Goal: Task Accomplishment & Management: Complete application form

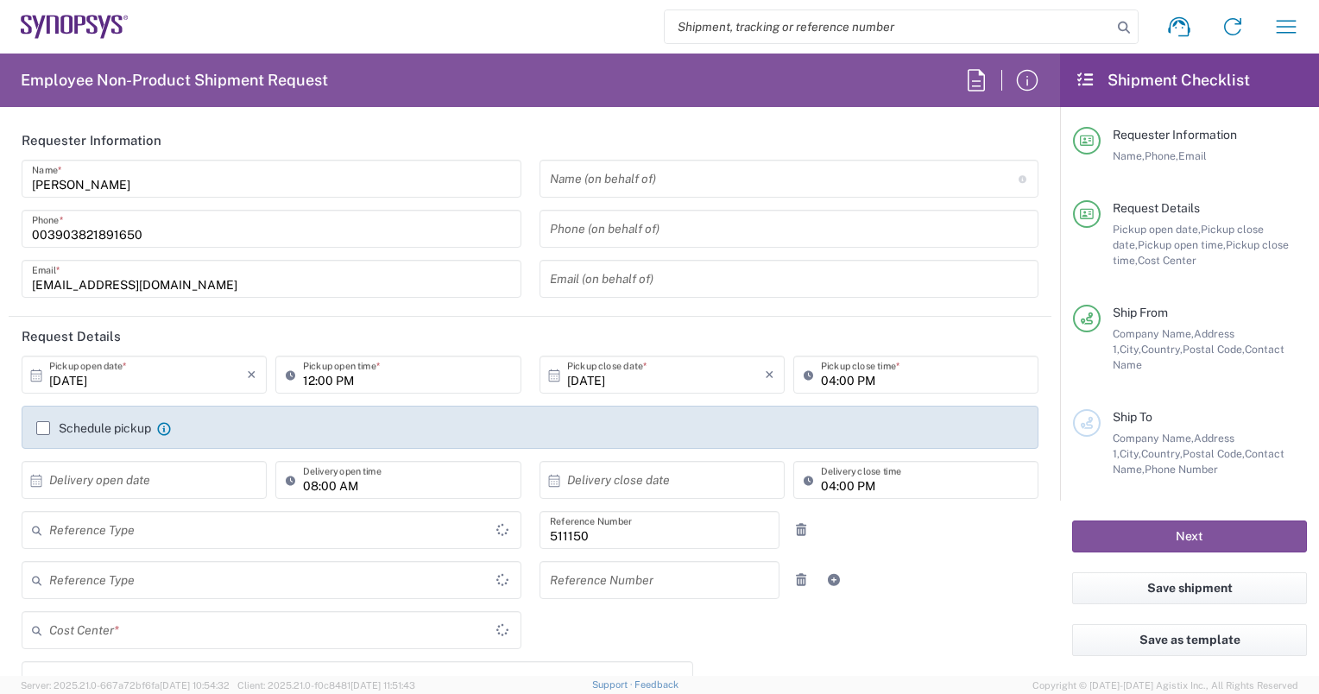
type input "Department"
type input "IT01, SG, MSIP2 R&D 511150"
type input "Delivered at Place"
type input "[GEOGRAPHIC_DATA]"
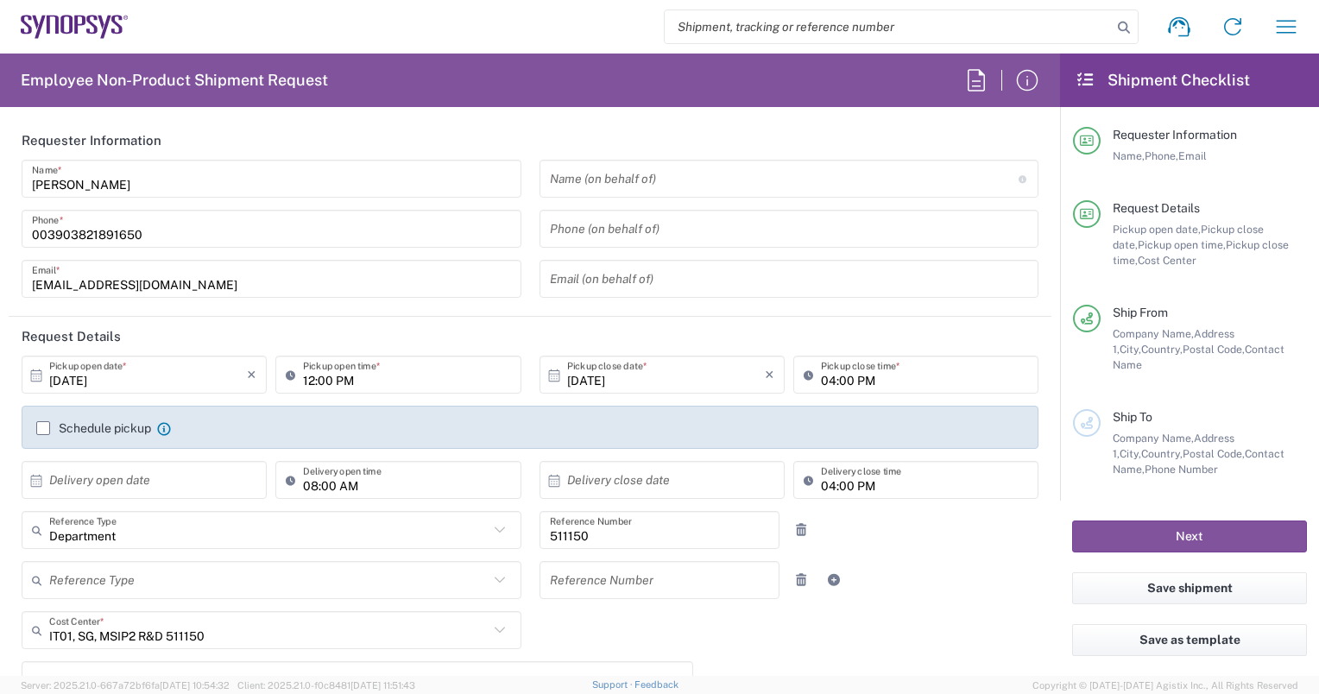
type input "Pavia IT02"
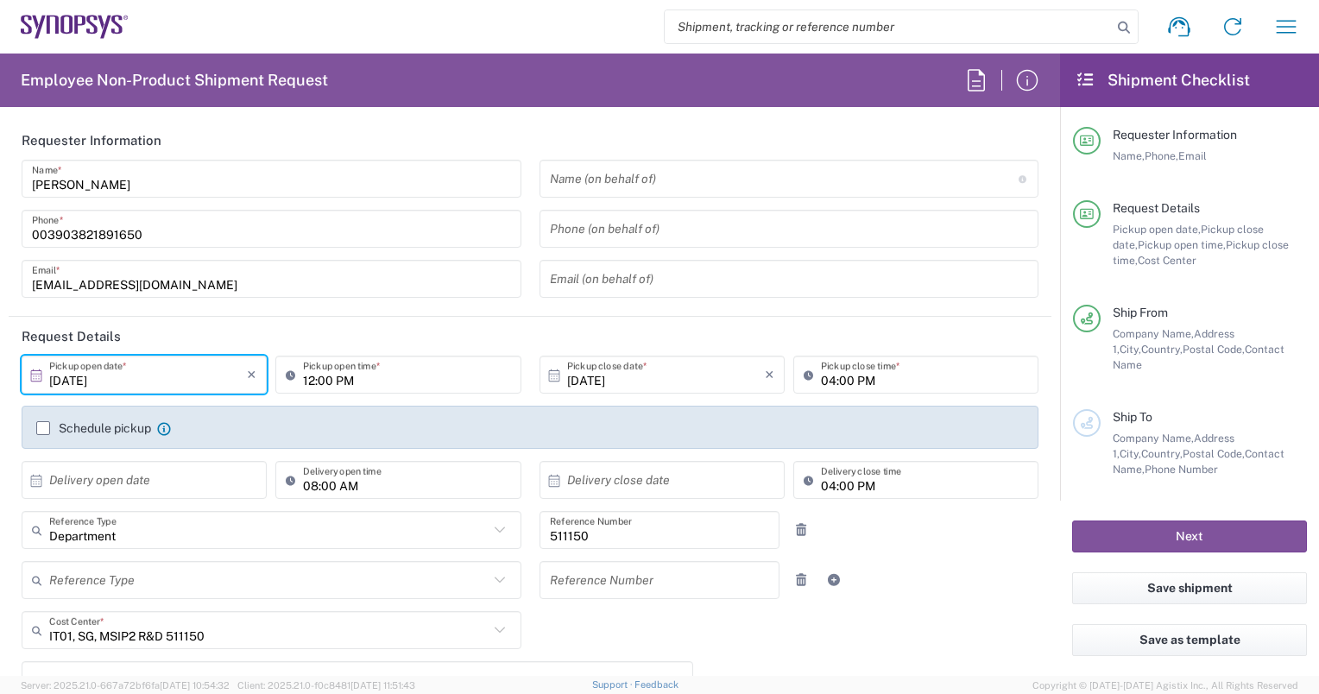
click at [173, 384] on input "[DATE]" at bounding box center [148, 375] width 198 height 30
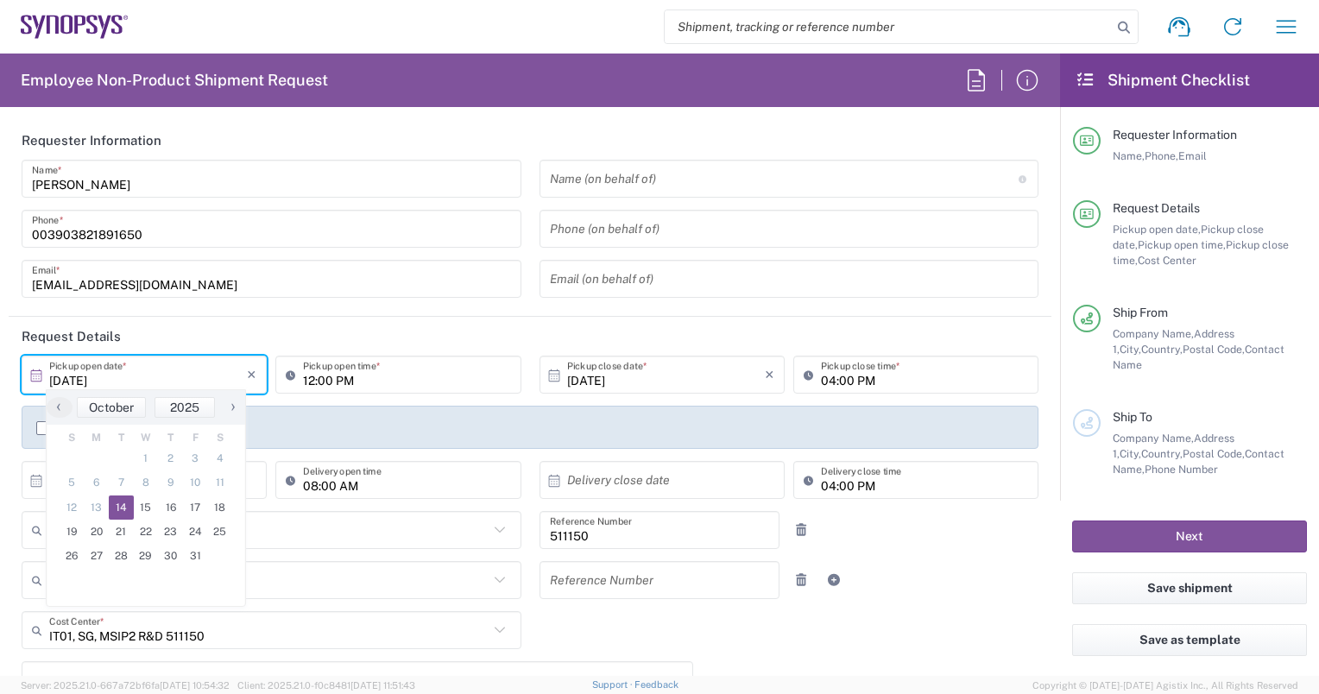
click at [408, 376] on input "12:00 PM" at bounding box center [406, 375] width 207 height 30
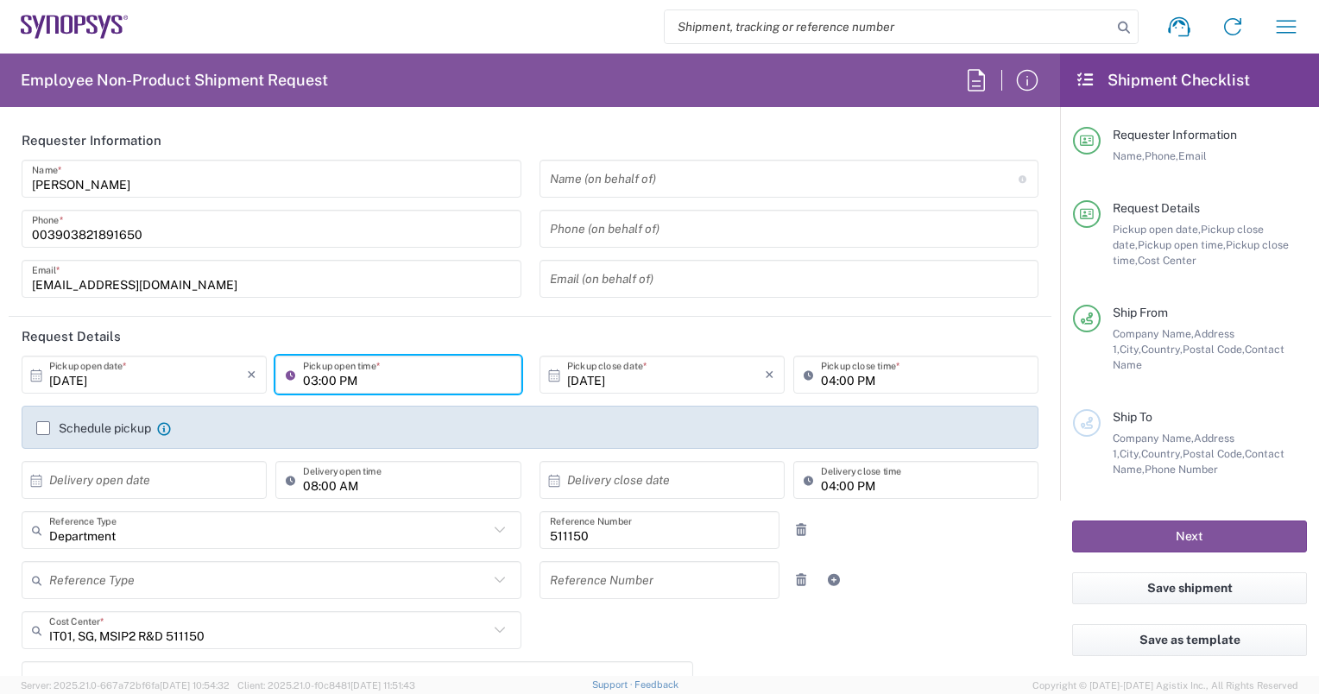
type input "03:00 PM"
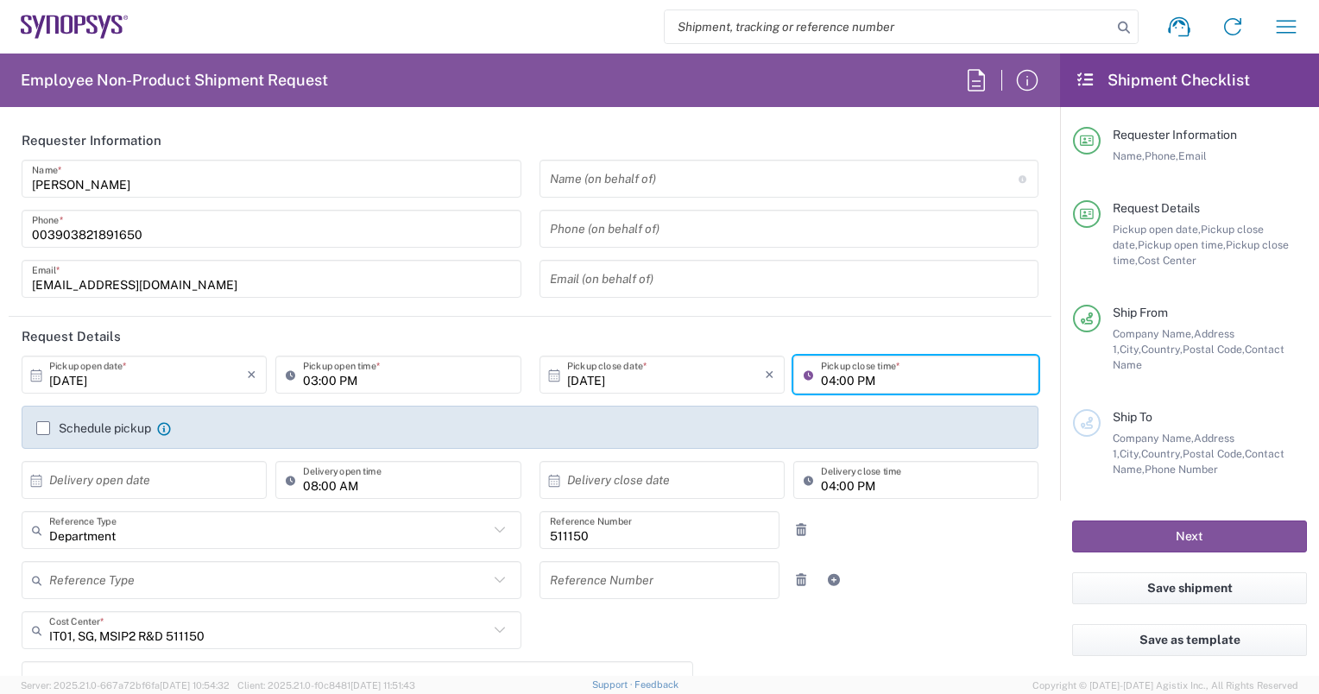
click at [821, 378] on input "04:00 PM" at bounding box center [924, 375] width 207 height 30
type input "06:00 PM"
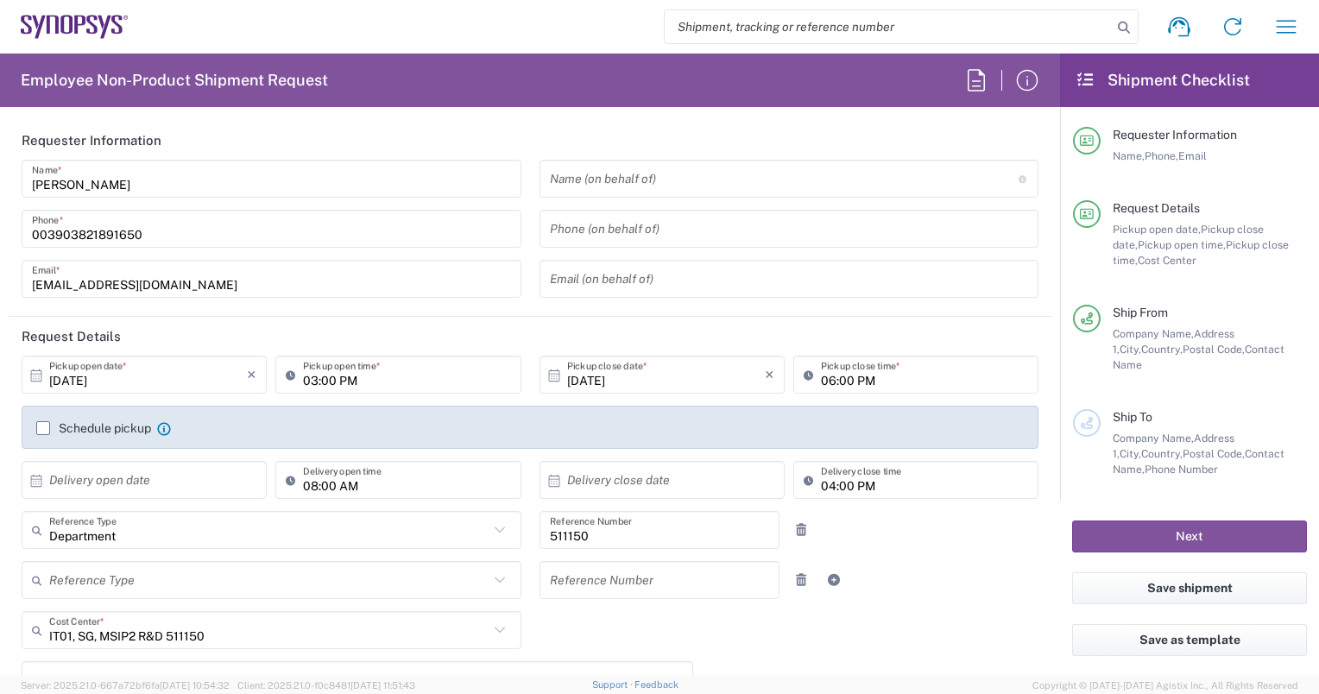
click at [1036, 280] on main "Rosa Centracchio Name * 003903821891650 Phone * rosac@synopsys.com Email * Name…" at bounding box center [530, 235] width 1043 height 150
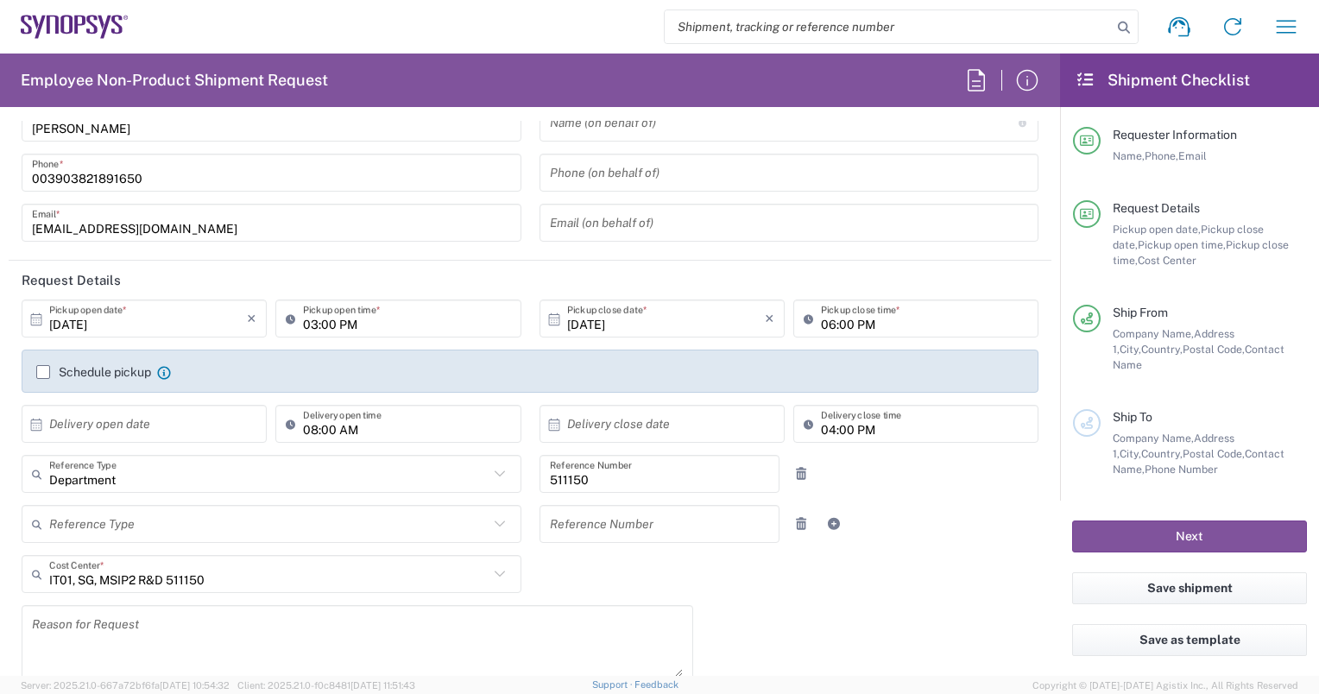
scroll to position [56, 0]
click at [36, 421] on icon at bounding box center [36, 425] width 16 height 16
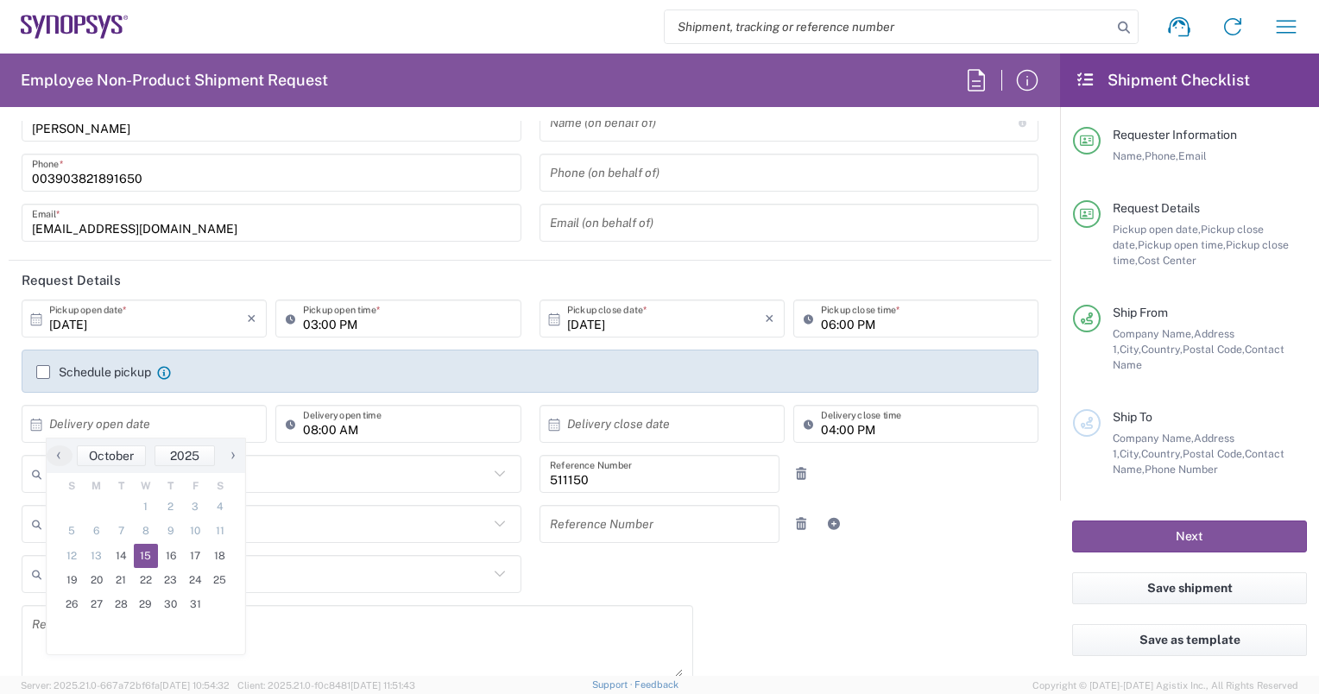
click at [145, 554] on span "15" at bounding box center [146, 556] width 25 height 24
type input "[DATE]"
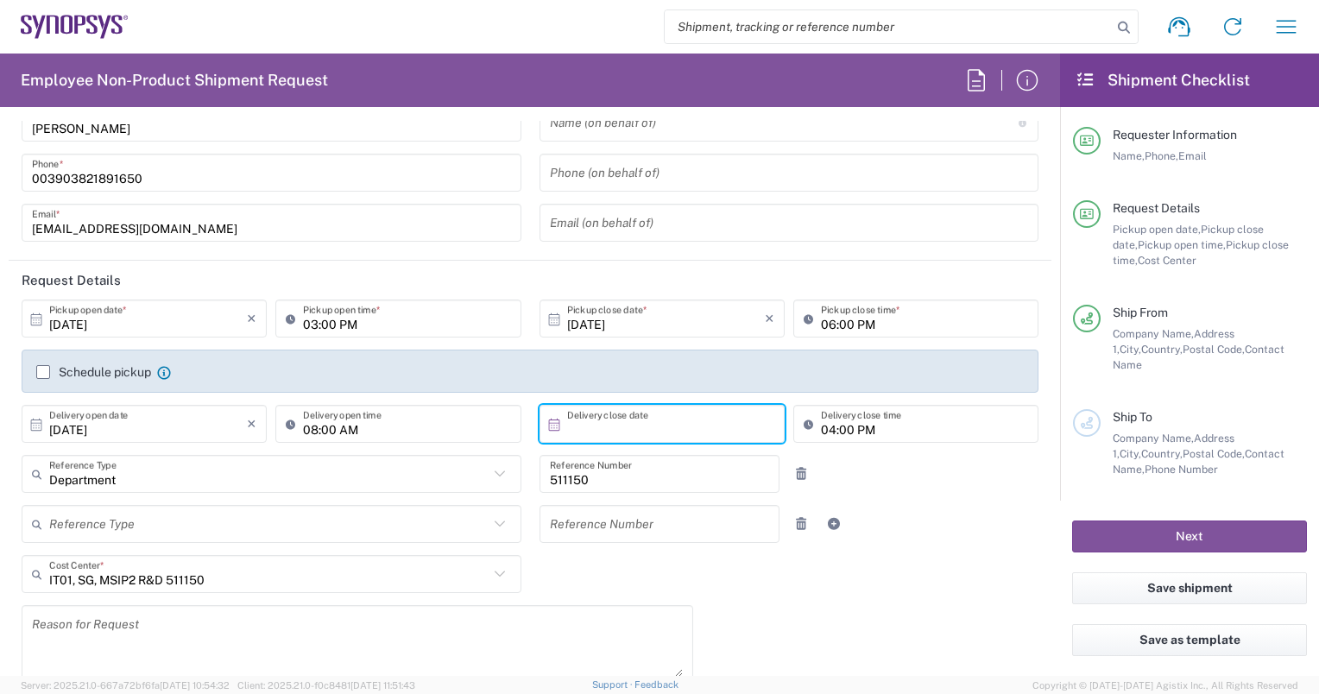
click at [594, 426] on input "text" at bounding box center [666, 424] width 198 height 30
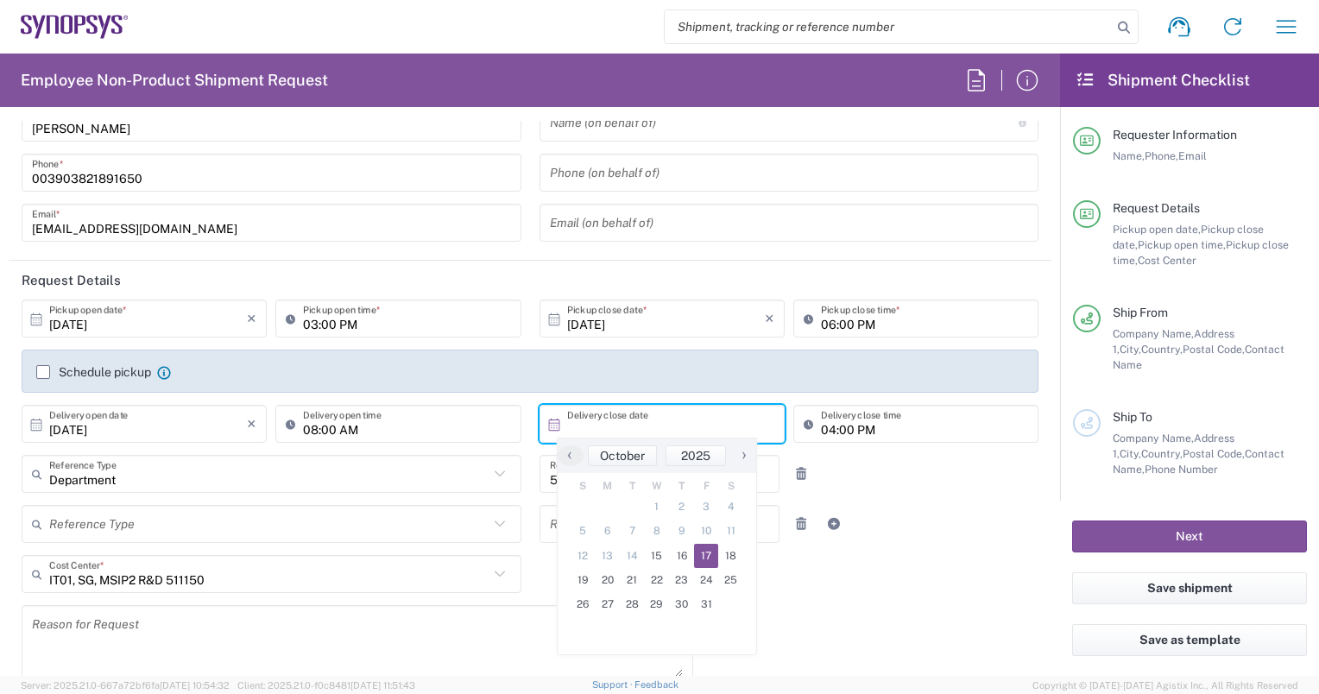
click at [703, 556] on span "17" at bounding box center [706, 556] width 25 height 24
type input "[DATE]"
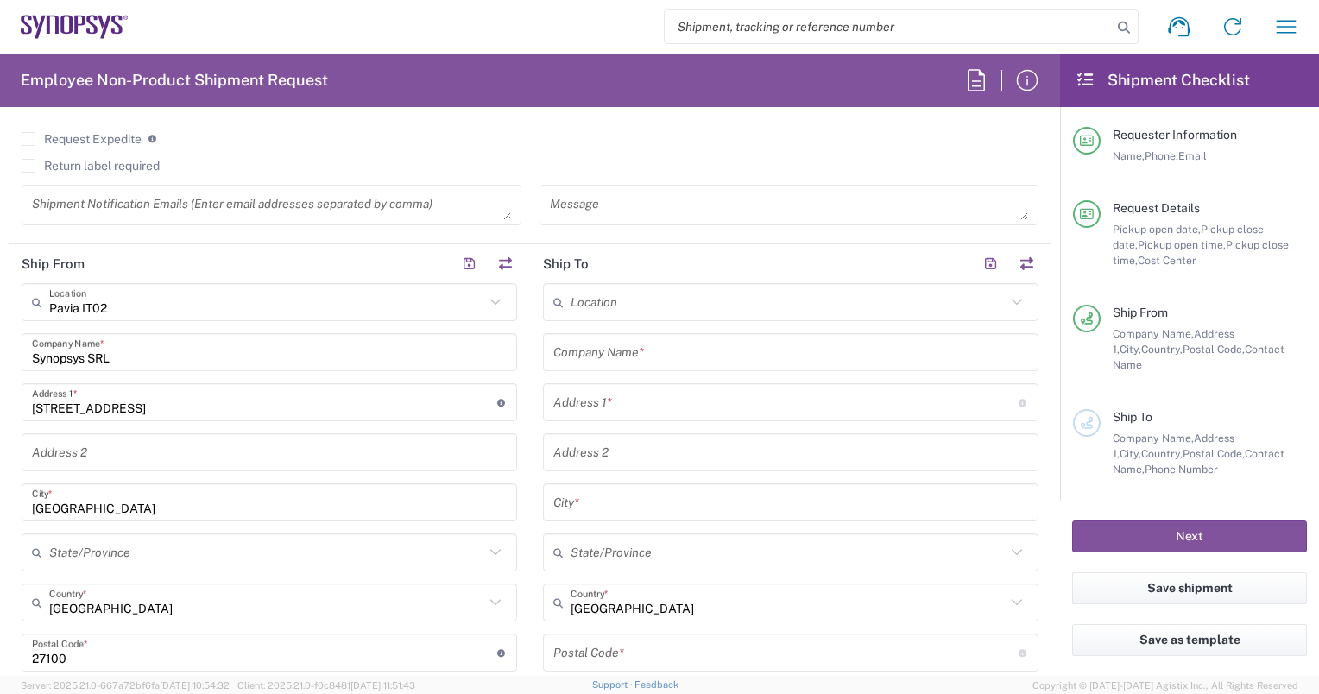
scroll to position [694, 0]
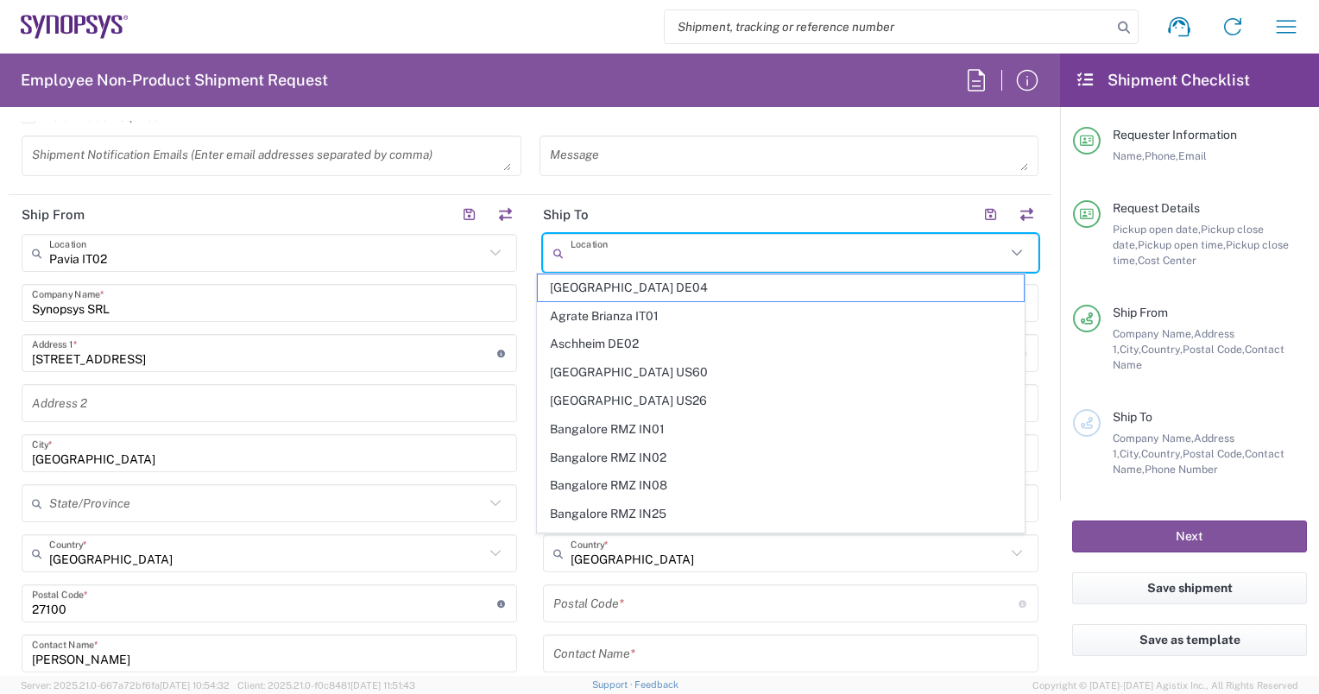
click at [744, 259] on input "text" at bounding box center [788, 253] width 435 height 30
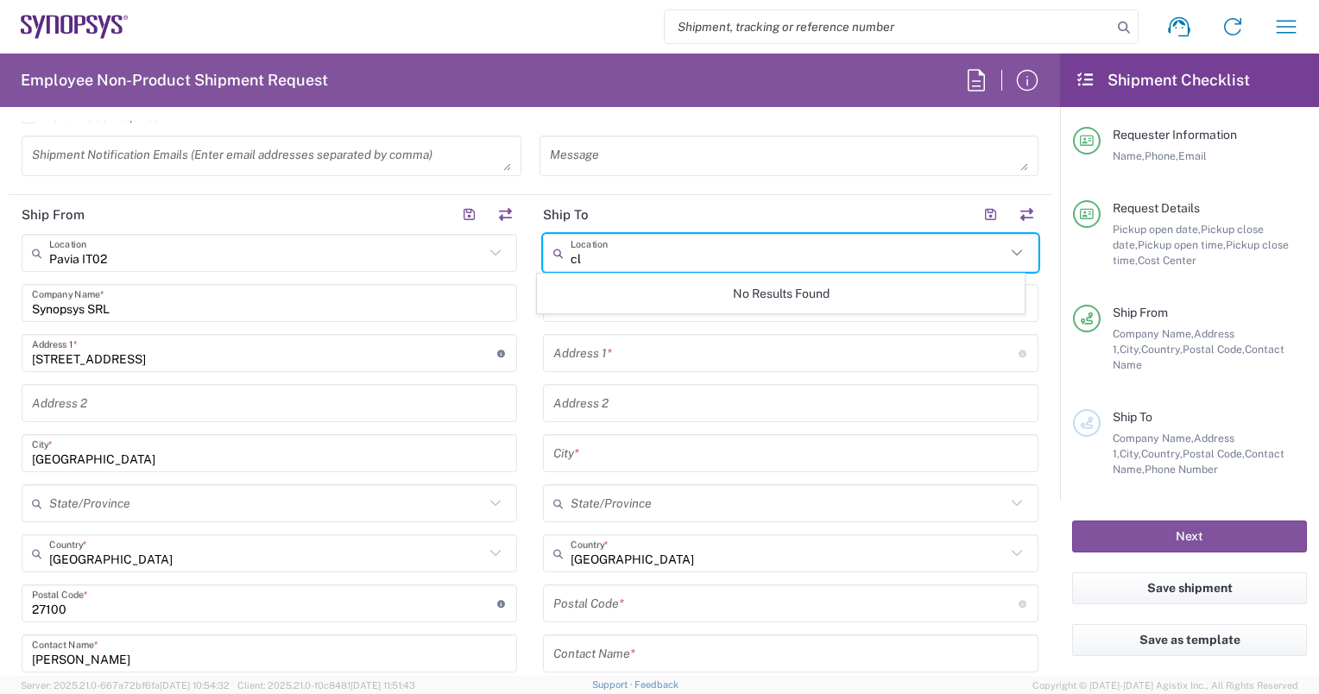
type input "c"
type input "n"
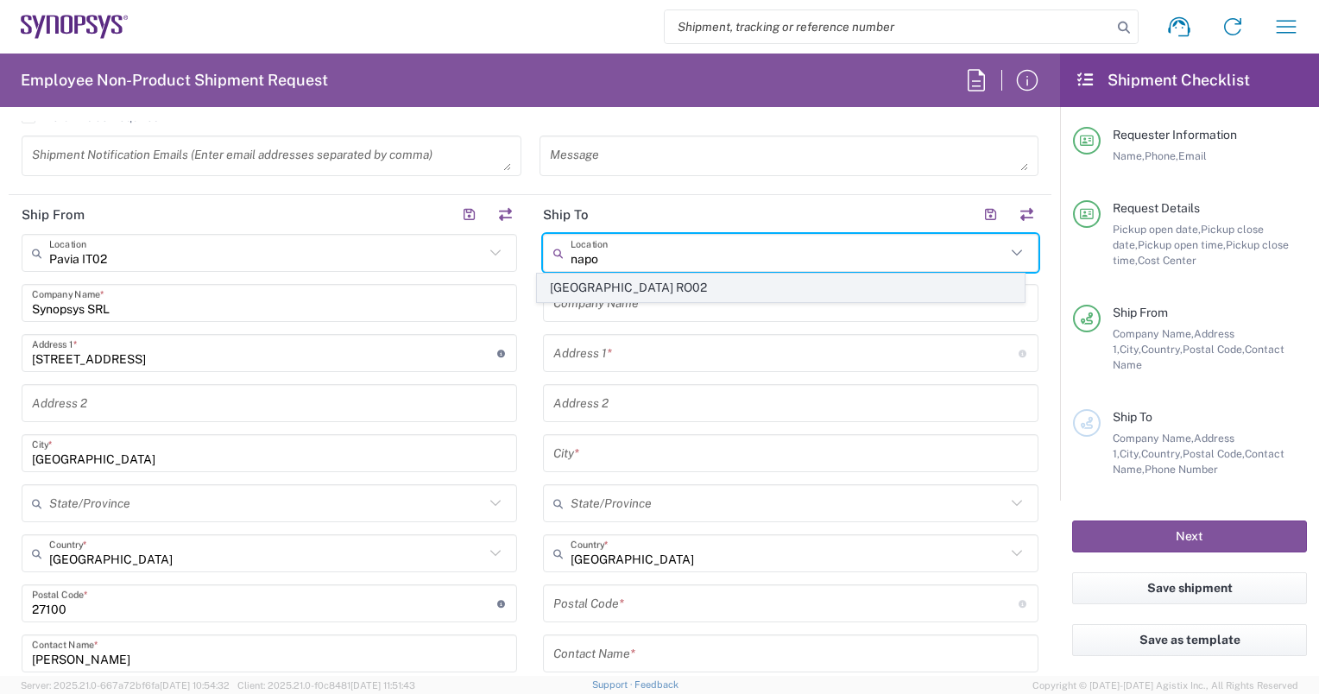
click at [672, 290] on span "[GEOGRAPHIC_DATA] RO02" at bounding box center [780, 288] width 485 height 27
type input "[GEOGRAPHIC_DATA] RO02"
type input "Synopsys Romania S.r.l."
type input "Str. Dr. Victor Deleu nr 1"
type input "Cluj-Napoca"
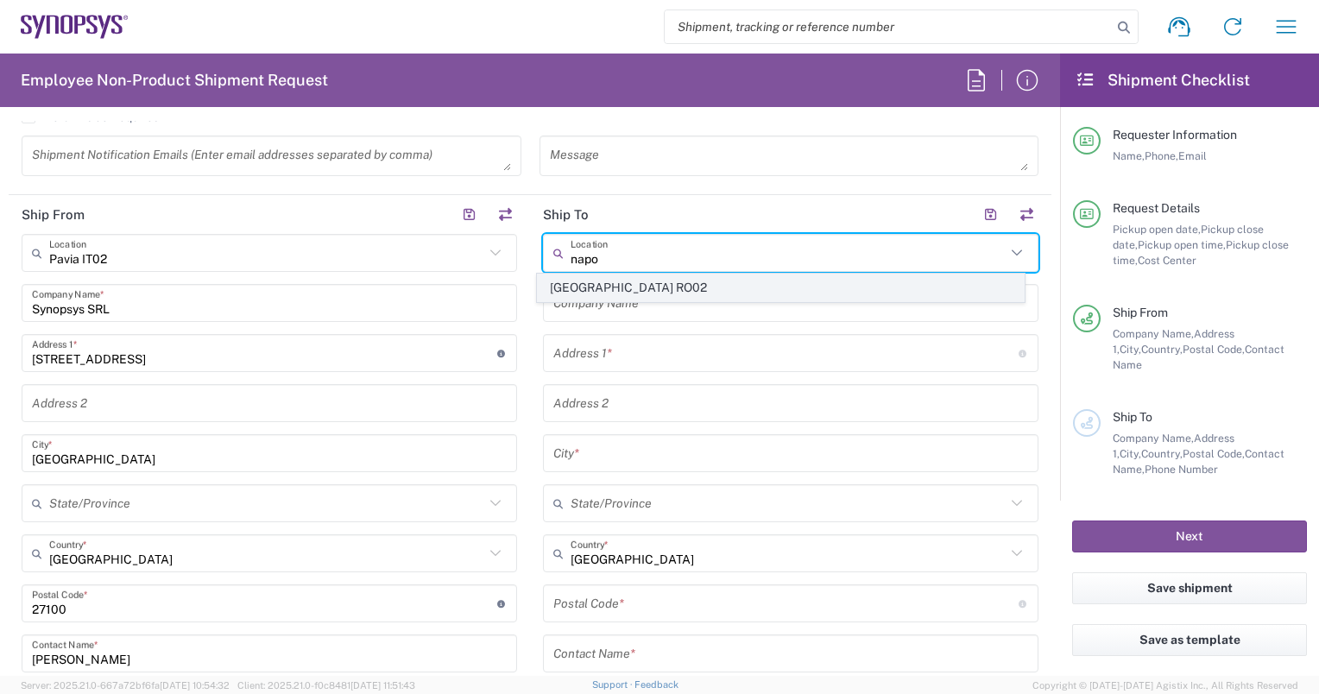
type input "[GEOGRAPHIC_DATA]"
type input "400112"
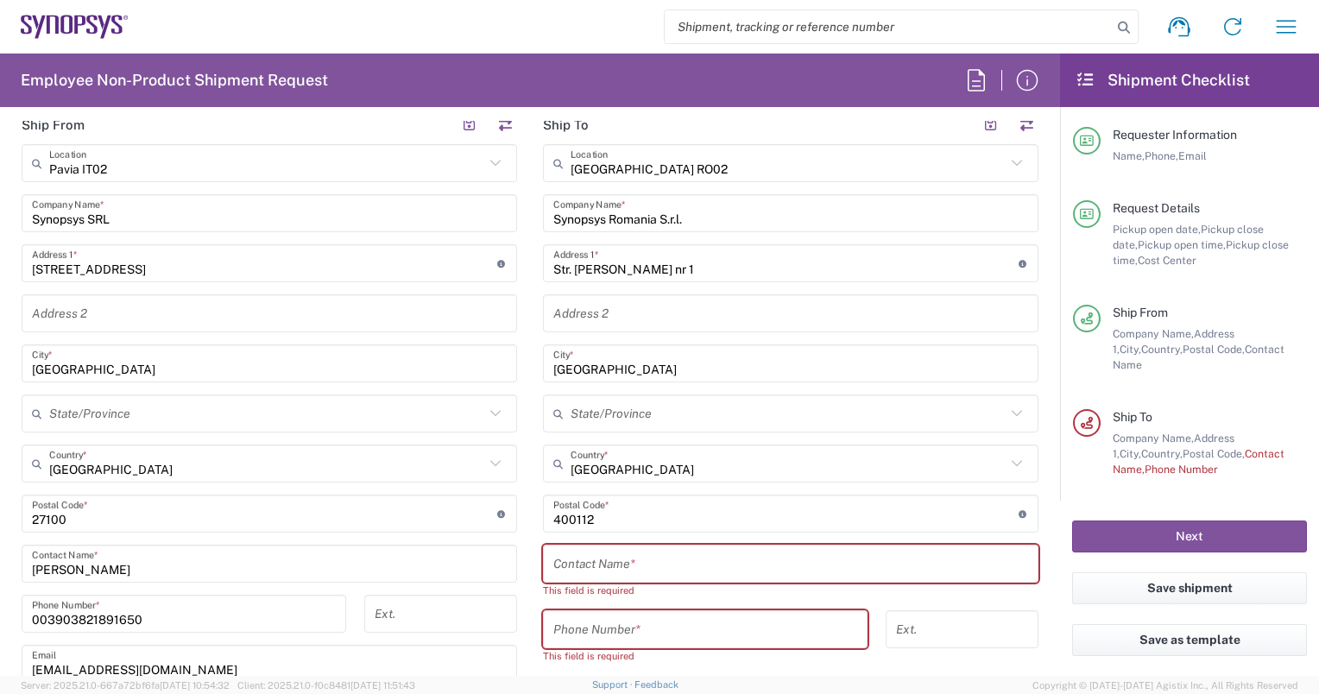
scroll to position [780, 0]
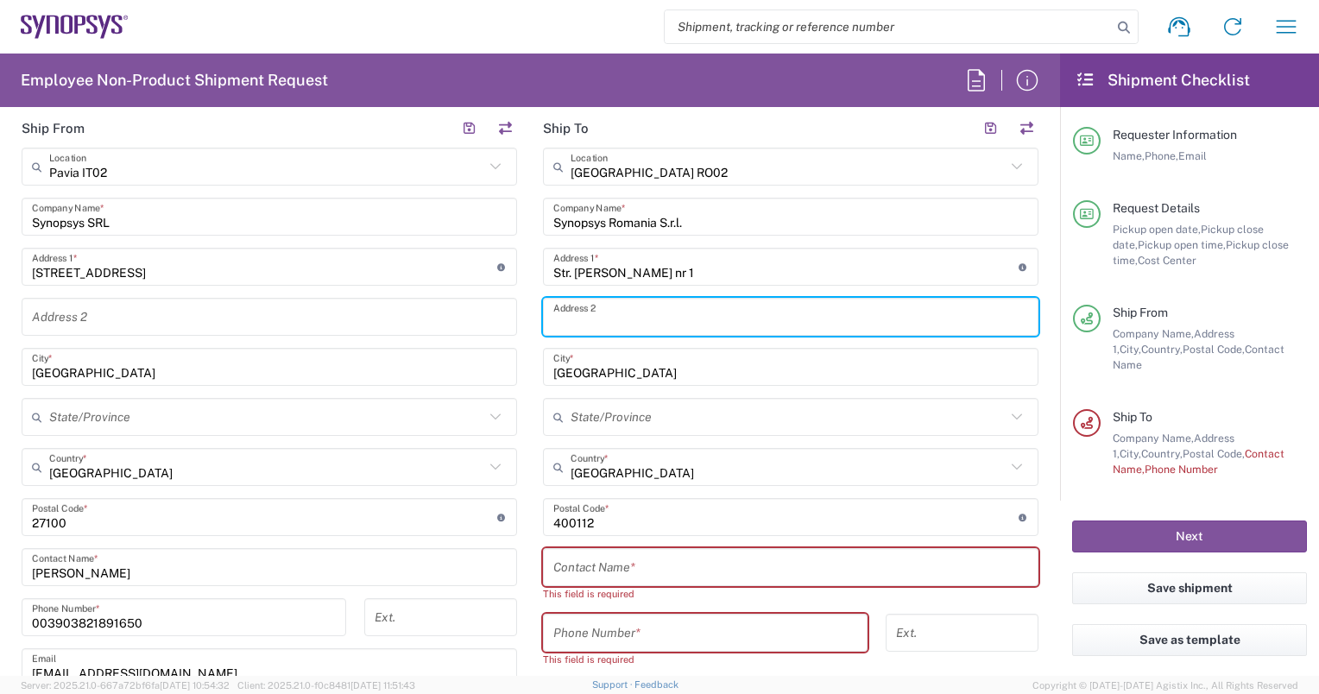
click at [611, 310] on input "text" at bounding box center [790, 317] width 475 height 30
type input "jud Cluj"
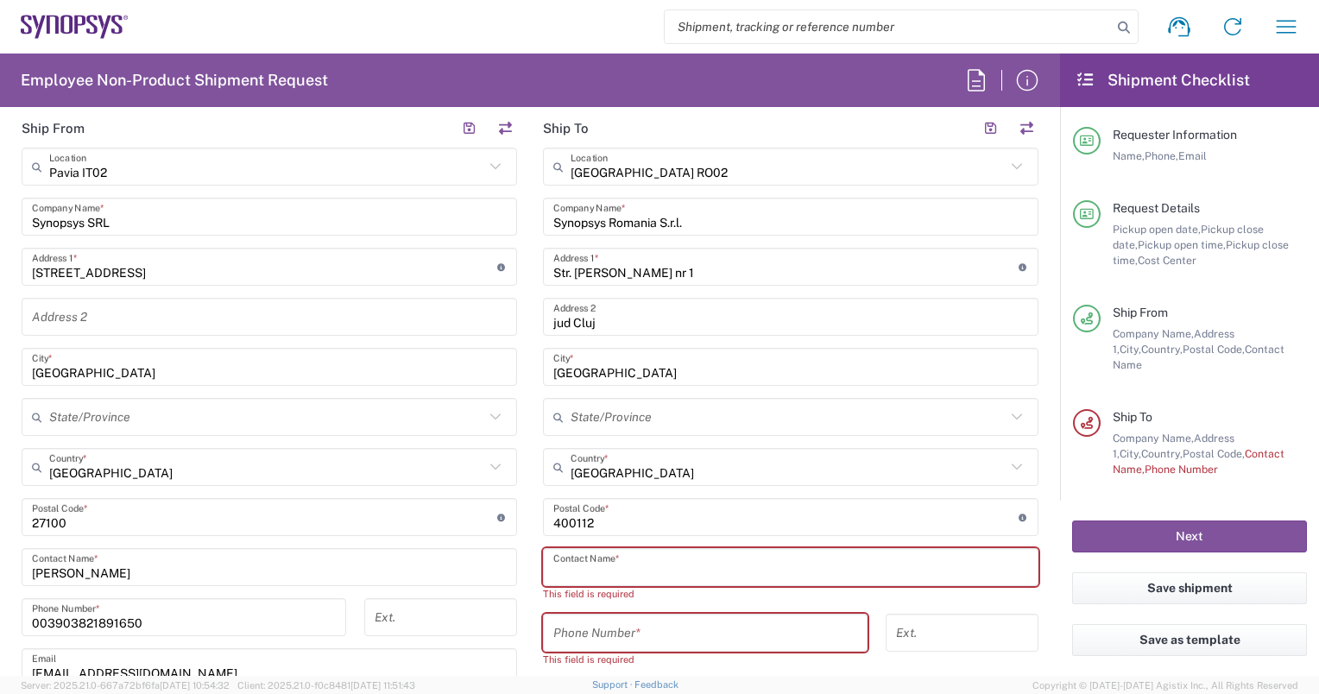
click at [669, 570] on input "text" at bounding box center [790, 567] width 475 height 30
paste input "Mihai Slavcovici"
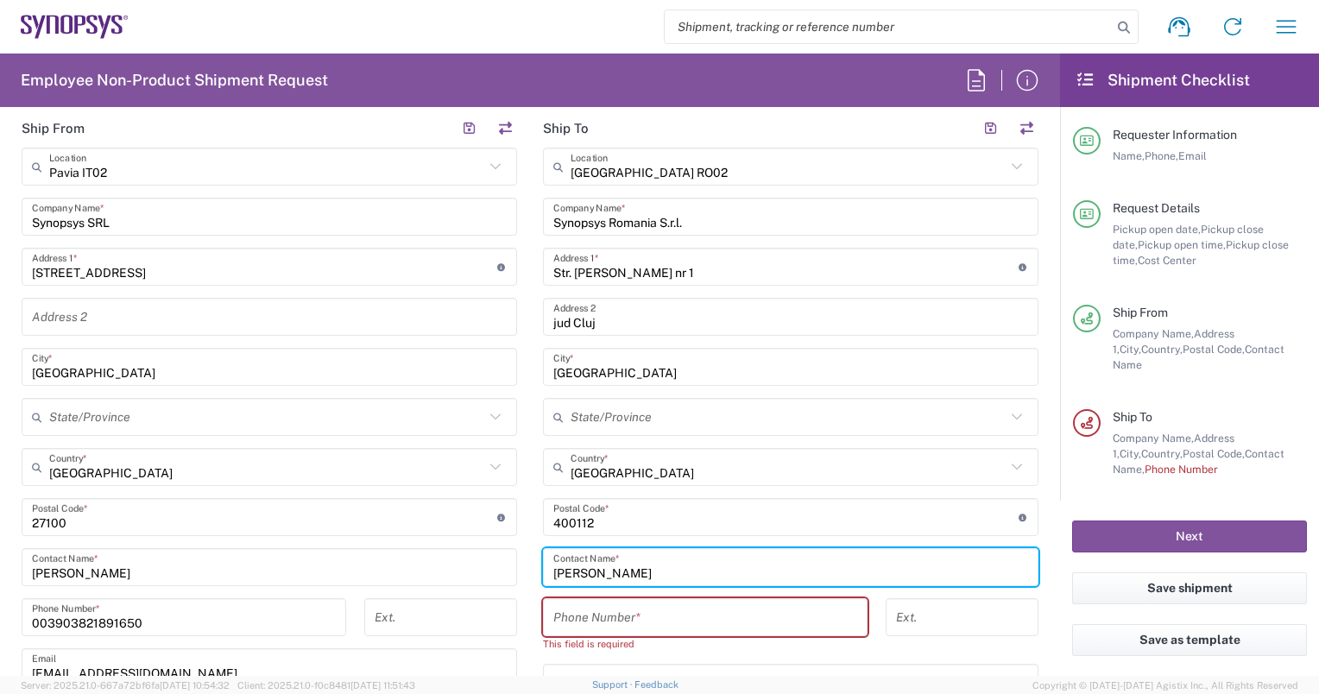
type input "Mihai Slavcovici"
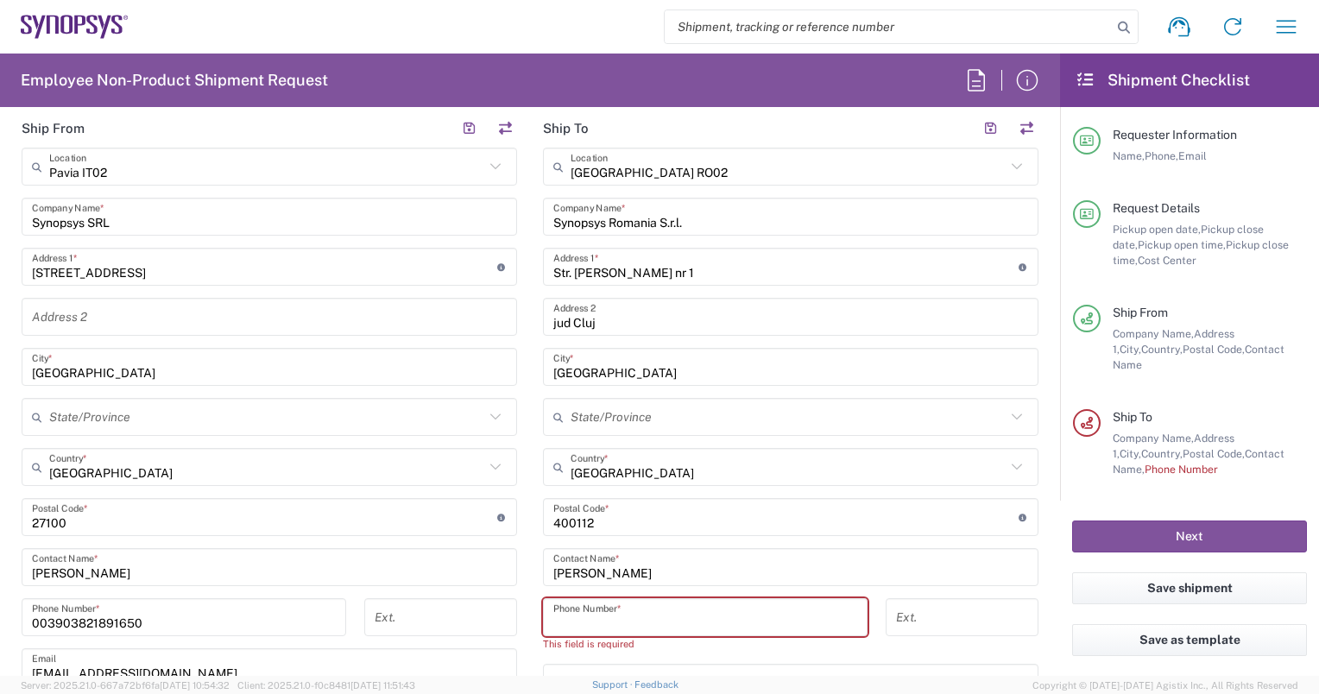
click at [710, 606] on input "tel" at bounding box center [705, 618] width 304 height 30
paste input "+40.740.048.698"
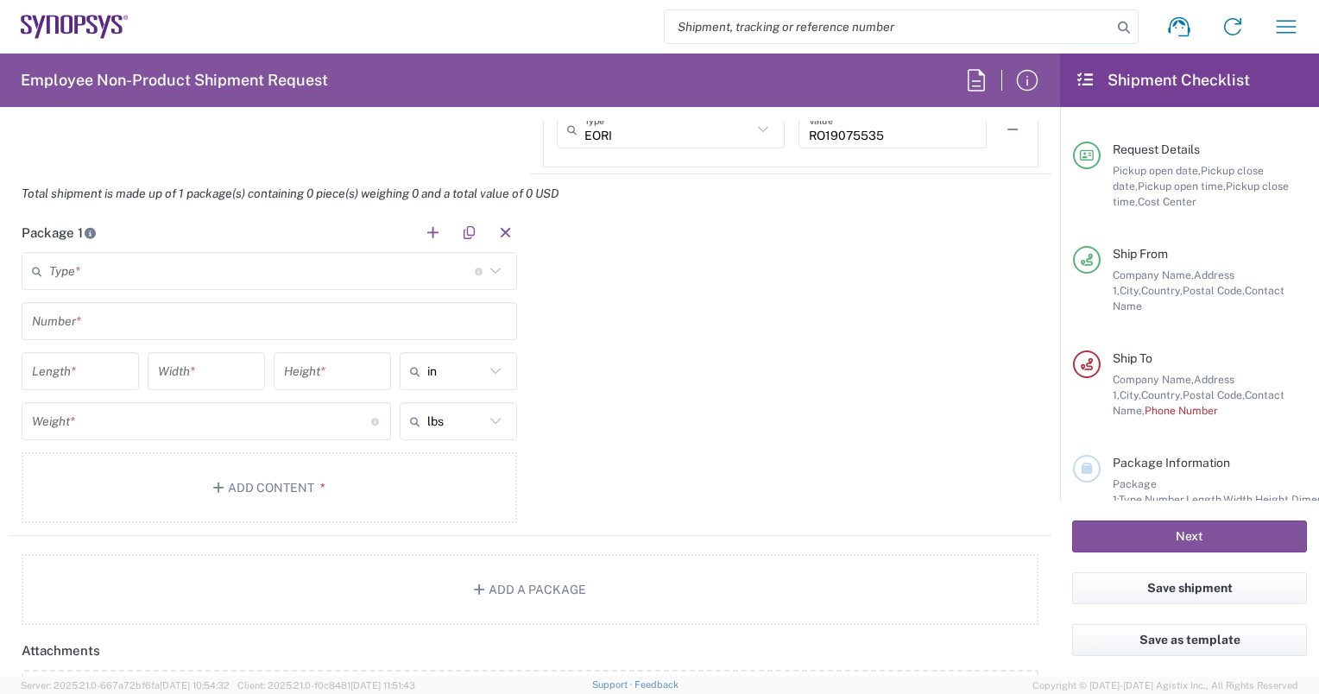
scroll to position [1528, 0]
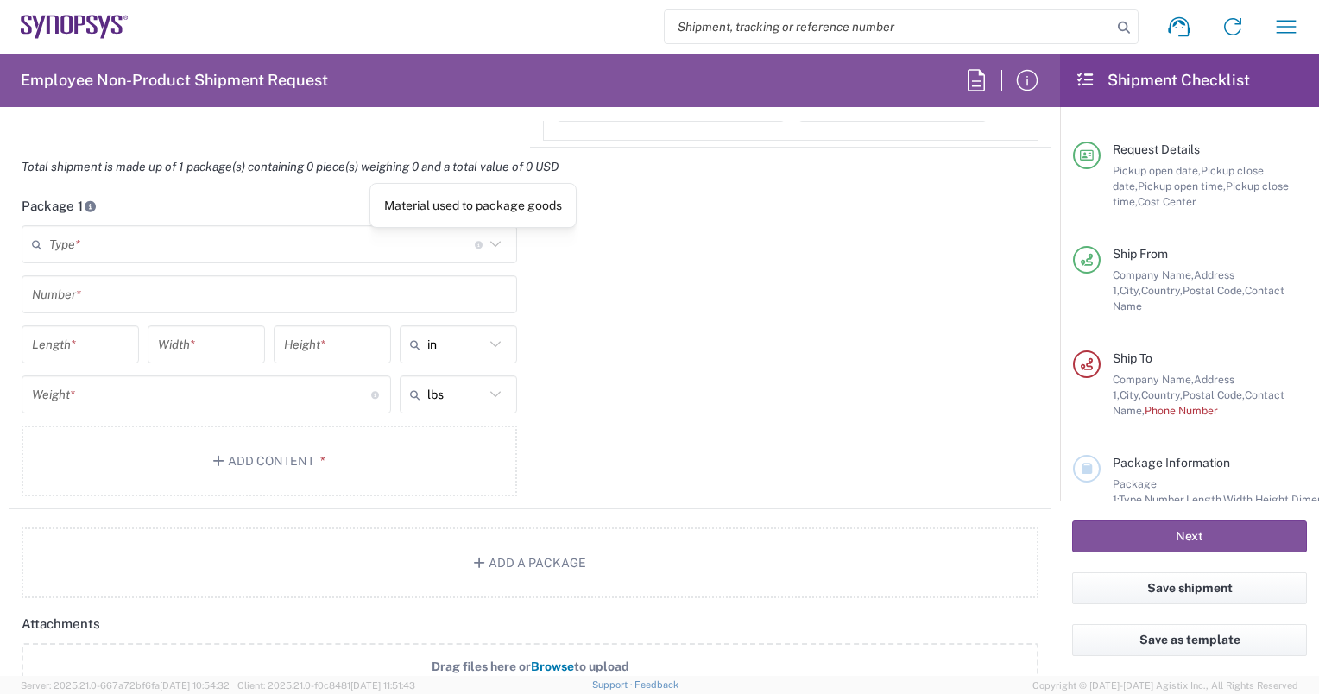
type input "+40.740.048.698"
click at [494, 245] on icon at bounding box center [495, 244] width 22 height 22
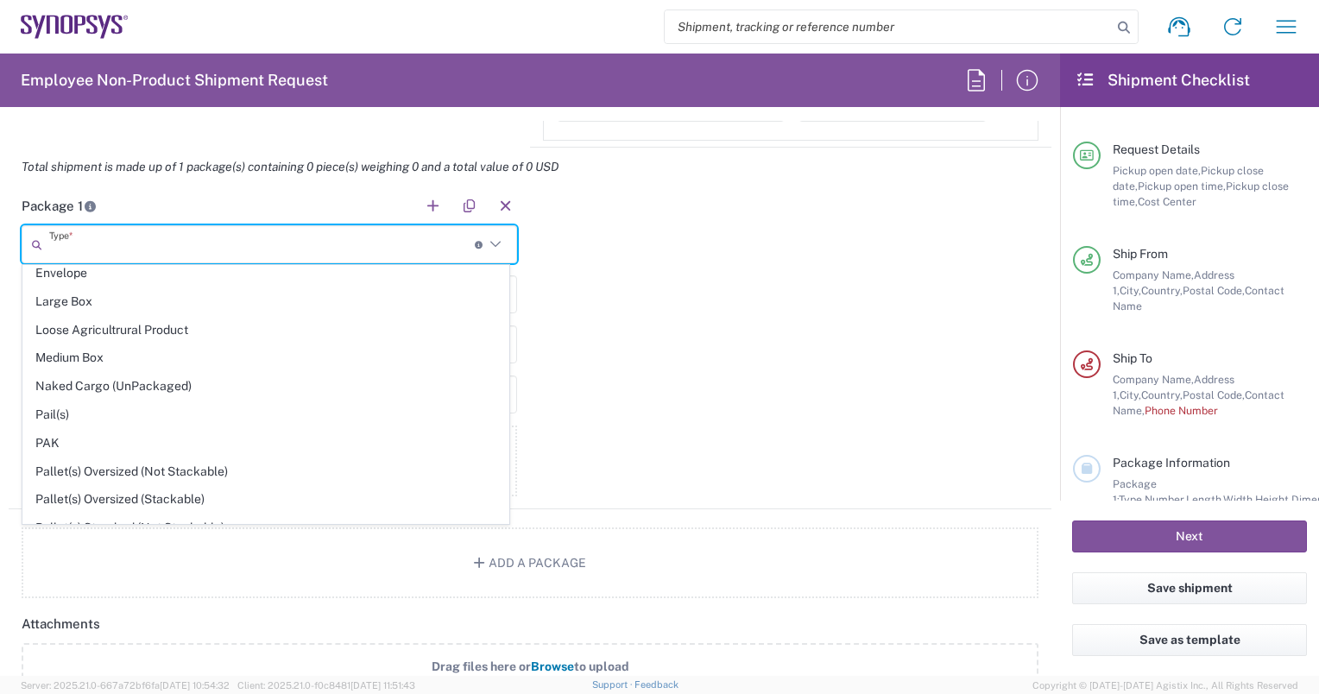
scroll to position [804, 0]
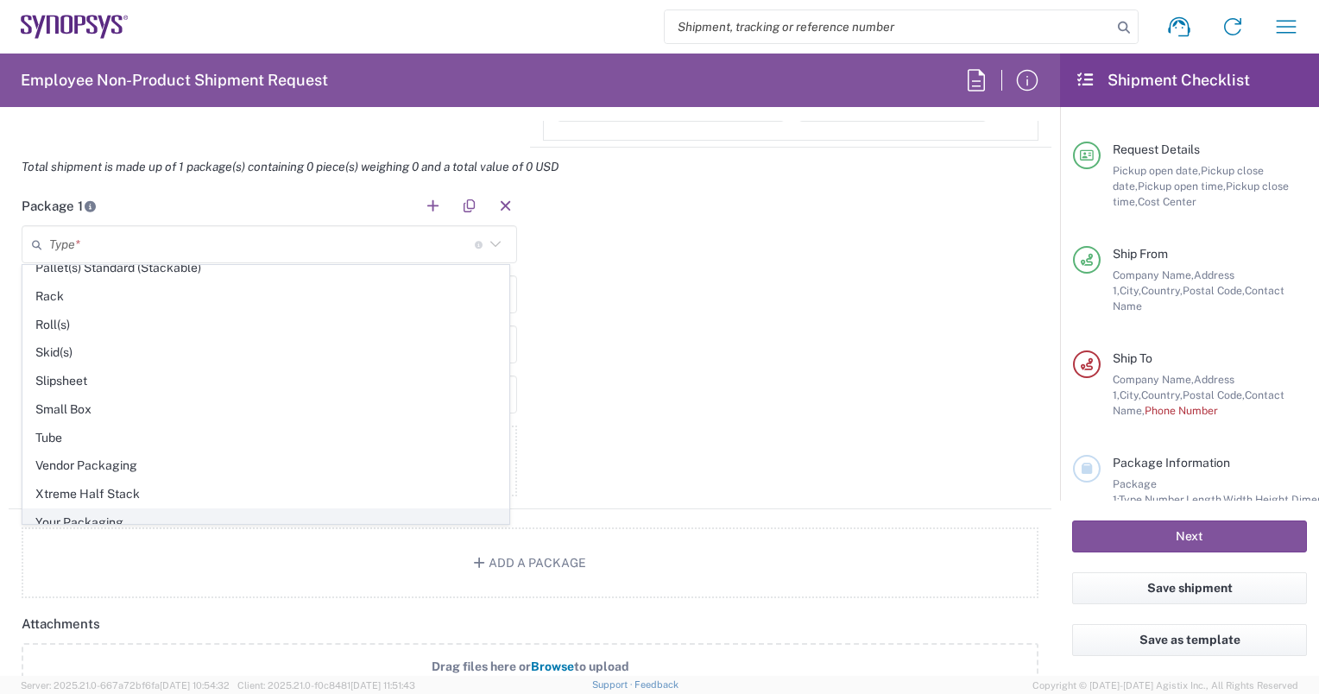
click at [397, 509] on span "Your Packaging" at bounding box center [265, 522] width 485 height 27
type input "Your Packaging"
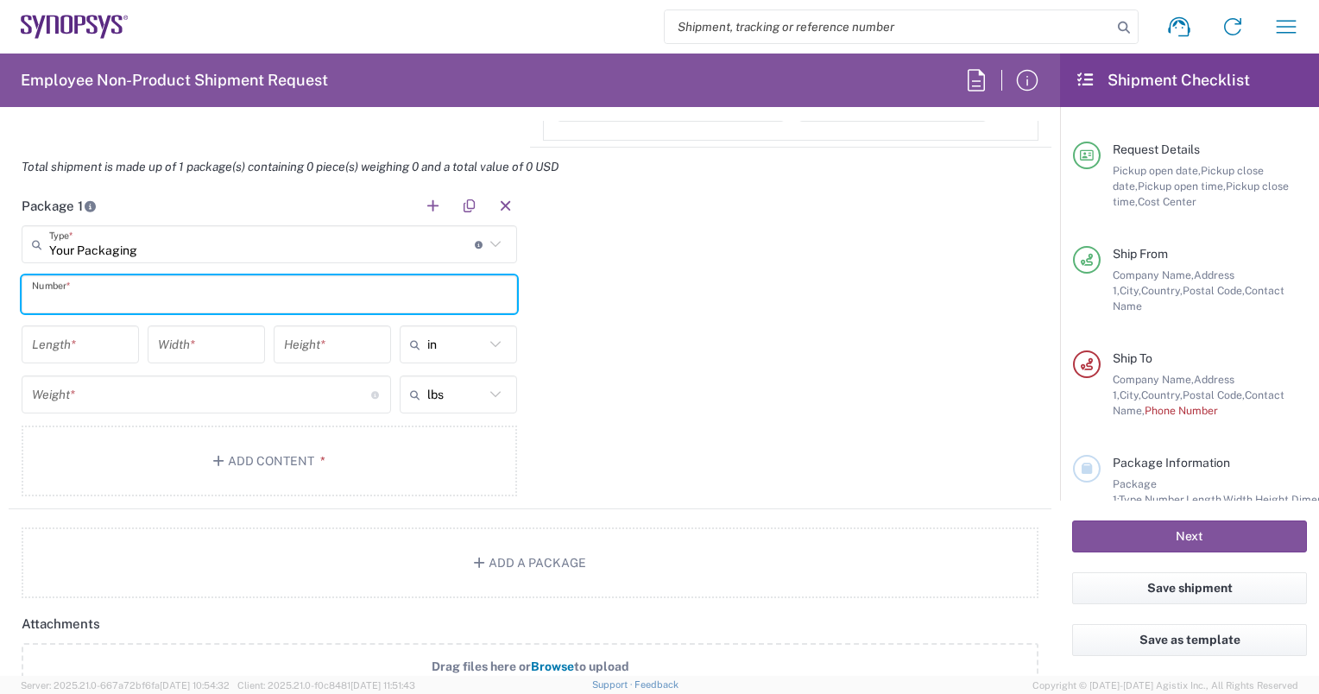
click at [203, 293] on input "text" at bounding box center [269, 295] width 475 height 30
type input "1"
click at [96, 345] on input "number" at bounding box center [80, 345] width 97 height 30
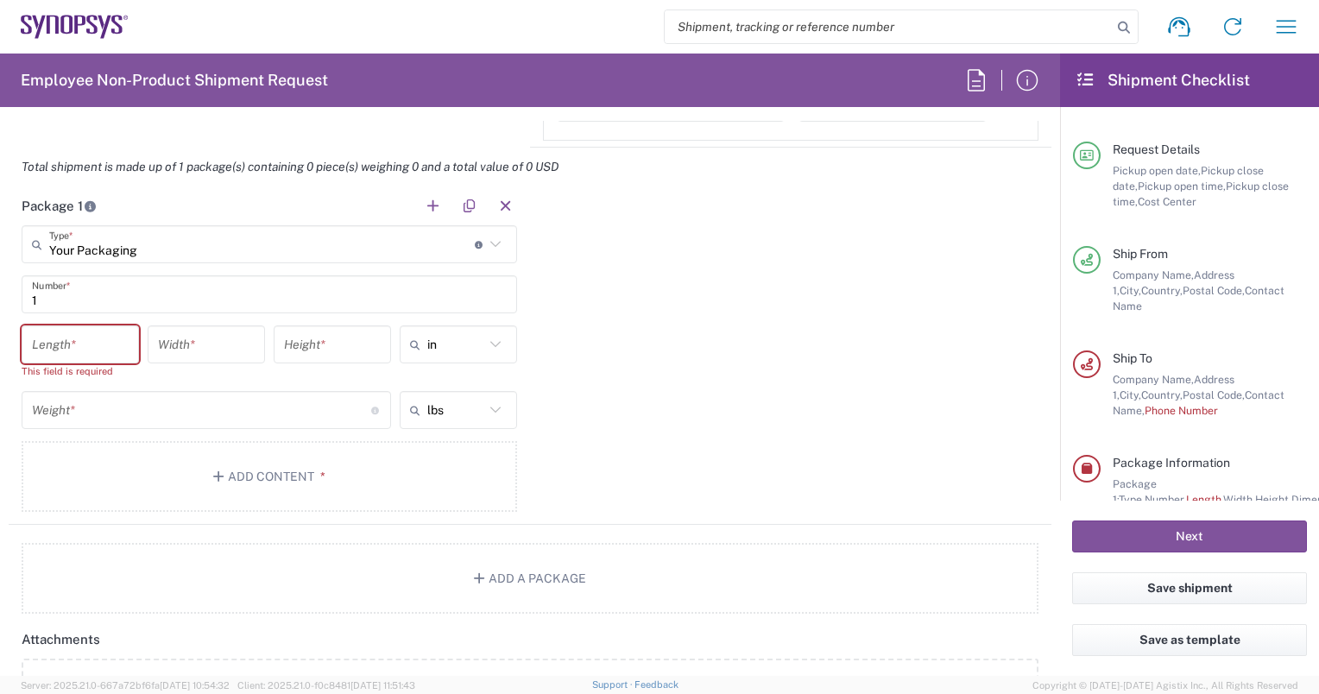
click at [486, 338] on icon at bounding box center [495, 344] width 22 height 22
click at [459, 405] on span "cm" at bounding box center [452, 407] width 112 height 27
type input "cm"
click at [108, 348] on input "number" at bounding box center [80, 345] width 97 height 30
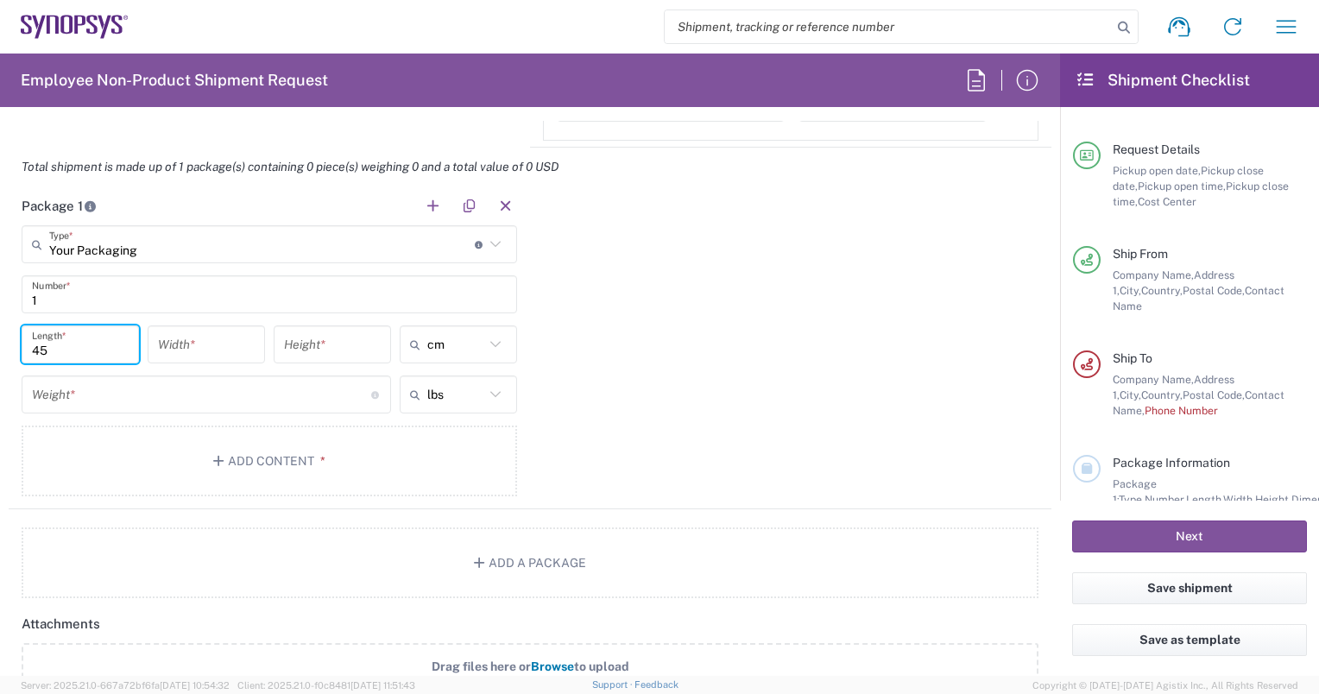
type input "45"
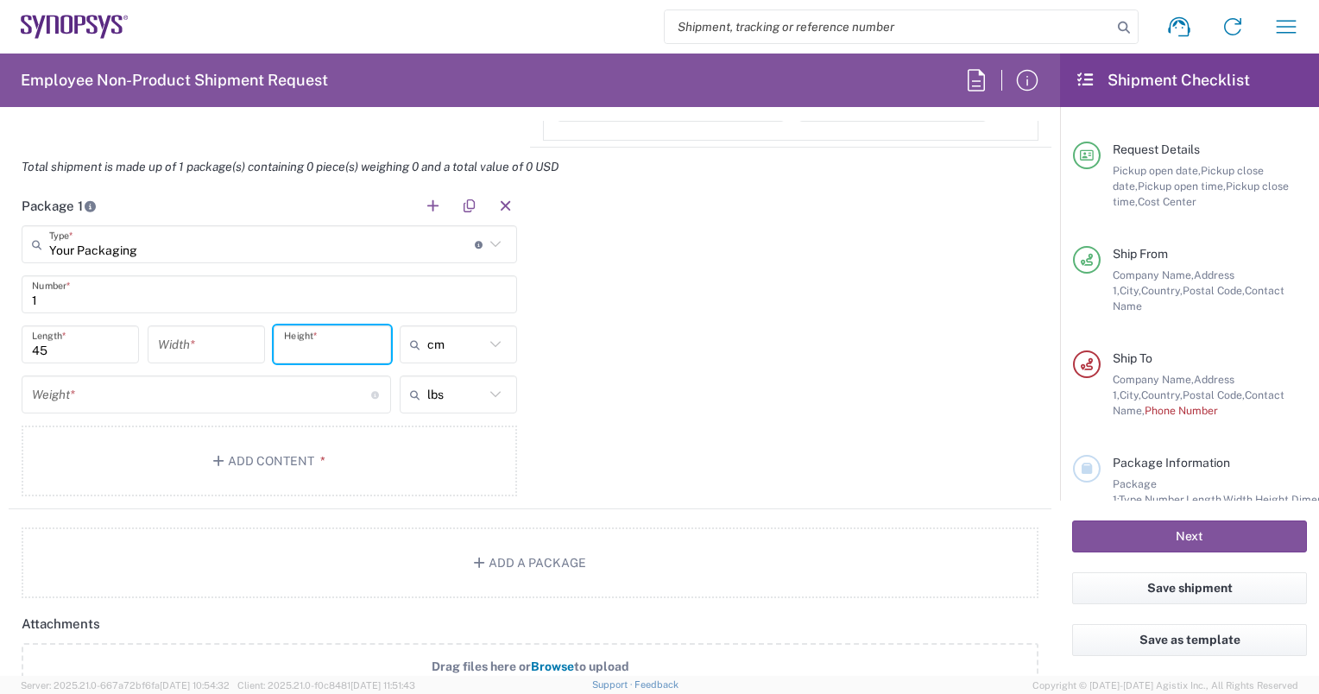
click at [304, 345] on input "number" at bounding box center [332, 345] width 97 height 30
type input "20"
click at [196, 342] on input "number" at bounding box center [206, 345] width 97 height 30
type input "30"
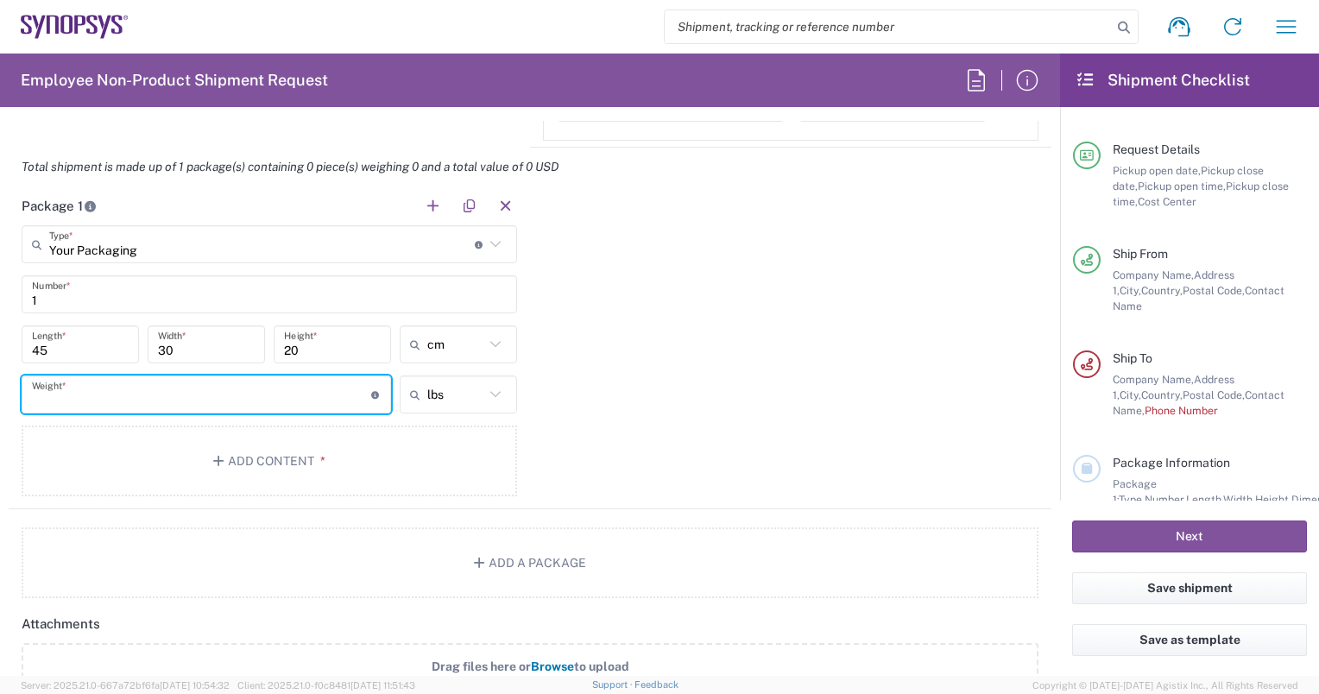
click at [205, 396] on input "number" at bounding box center [201, 395] width 339 height 30
type input "12"
click at [495, 394] on icon at bounding box center [495, 394] width 22 height 22
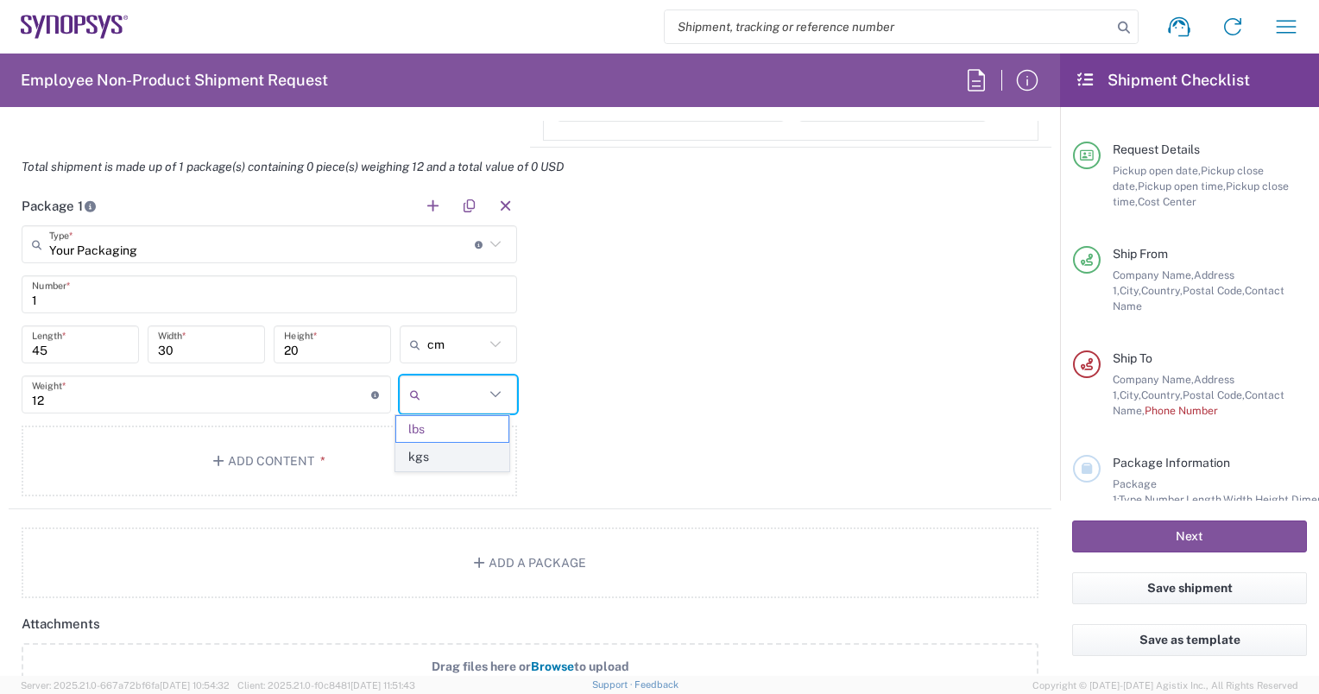
click at [473, 456] on span "kgs" at bounding box center [452, 457] width 112 height 27
type input "5.44"
type input "kgs"
click at [264, 400] on input "5.44" at bounding box center [201, 395] width 339 height 30
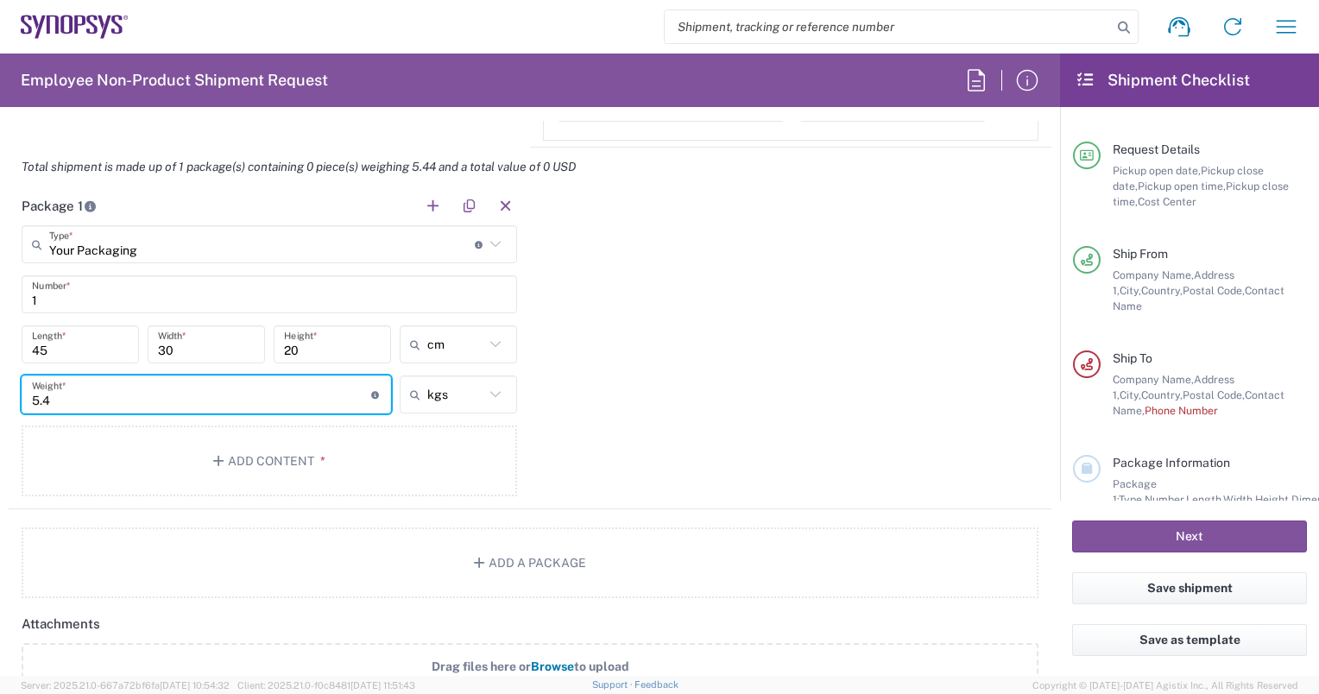
type input "5"
type input "12"
click at [308, 449] on button "Add Content *" at bounding box center [269, 461] width 495 height 71
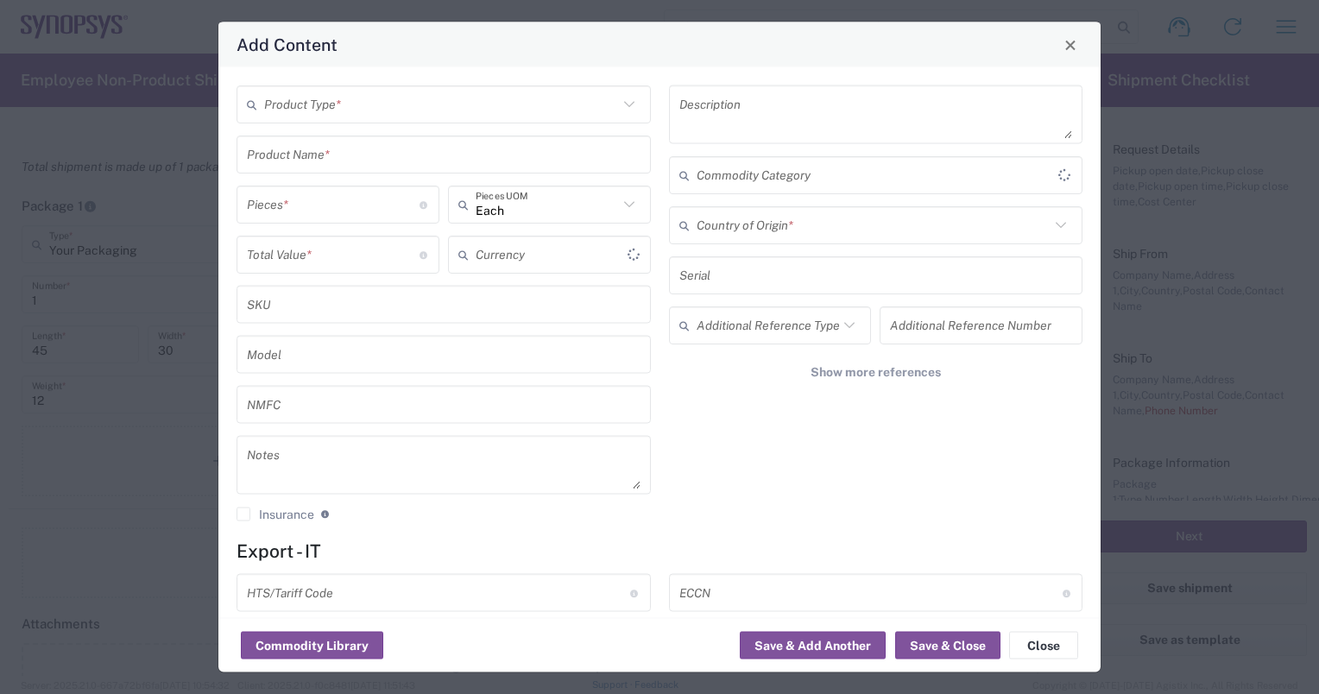
type input "US Dollar"
click at [438, 101] on input "text" at bounding box center [441, 104] width 354 height 30
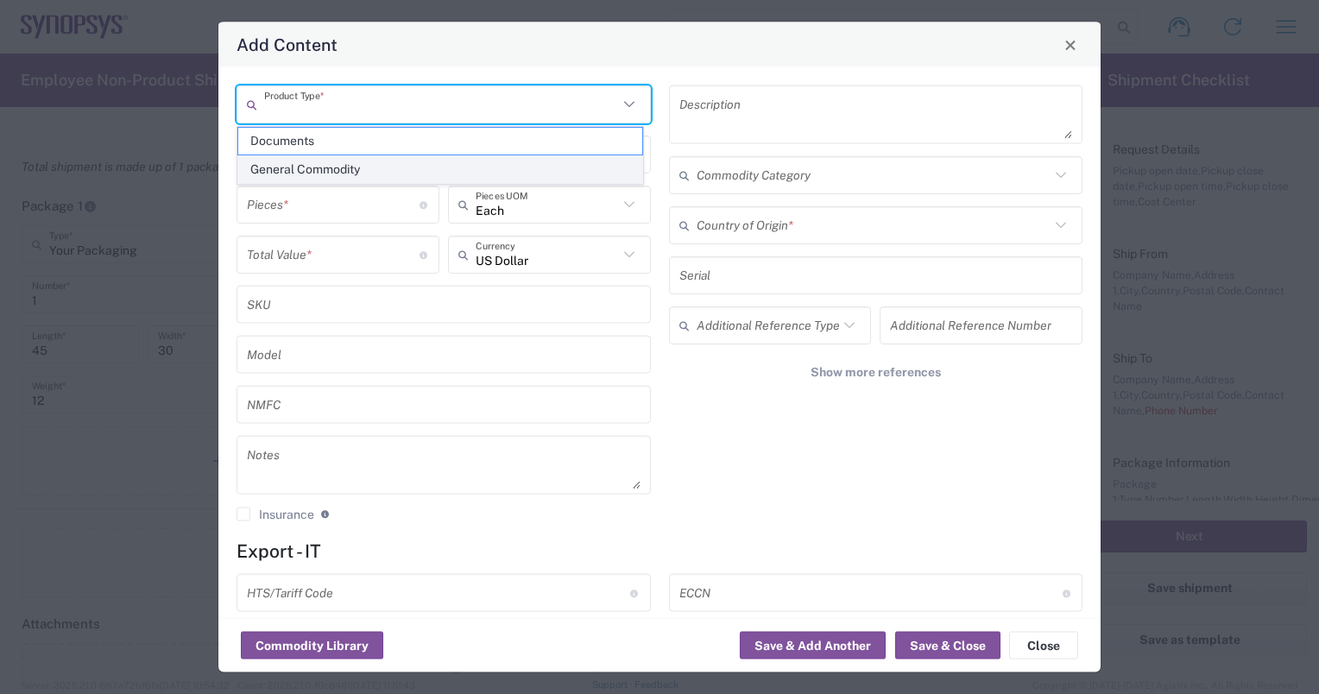
click at [431, 174] on span "General Commodity" at bounding box center [440, 169] width 404 height 27
type input "General Commodity"
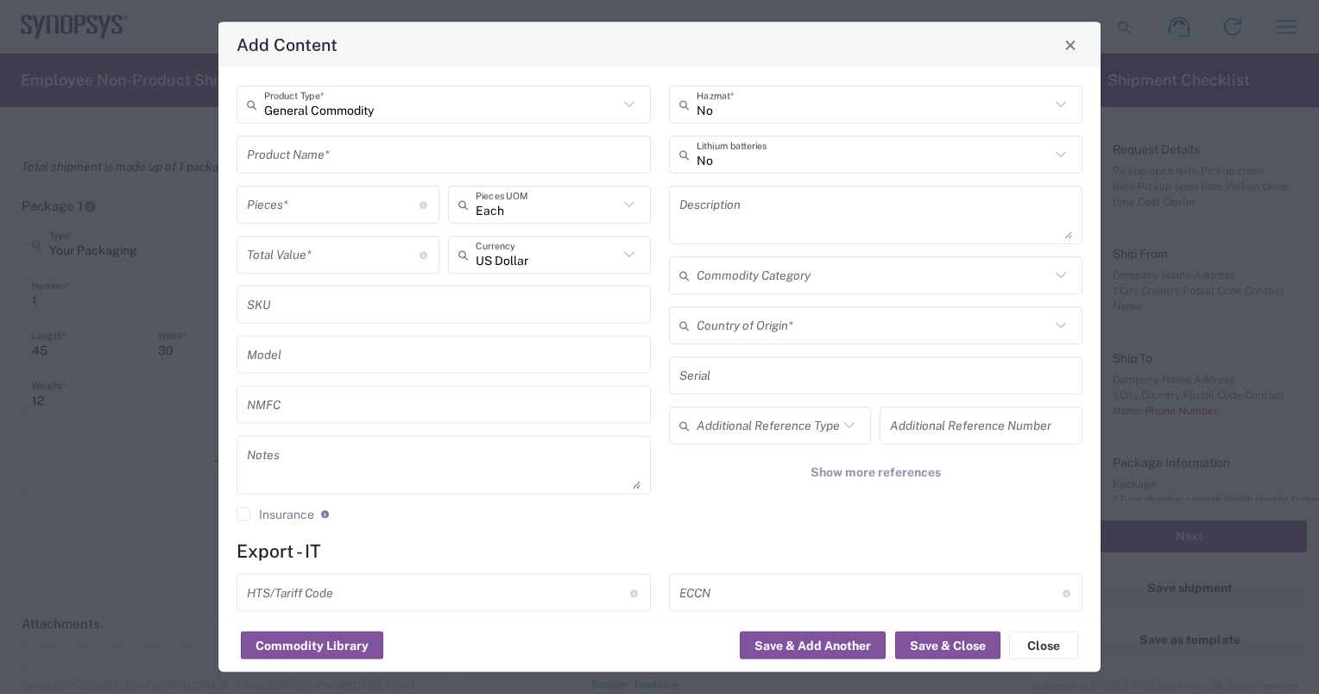
click at [407, 161] on input "text" at bounding box center [444, 154] width 394 height 30
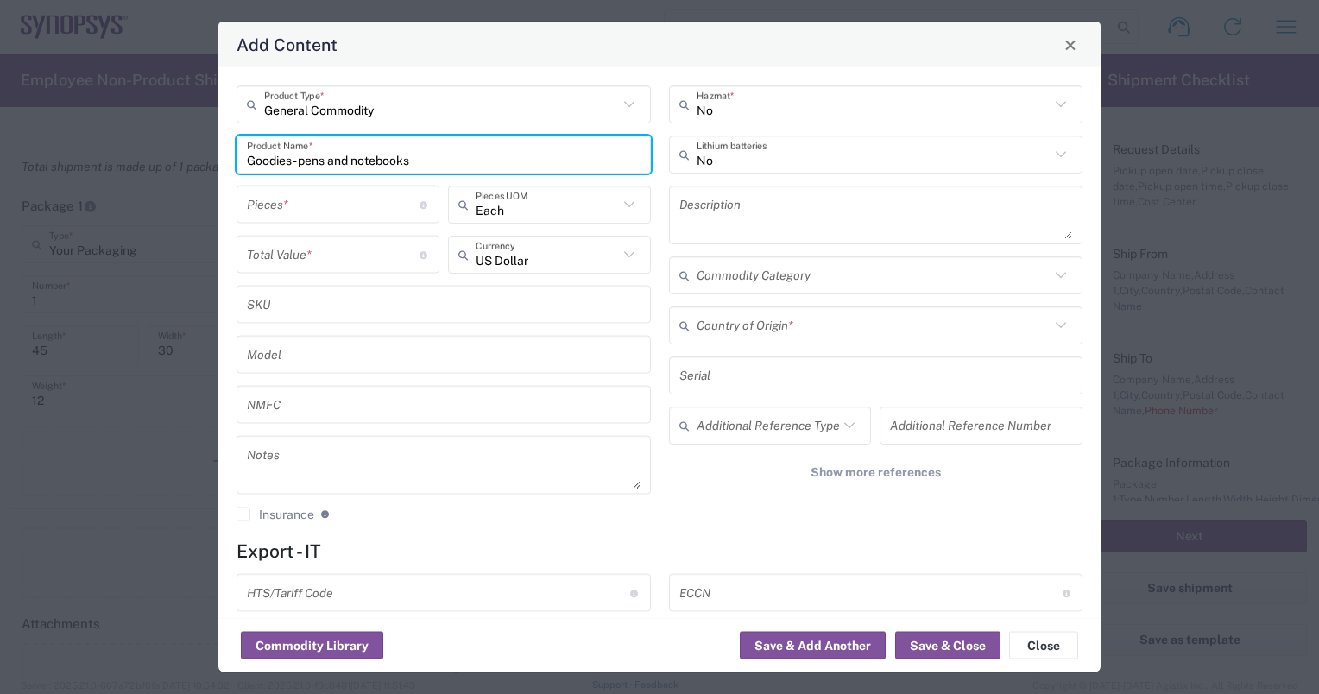
type input "Goodies - pens and notebooks"
click at [333, 200] on input "number" at bounding box center [333, 204] width 173 height 30
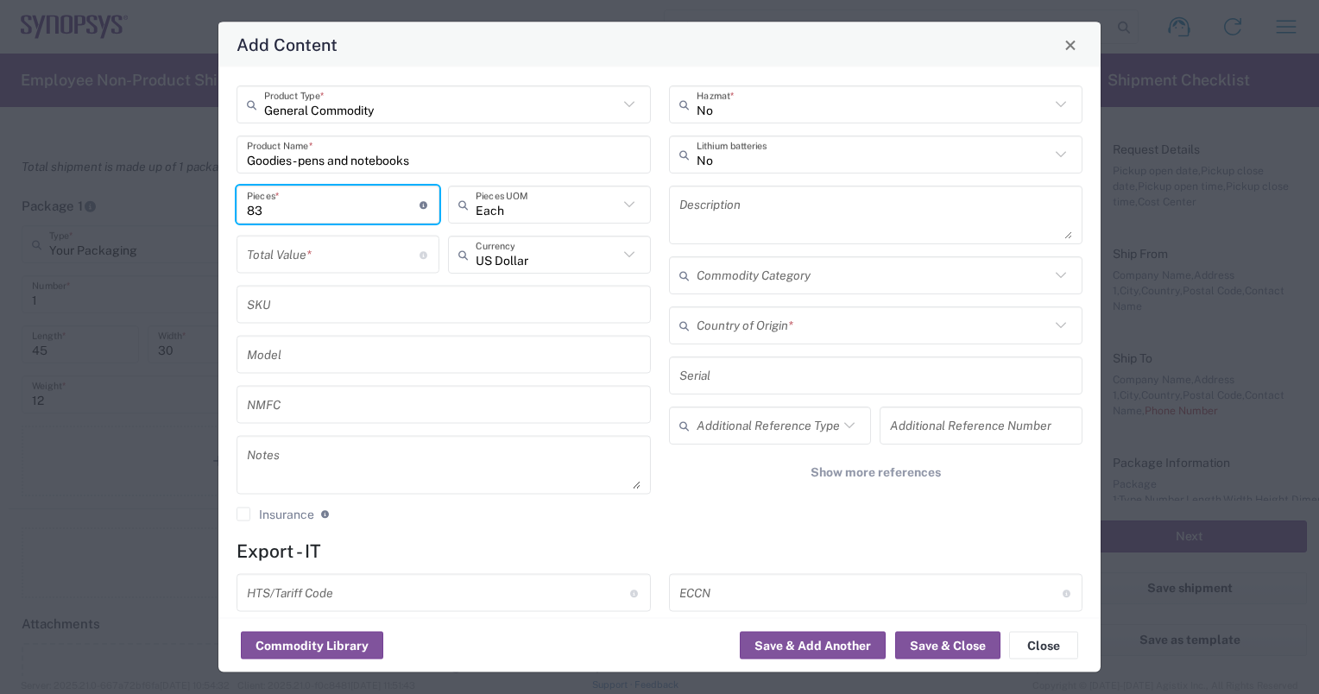
type input "83"
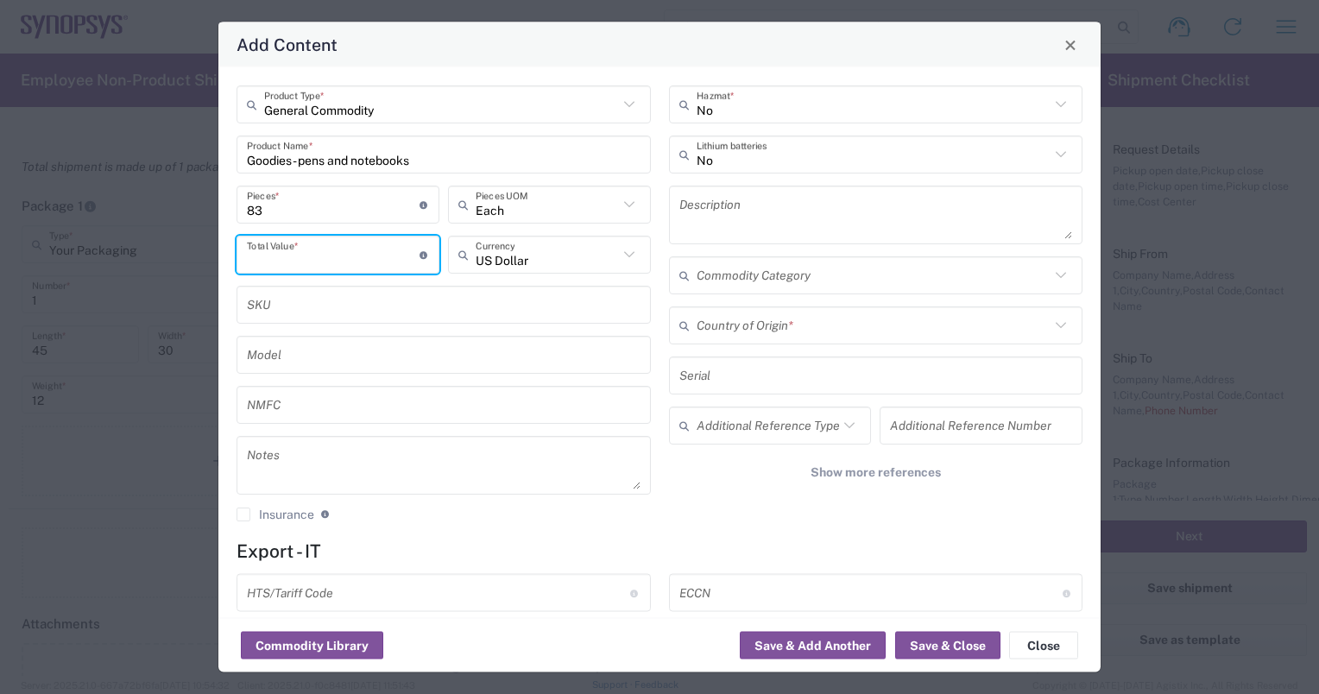
click at [334, 255] on input "number" at bounding box center [333, 254] width 173 height 30
type input "60"
click at [525, 249] on input "text" at bounding box center [547, 254] width 142 height 30
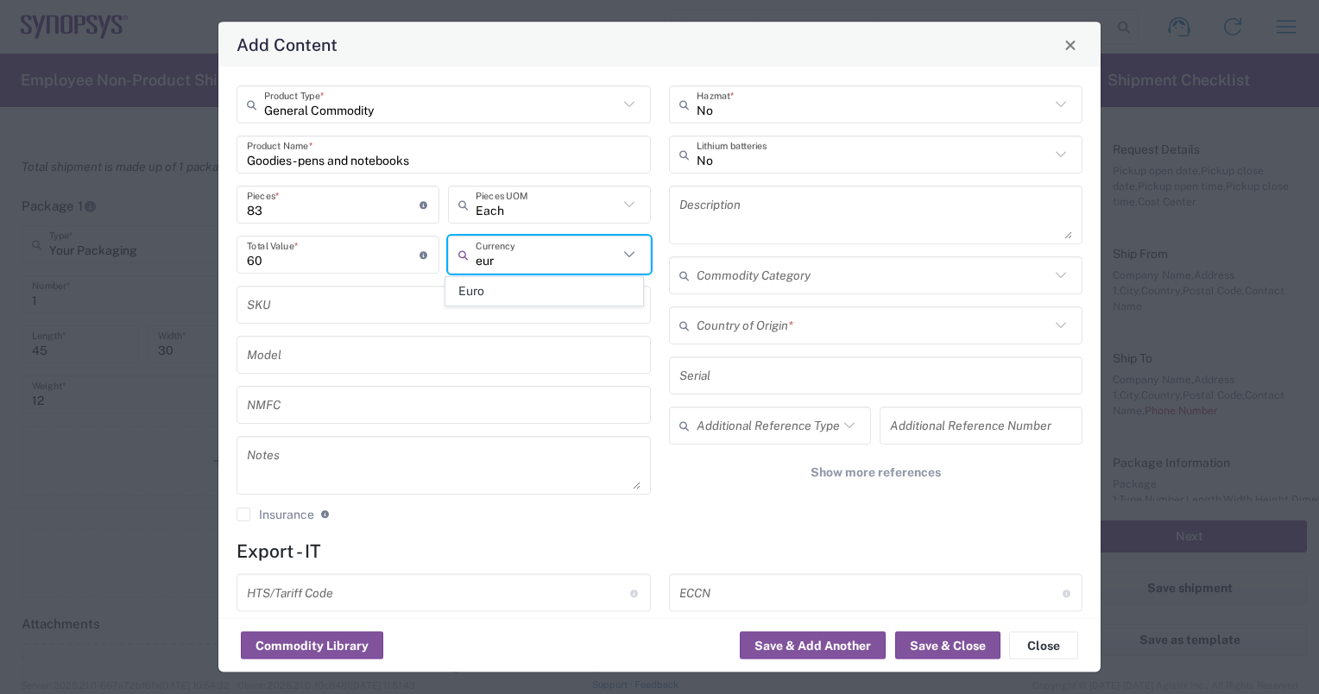
click at [529, 293] on span "Euro" at bounding box center [544, 291] width 196 height 27
type input "Euro"
click at [321, 257] on input "60" at bounding box center [333, 254] width 173 height 30
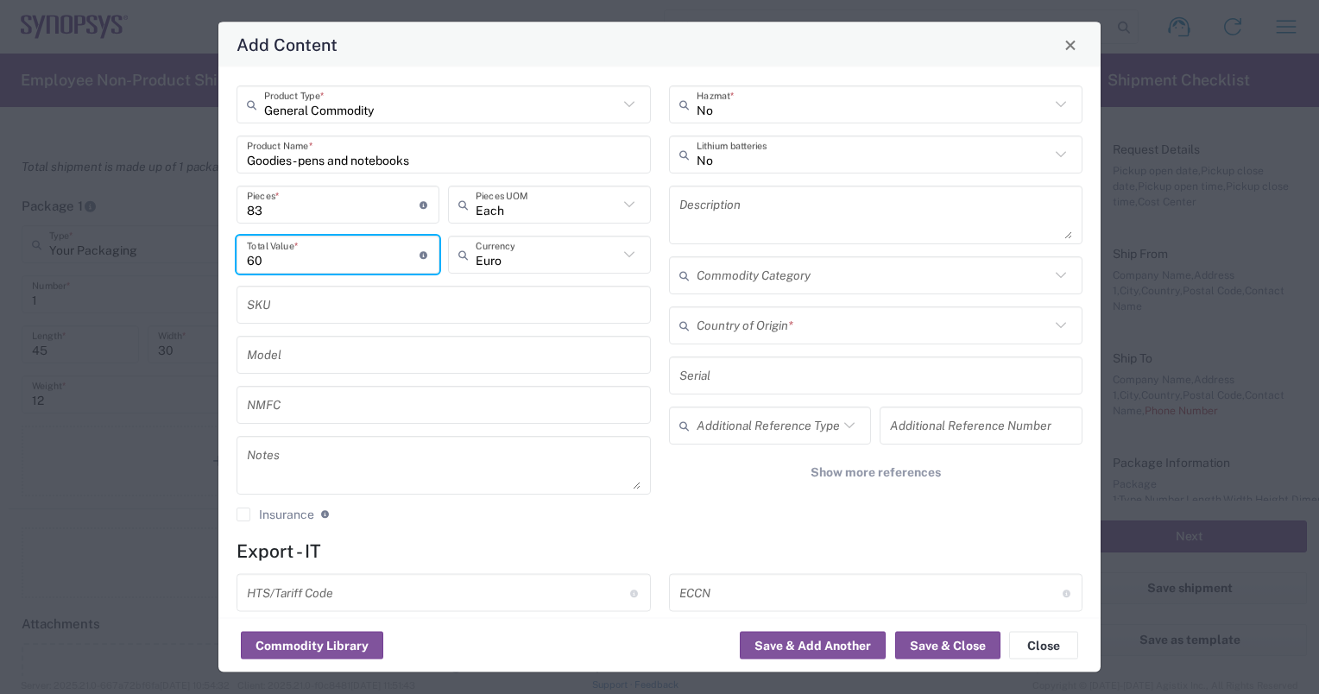
type input "6"
type input "100"
click at [1082, 483] on div "General Commodity Product Type * Goodies - pens and notebooks Product Name * 83…" at bounding box center [659, 342] width 882 height 551
click at [1050, 328] on icon at bounding box center [1061, 325] width 22 height 22
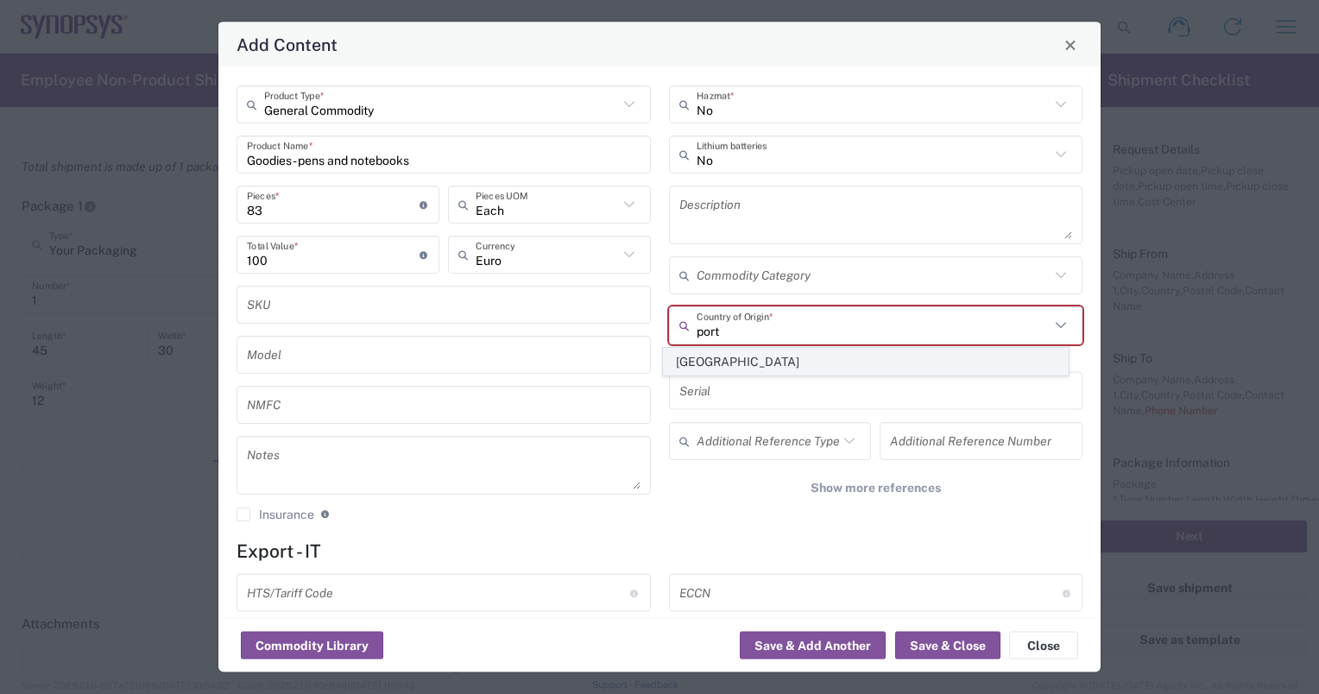
click at [918, 356] on span "[GEOGRAPHIC_DATA]" at bounding box center [866, 362] width 404 height 27
type input "[GEOGRAPHIC_DATA]"
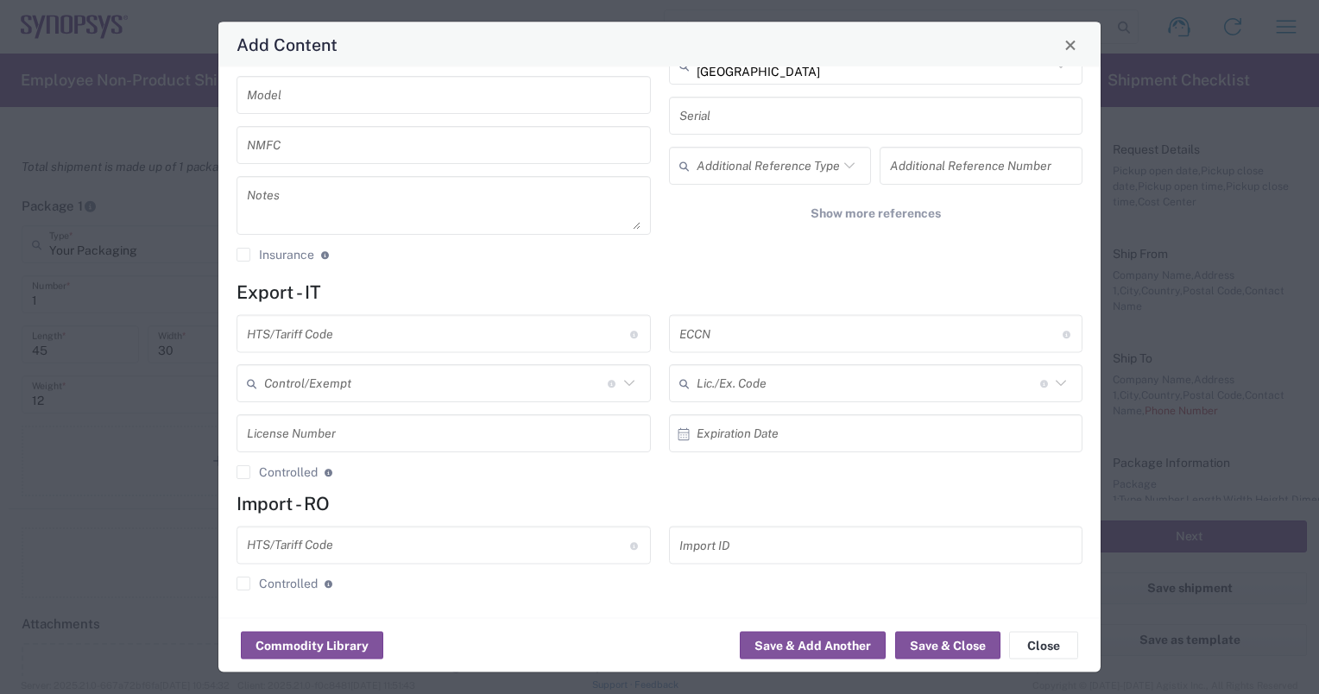
scroll to position [262, 0]
click at [947, 641] on button "Save & Close" at bounding box center [947, 646] width 105 height 28
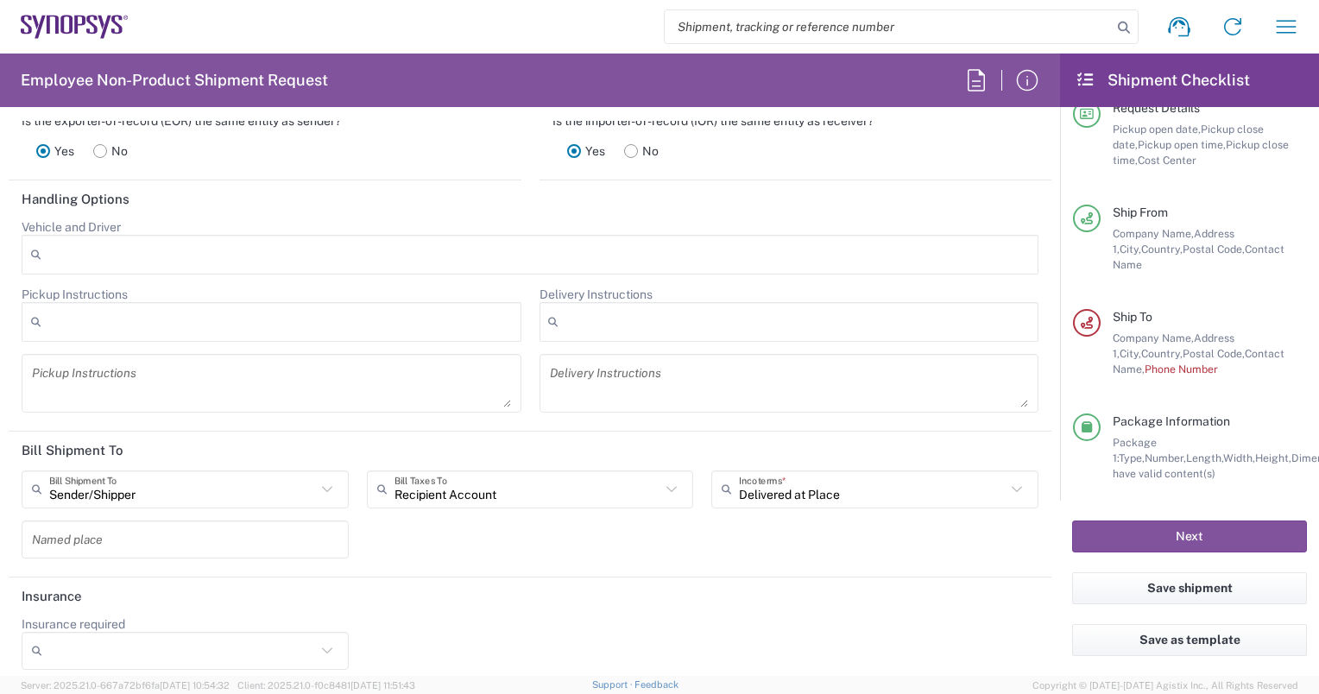
scroll to position [2421, 0]
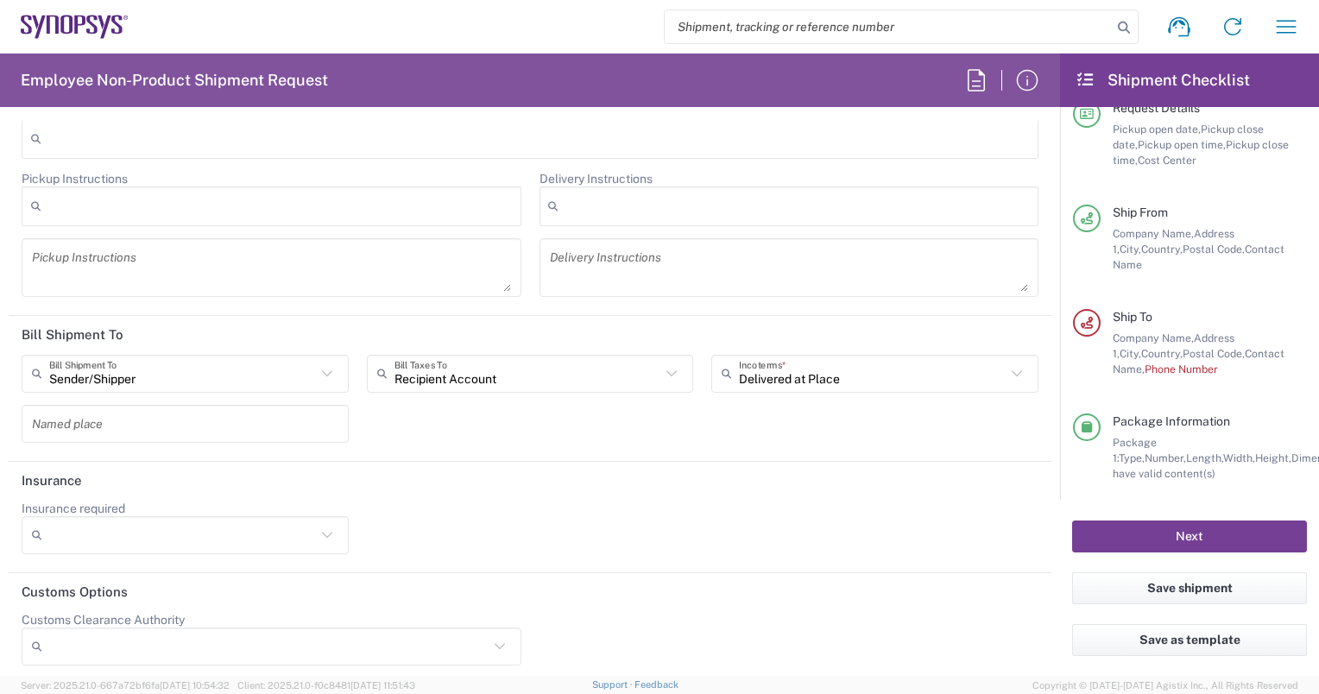
click at [1207, 539] on button "Next" at bounding box center [1189, 537] width 235 height 32
drag, startPoint x: 1199, startPoint y: 535, endPoint x: 908, endPoint y: 605, distance: 299.2
click at [908, 612] on div at bounding box center [789, 645] width 518 height 66
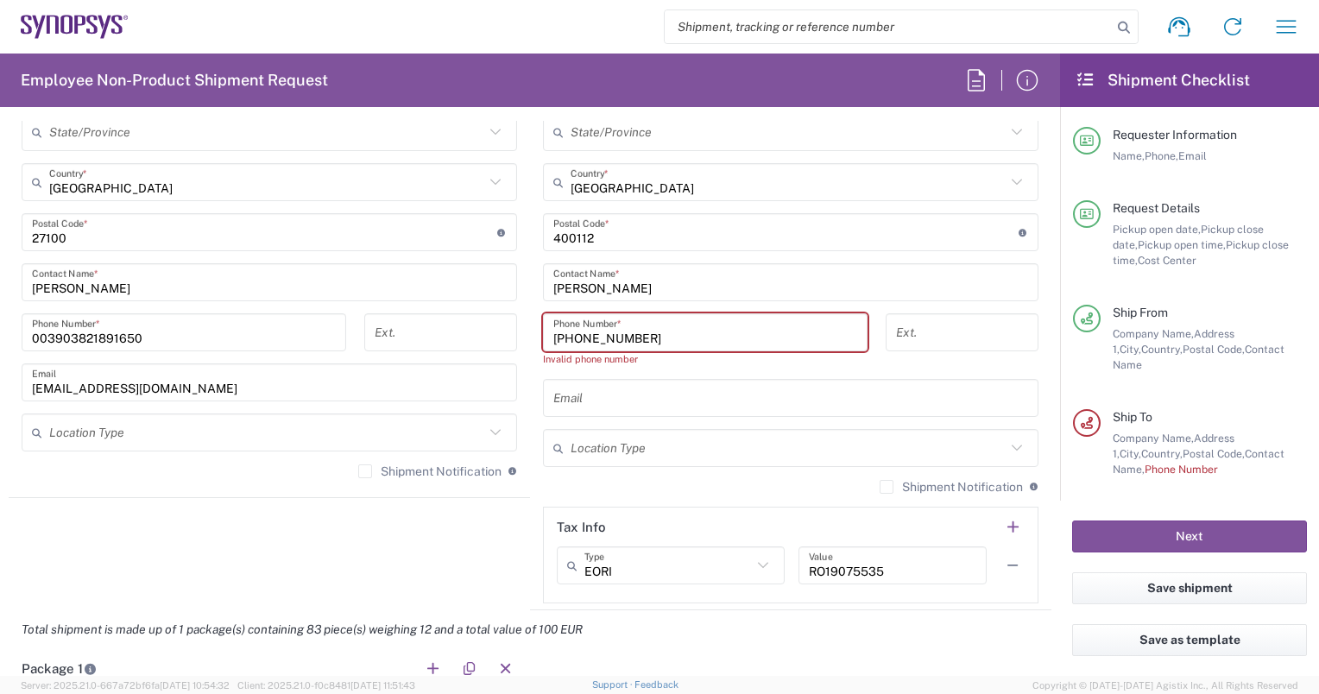
scroll to position [1032, 0]
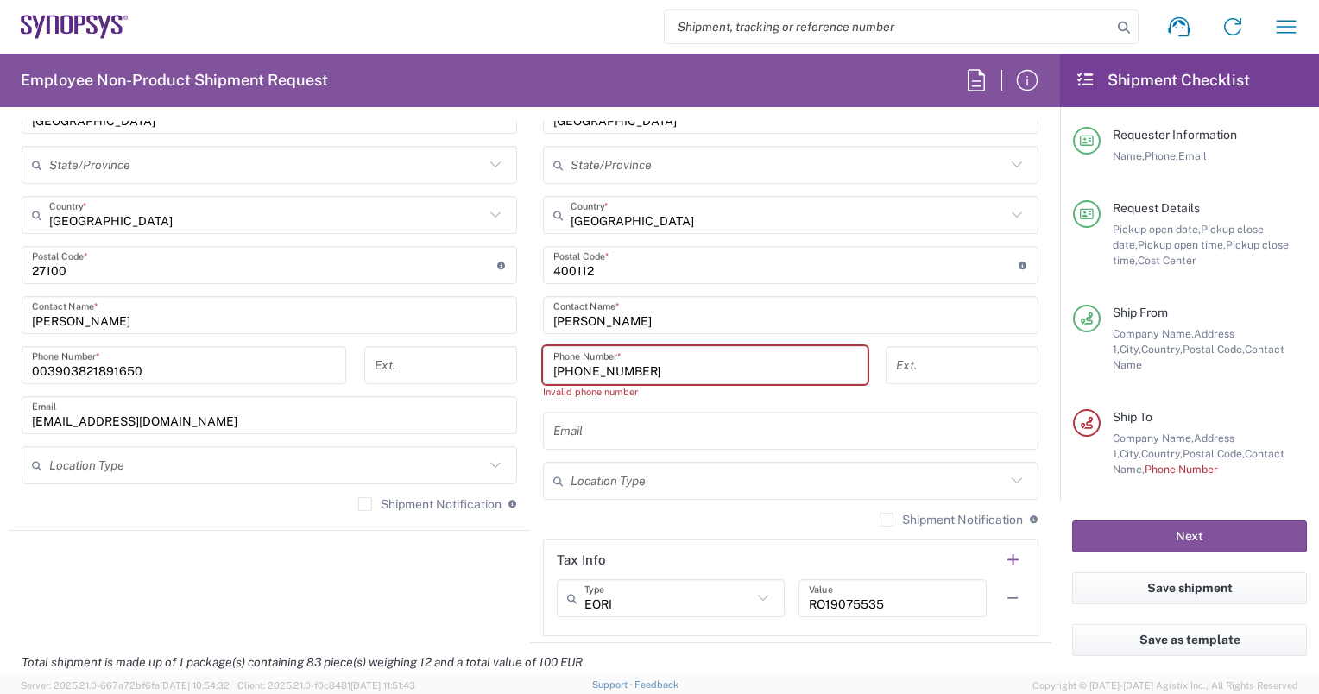
click at [571, 366] on input "+40.740.048.698" at bounding box center [705, 365] width 304 height 30
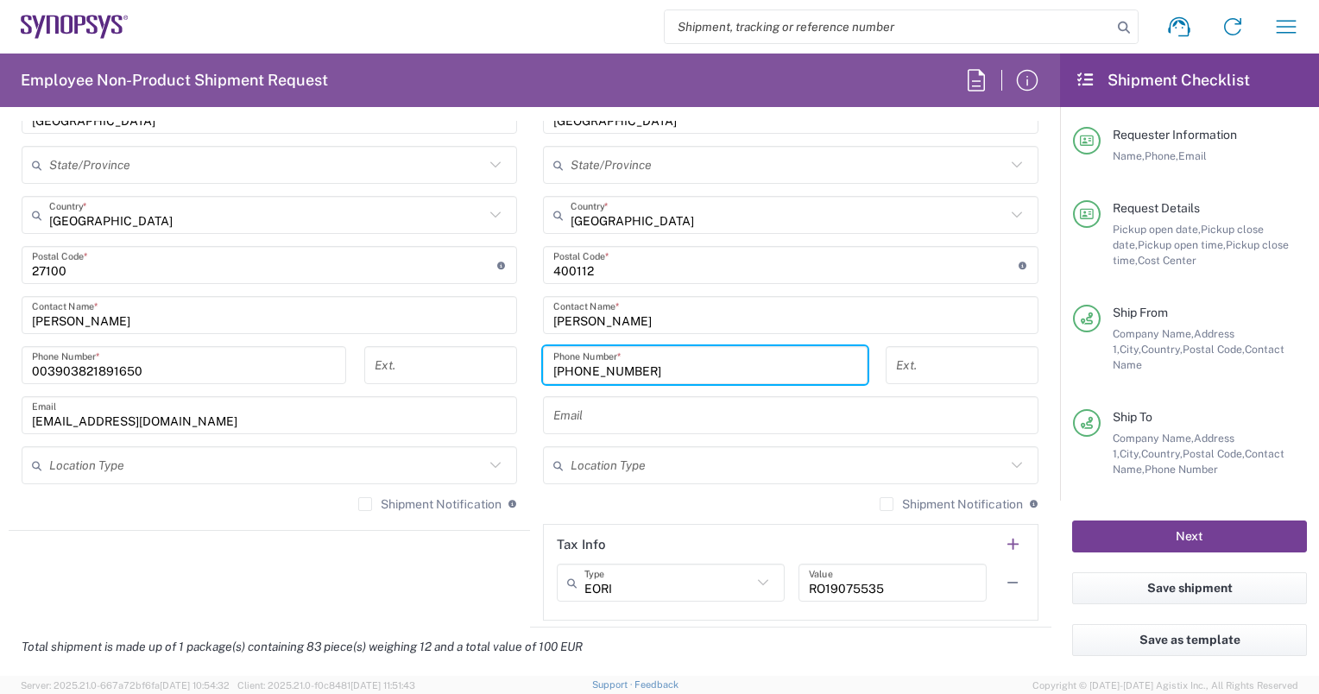
type input "+40740048698"
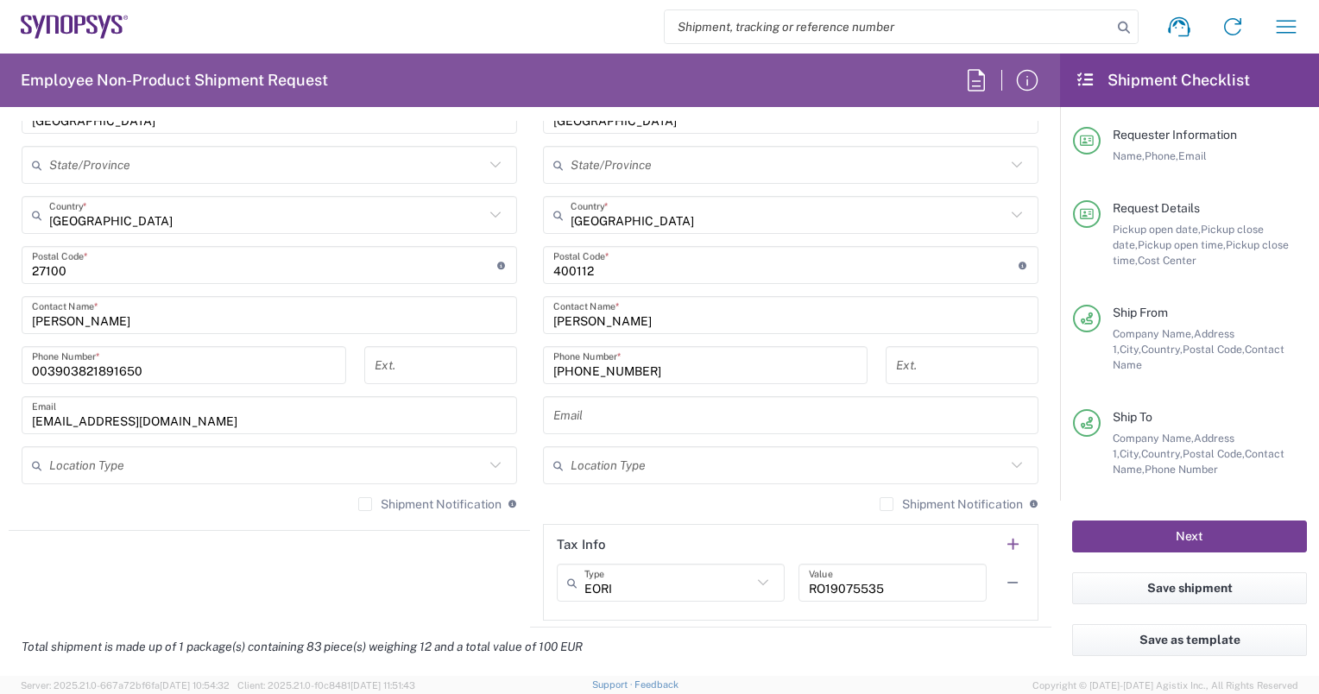
click at [1177, 538] on button "Next" at bounding box center [1189, 537] width 235 height 32
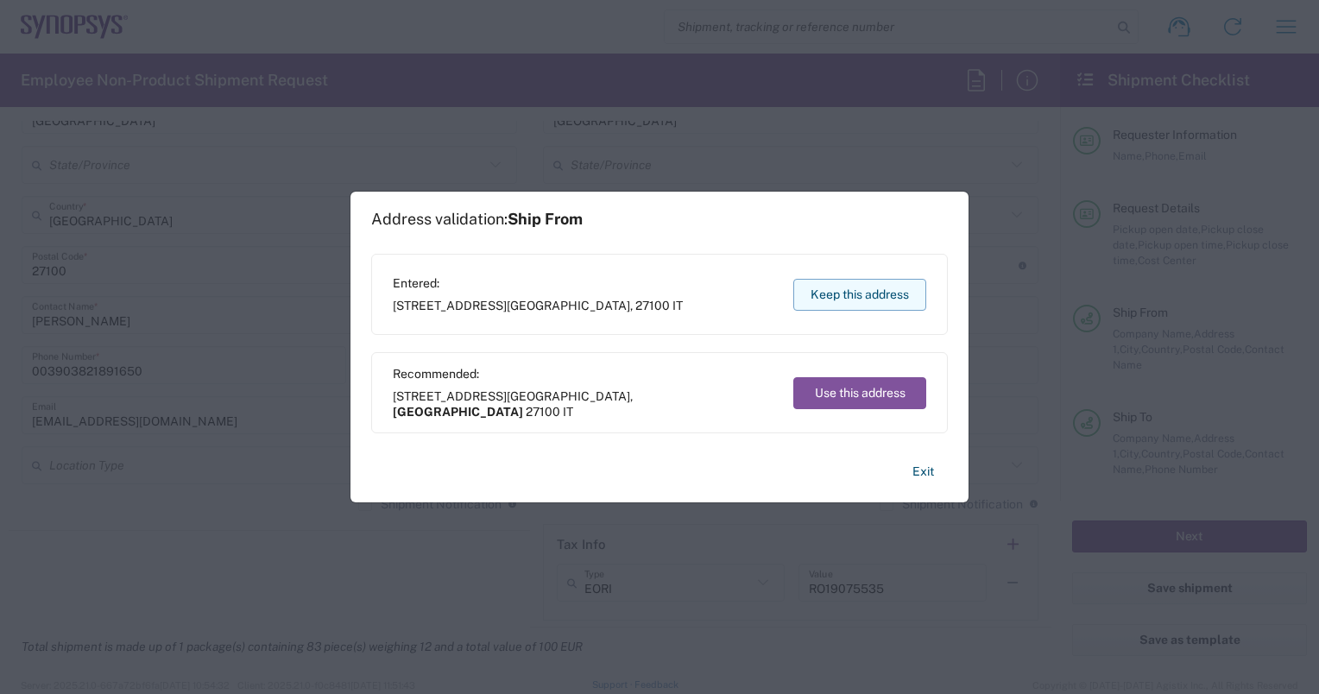
click at [904, 293] on button "Keep this address" at bounding box center [859, 295] width 133 height 32
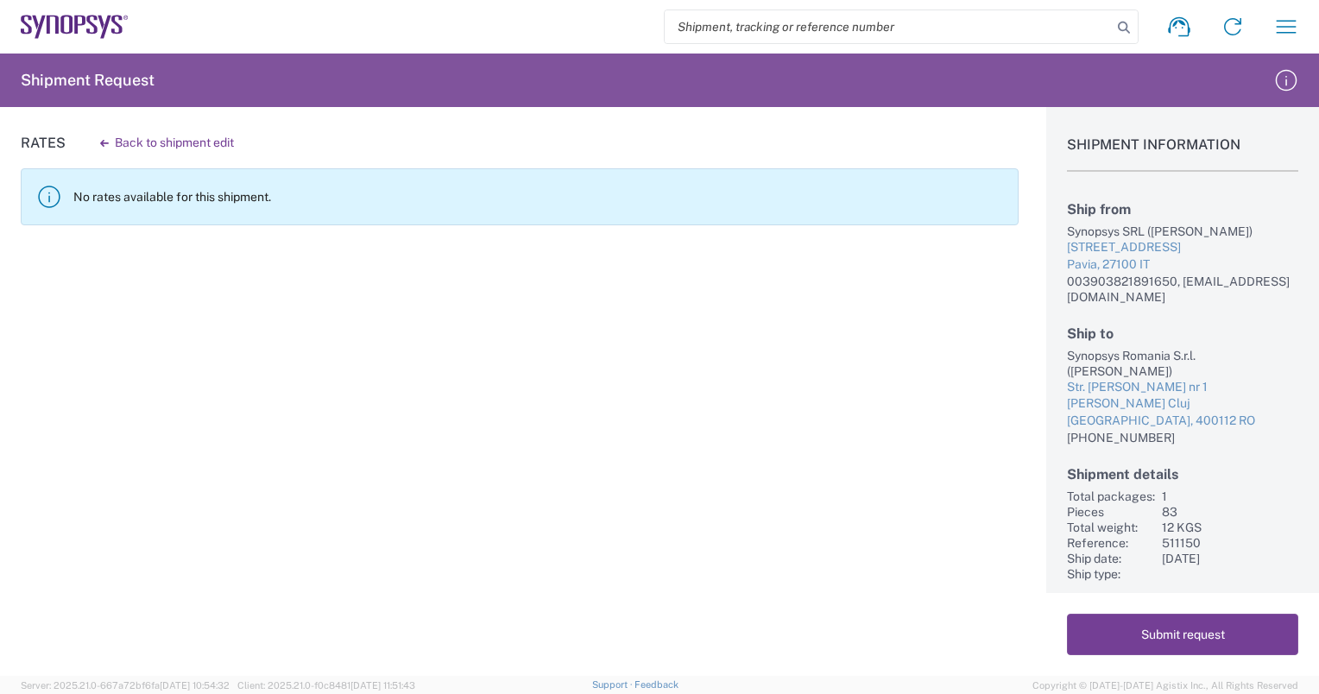
click at [1153, 634] on button "Submit request" at bounding box center [1182, 634] width 231 height 41
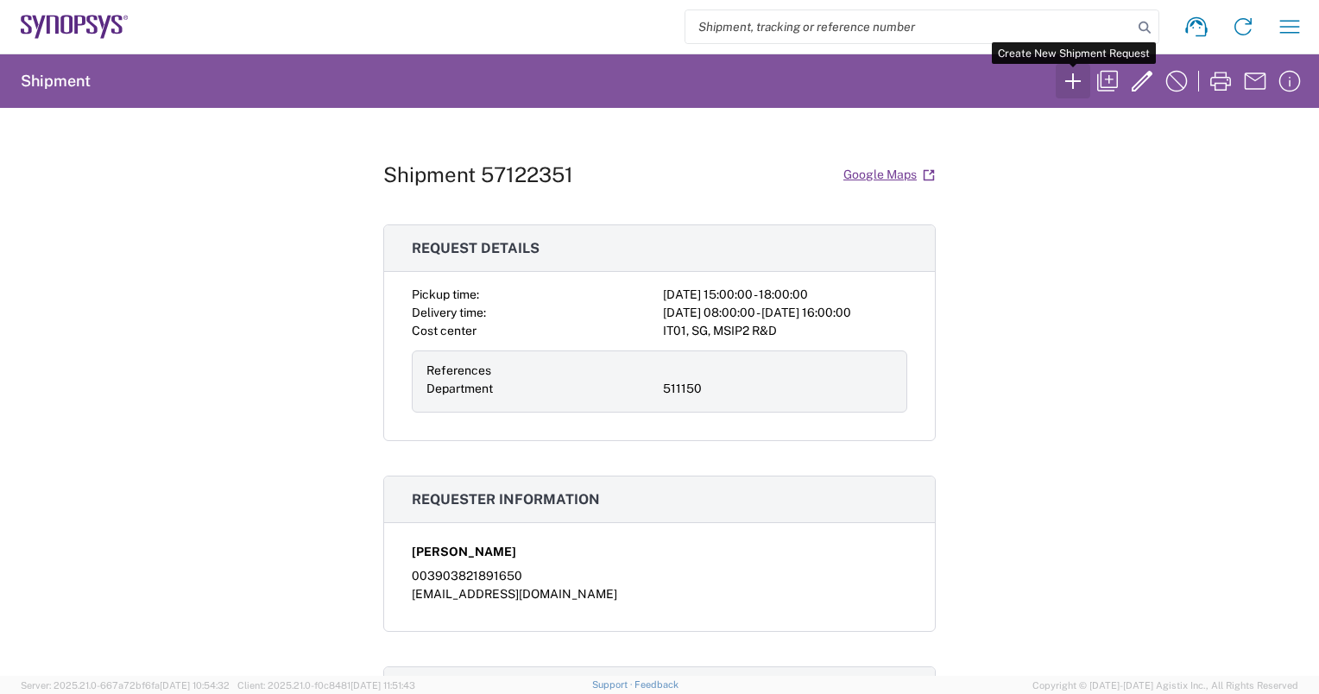
click at [1077, 82] on icon "button" at bounding box center [1073, 81] width 28 height 28
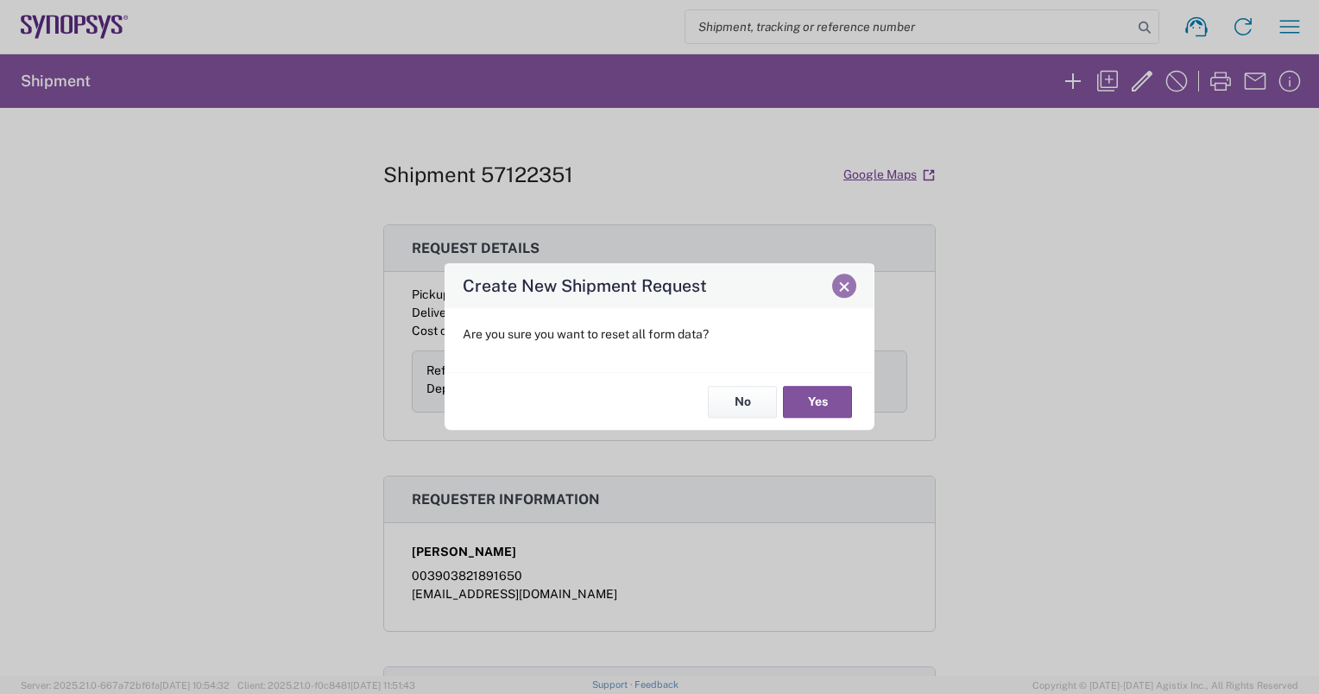
click at [843, 287] on span "Close" at bounding box center [844, 287] width 12 height 12
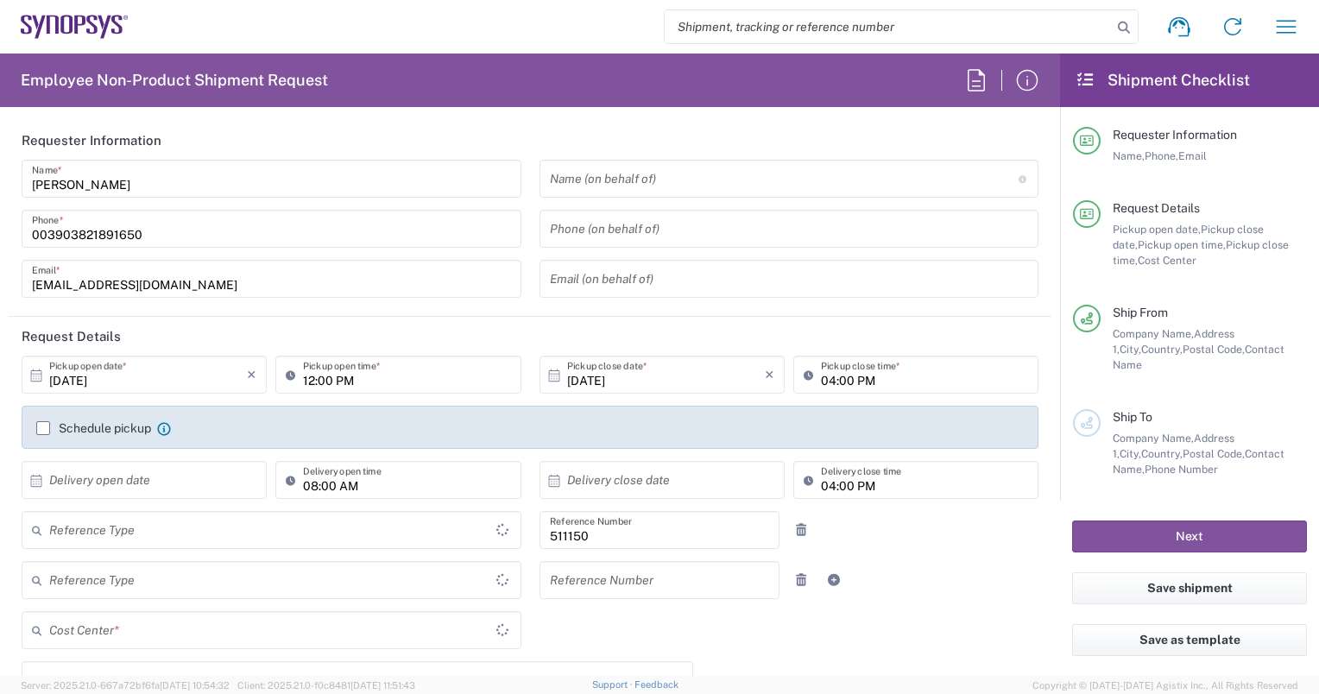
type input "Department"
type input "IT01, SG, MSIP2 R&D 511150"
type input "Delivered at Place"
type input "[GEOGRAPHIC_DATA]"
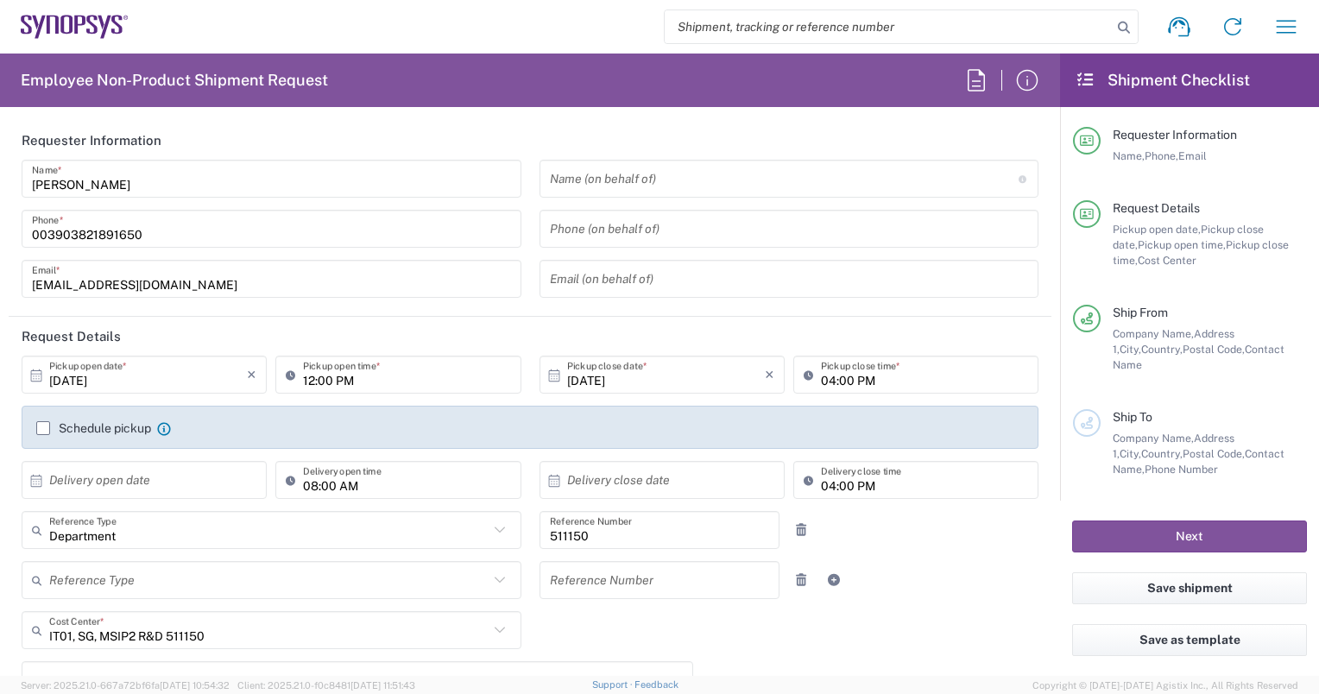
type input "Pavia IT02"
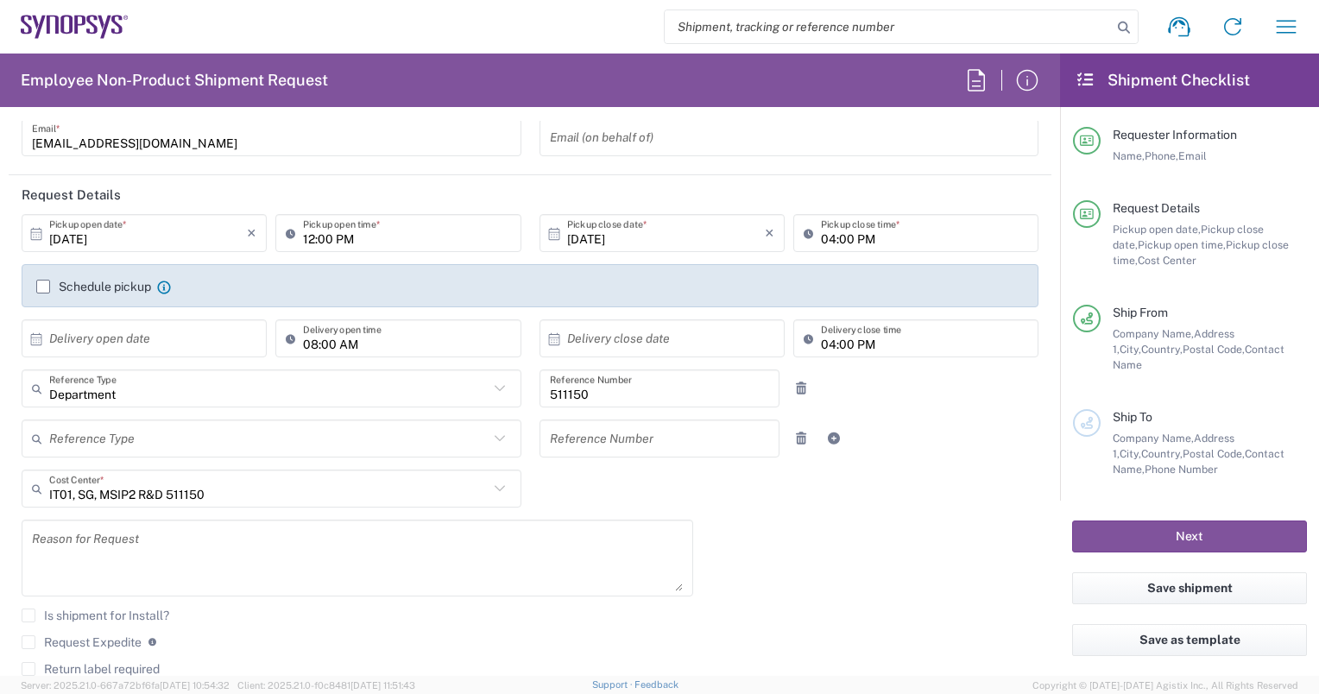
scroll to position [135, 0]
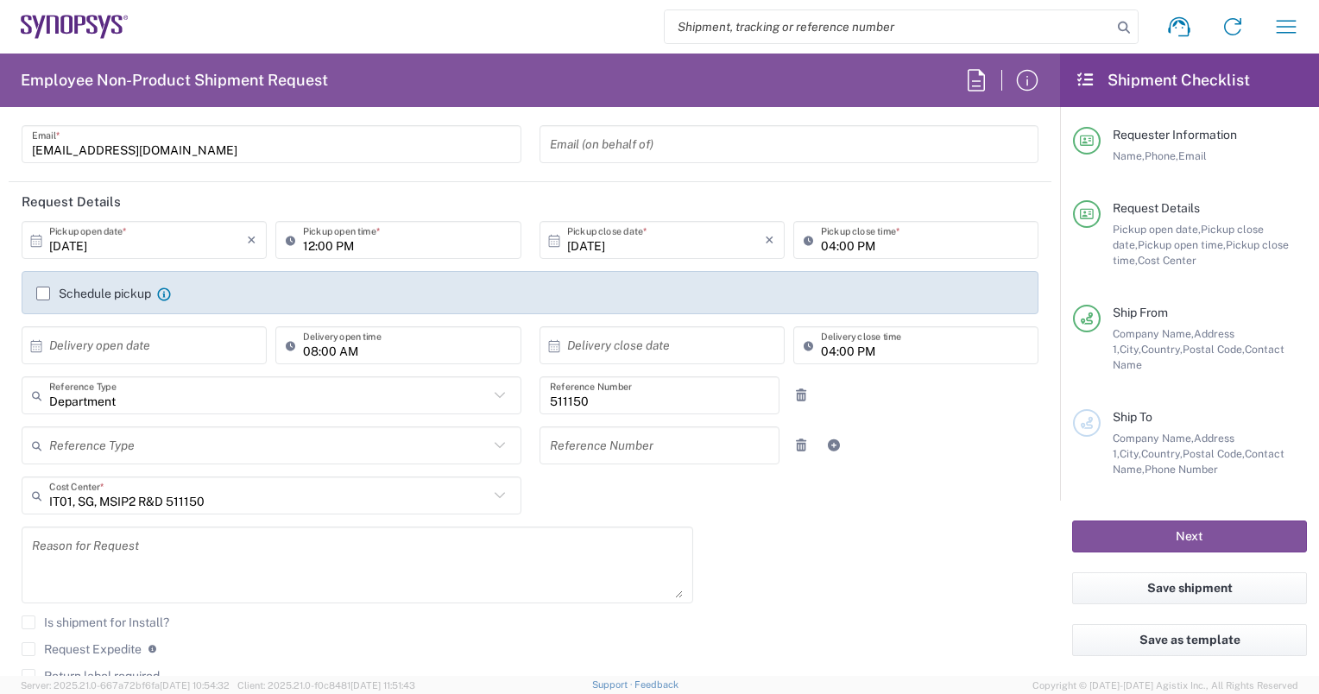
click at [306, 245] on input "12:00 PM" at bounding box center [406, 240] width 207 height 30
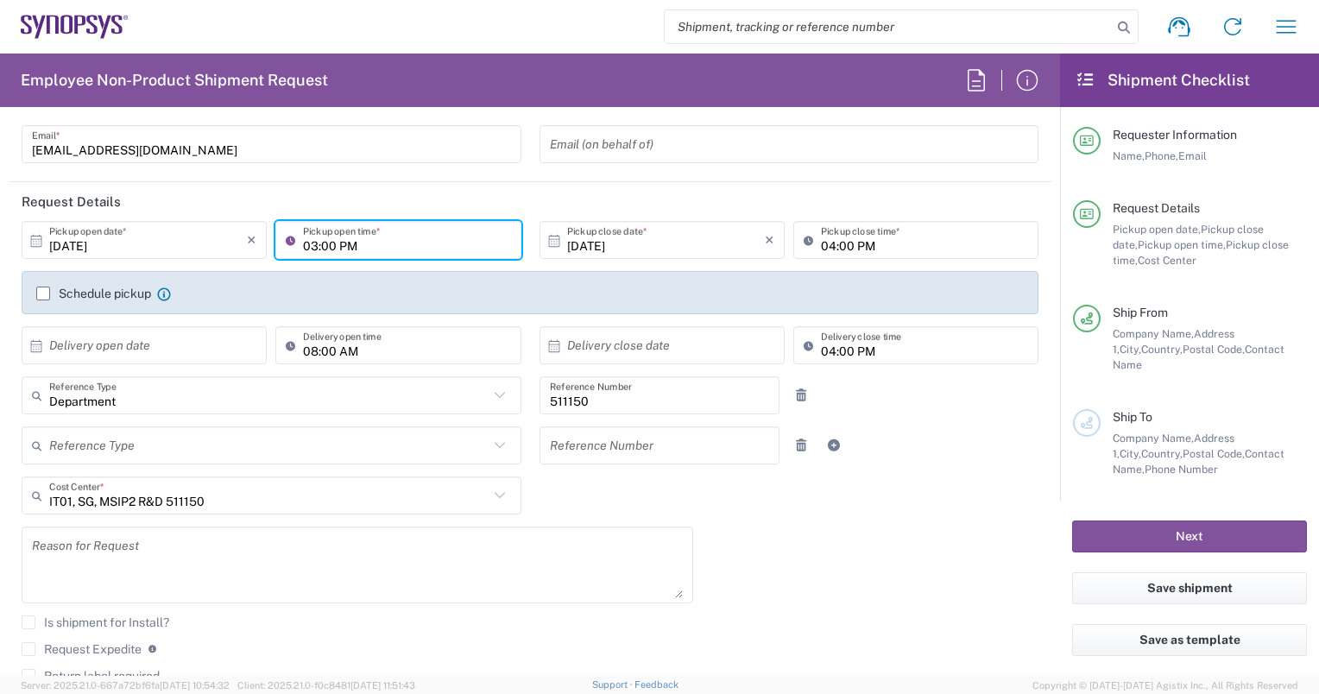
type input "03:00 PM"
click at [821, 249] on input "04:00 PM" at bounding box center [924, 240] width 207 height 30
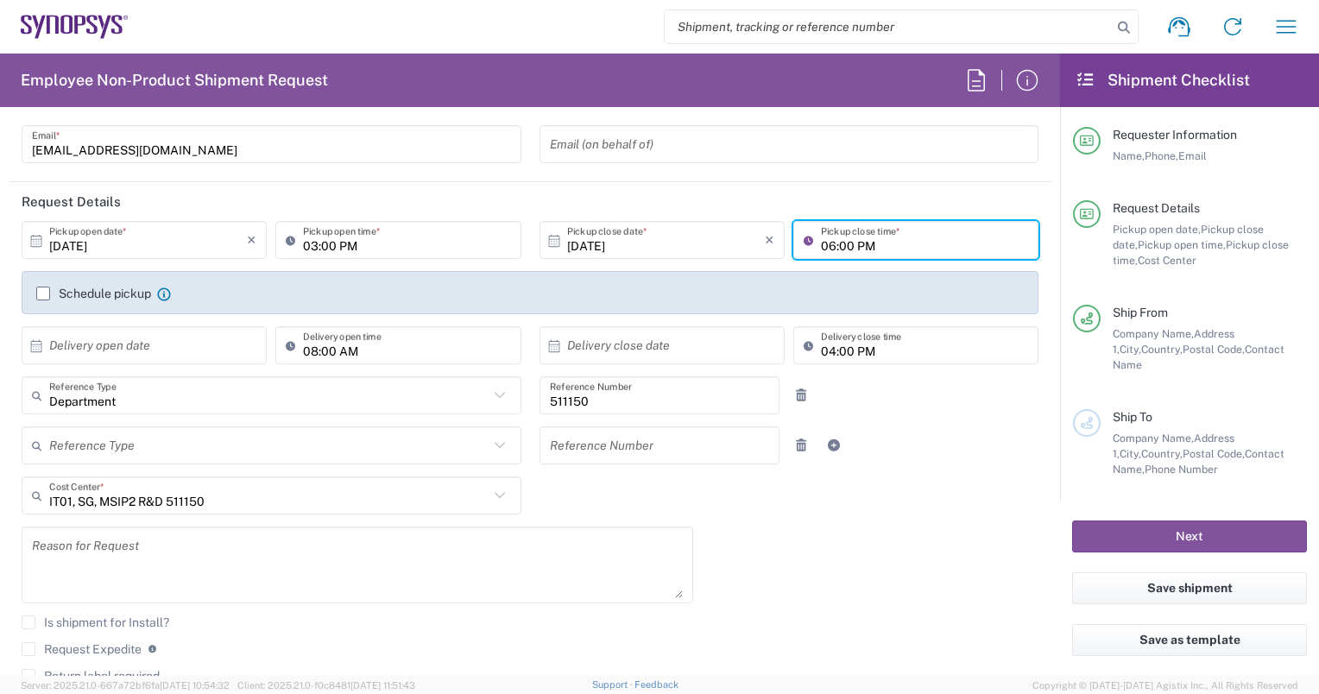
type input "06:00 PM"
click at [189, 349] on input "text" at bounding box center [148, 346] width 198 height 30
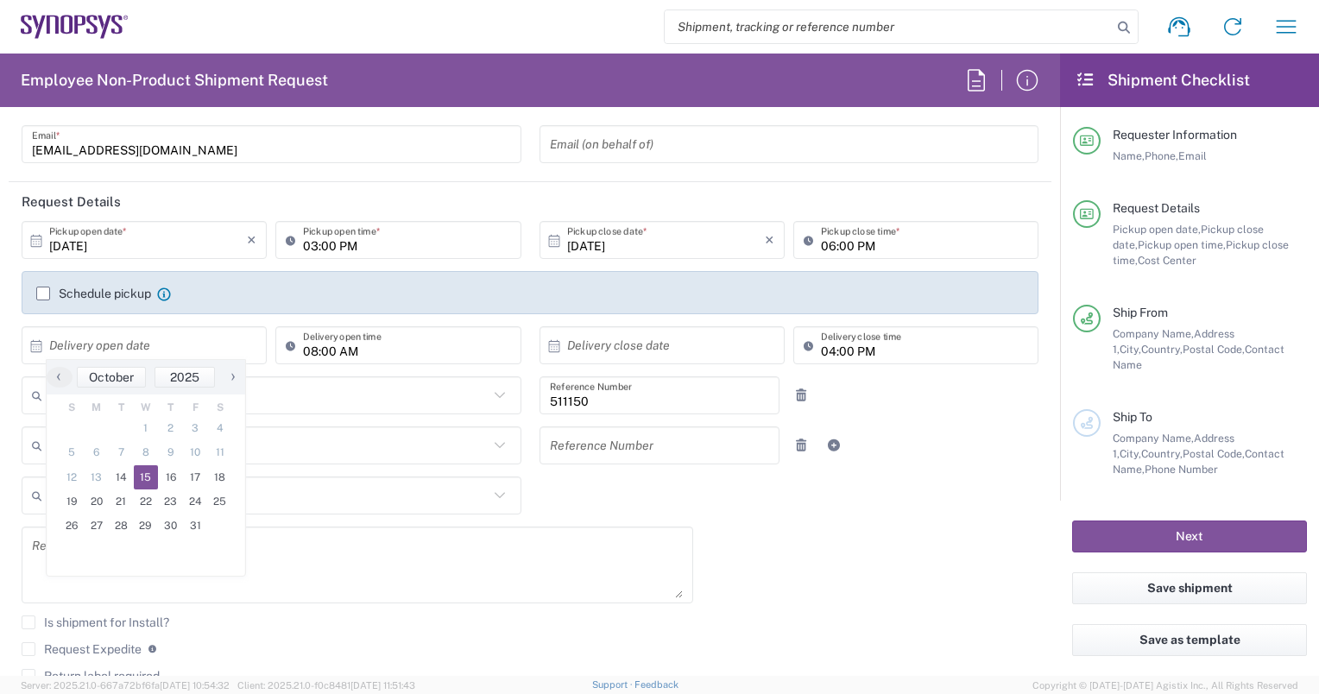
click at [140, 475] on span "15" at bounding box center [146, 477] width 25 height 24
type input "[DATE]"
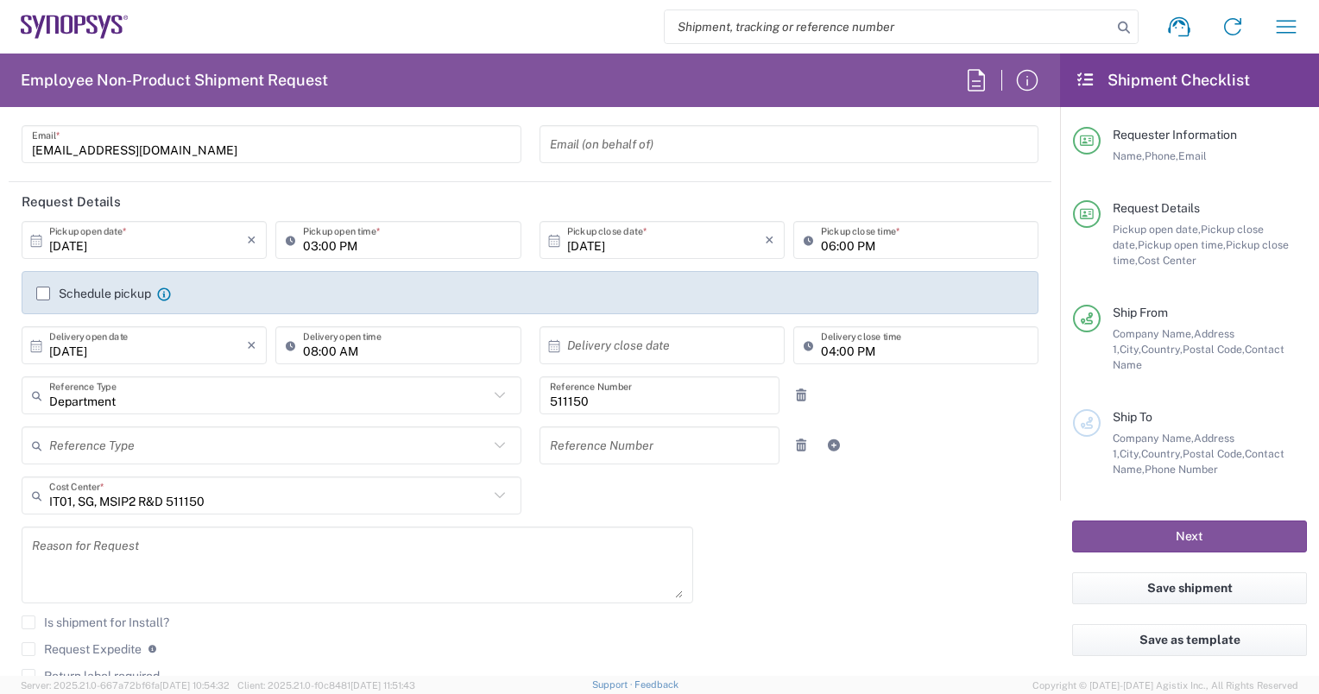
click at [647, 345] on input "text" at bounding box center [666, 346] width 198 height 30
click at [711, 470] on span "17" at bounding box center [706, 477] width 25 height 24
type input "[DATE]"
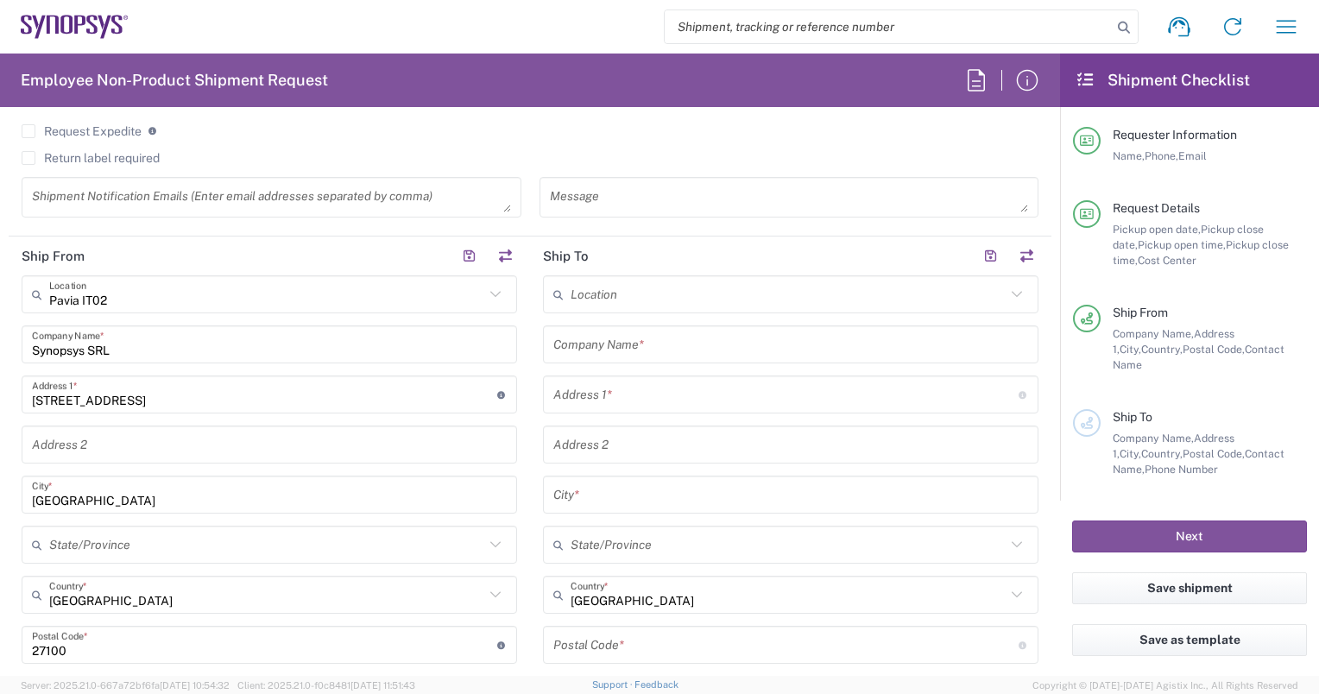
scroll to position [687, 0]
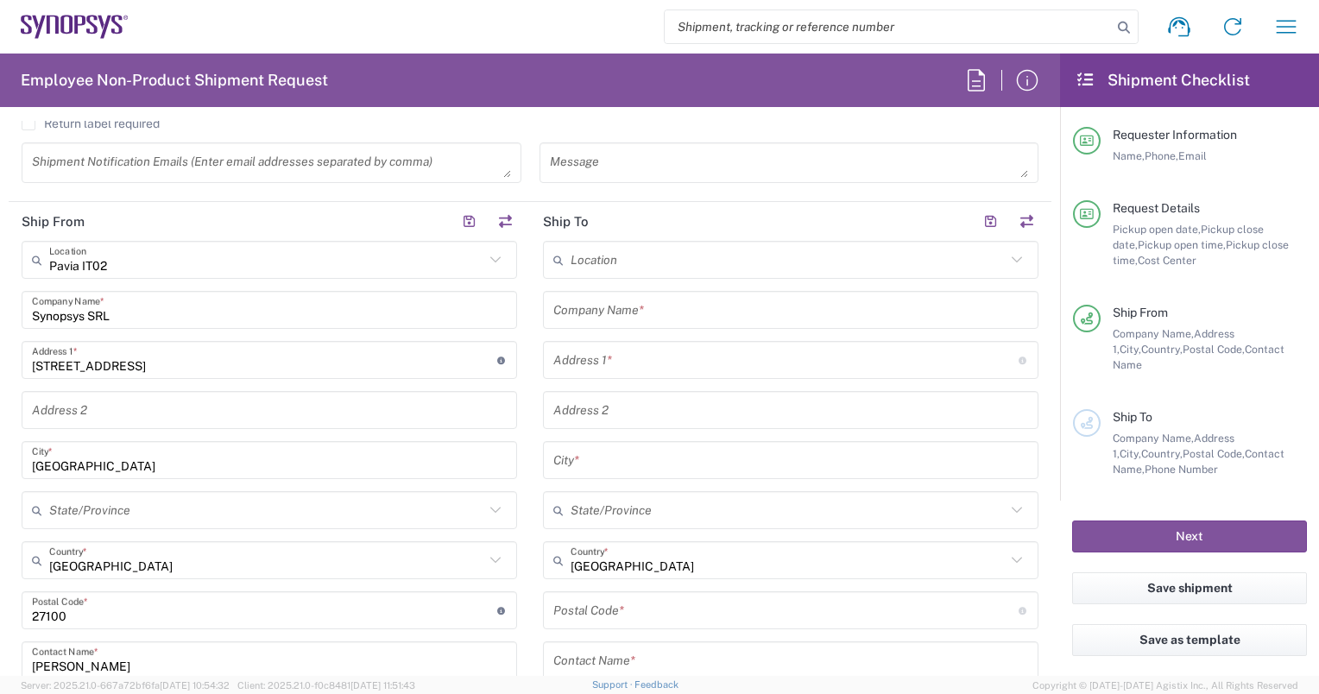
click at [717, 258] on input "text" at bounding box center [788, 260] width 435 height 30
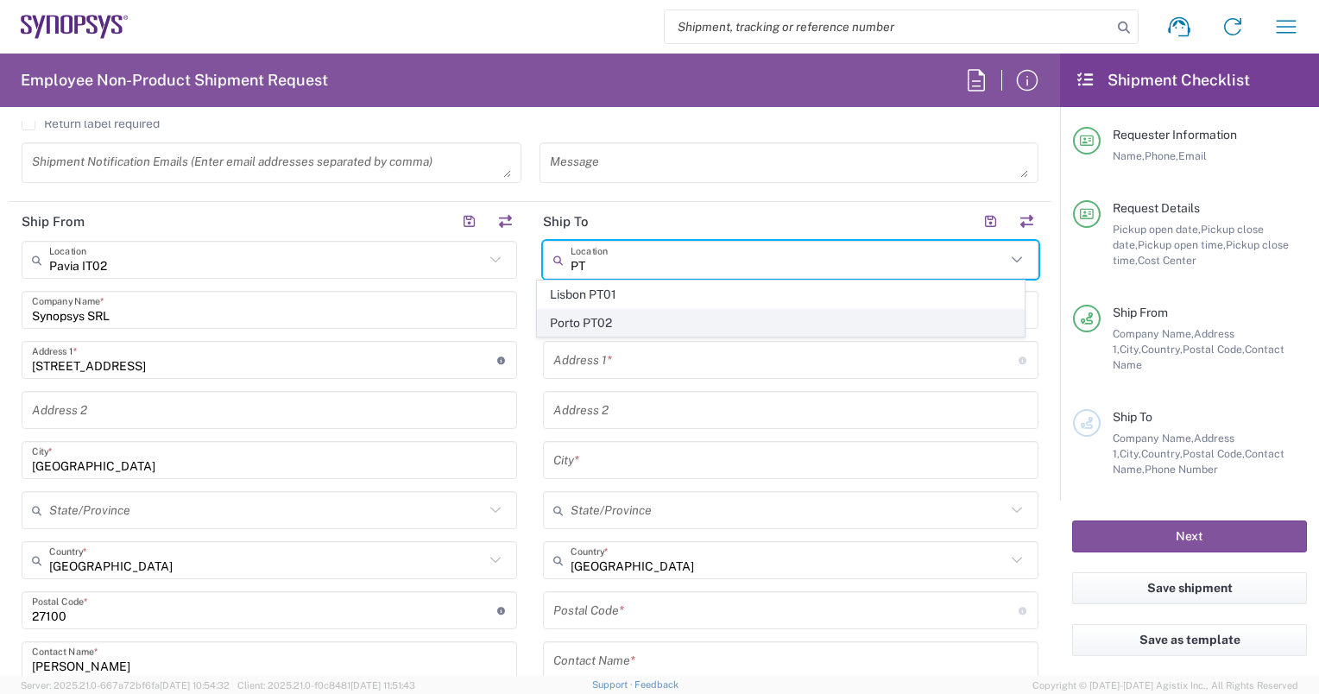
click at [691, 321] on span "Porto PT02" at bounding box center [780, 323] width 485 height 27
type input "Porto PT02"
type input "SNPS, [GEOGRAPHIC_DATA] Unipessoal, Lda."
type input "[STREET_ADDRESS][PERSON_NAME]"
type input "Edificio das Technologias 3rd Floor"
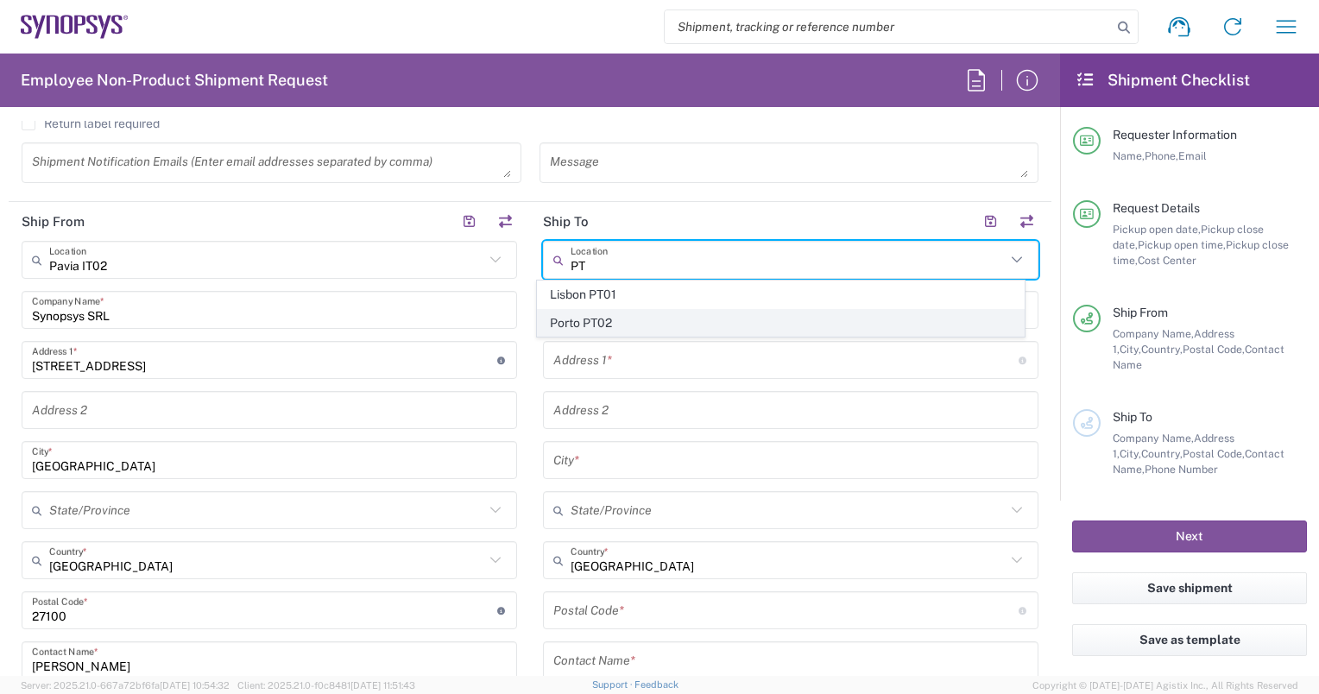
type input "[PERSON_NAME]"
type input "[GEOGRAPHIC_DATA]"
type input "4470-605"
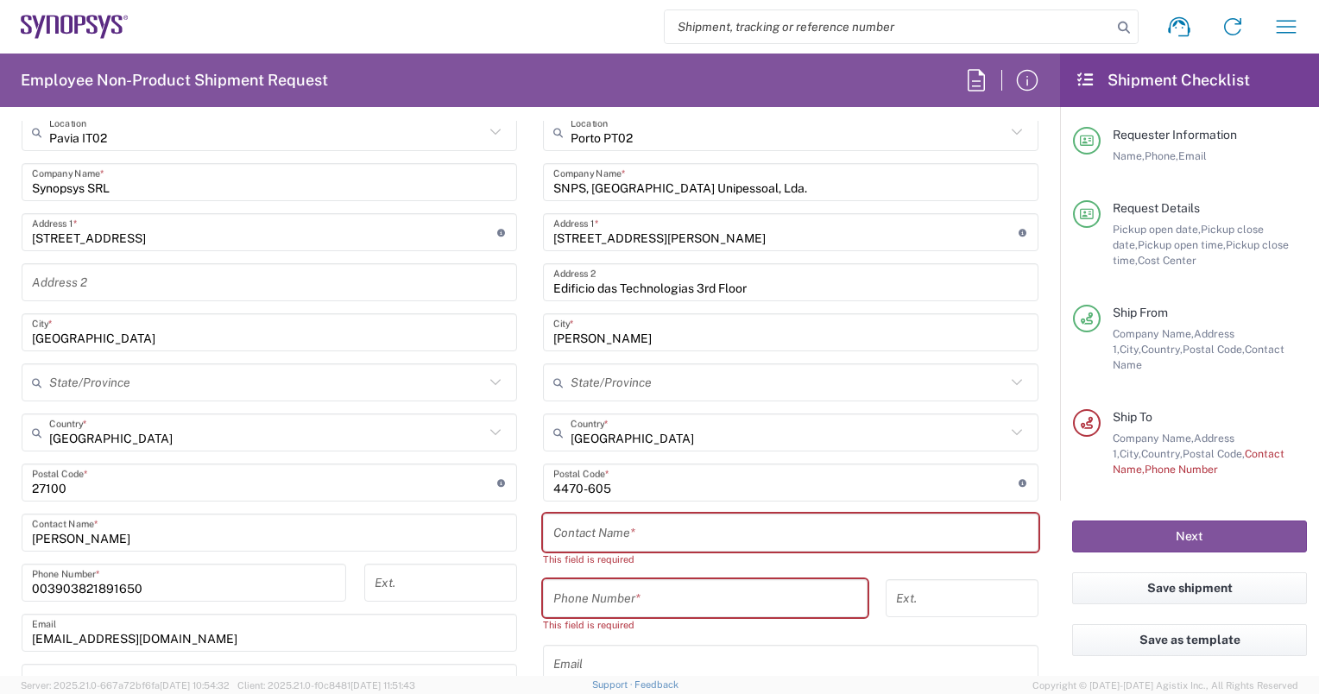
scroll to position [854, 0]
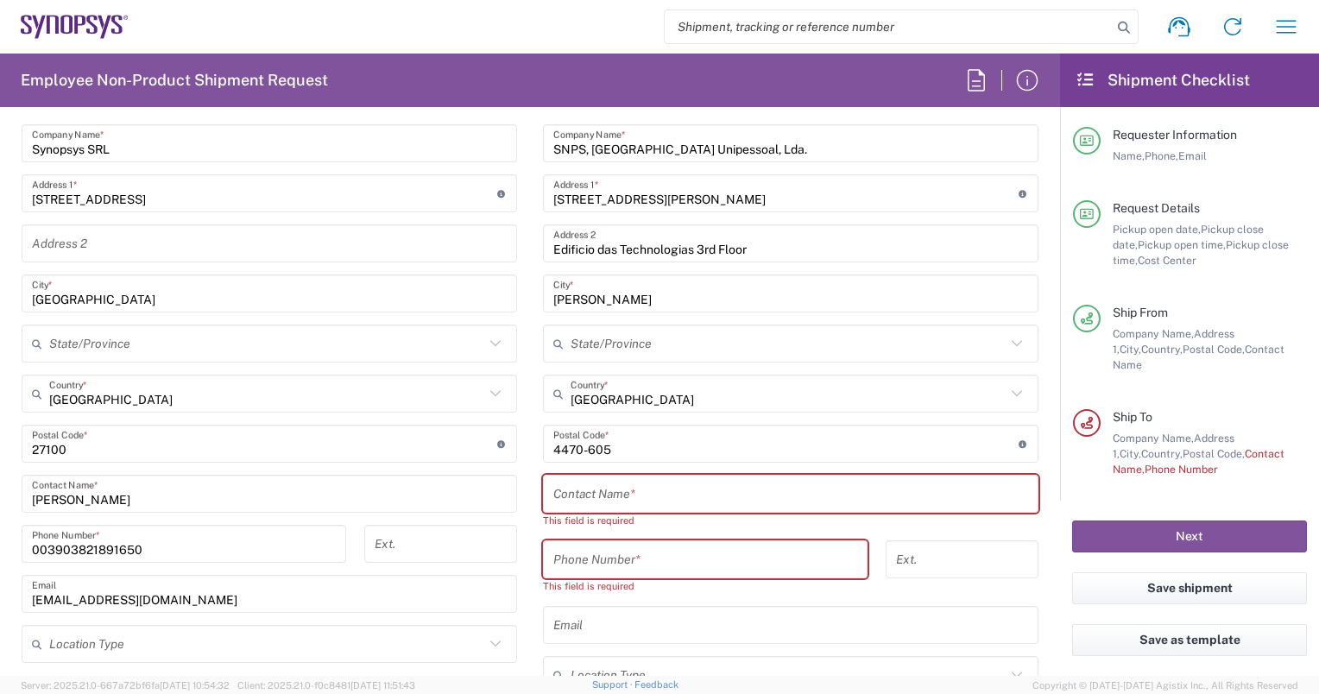
click at [697, 490] on input "text" at bounding box center [790, 494] width 475 height 30
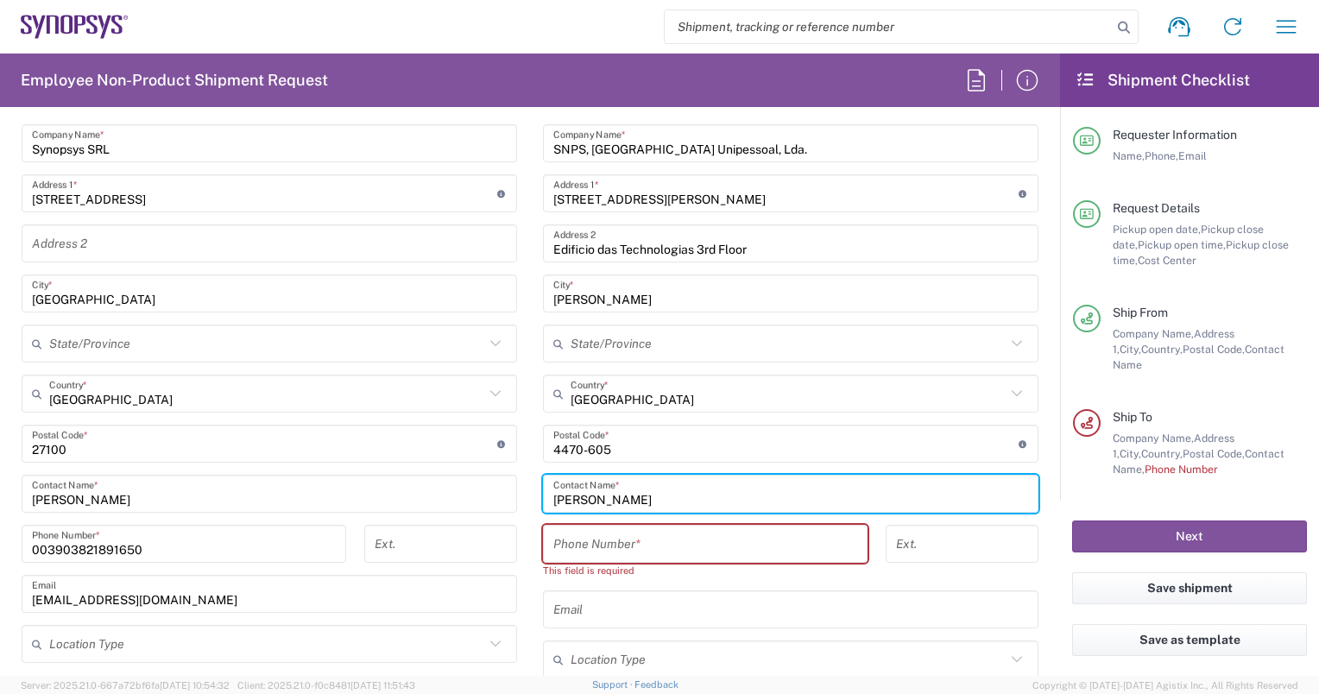
click at [563, 495] on input "[PERSON_NAME]" at bounding box center [790, 494] width 475 height 30
type input "[PERSON_NAME]"
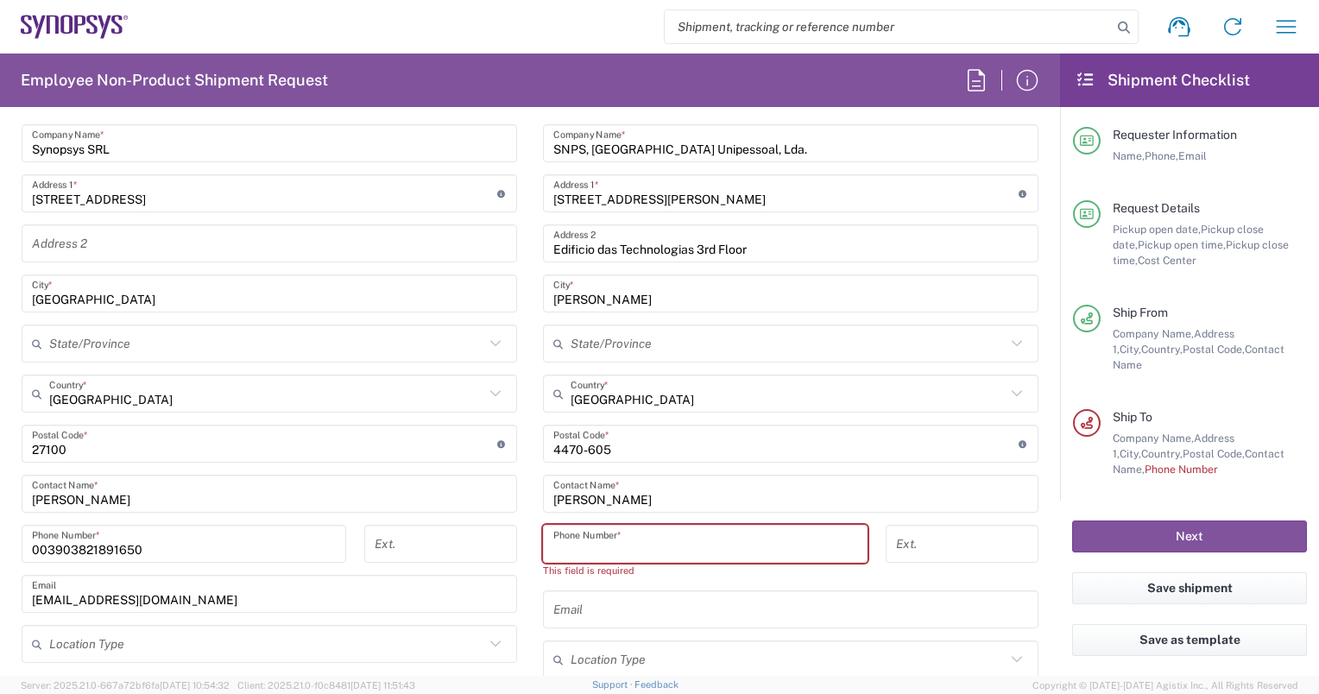
click at [598, 532] on input "tel" at bounding box center [705, 544] width 304 height 30
paste input "[PHONE_NUMBER]"
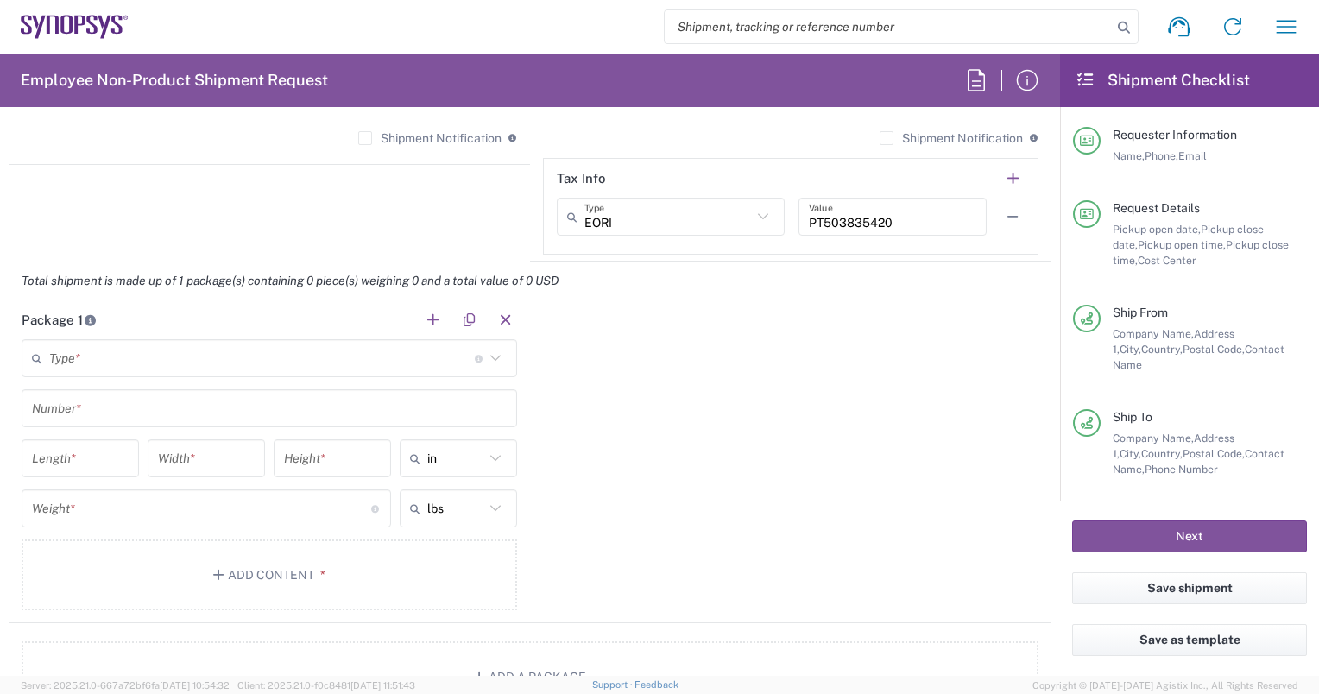
scroll to position [1406, 0]
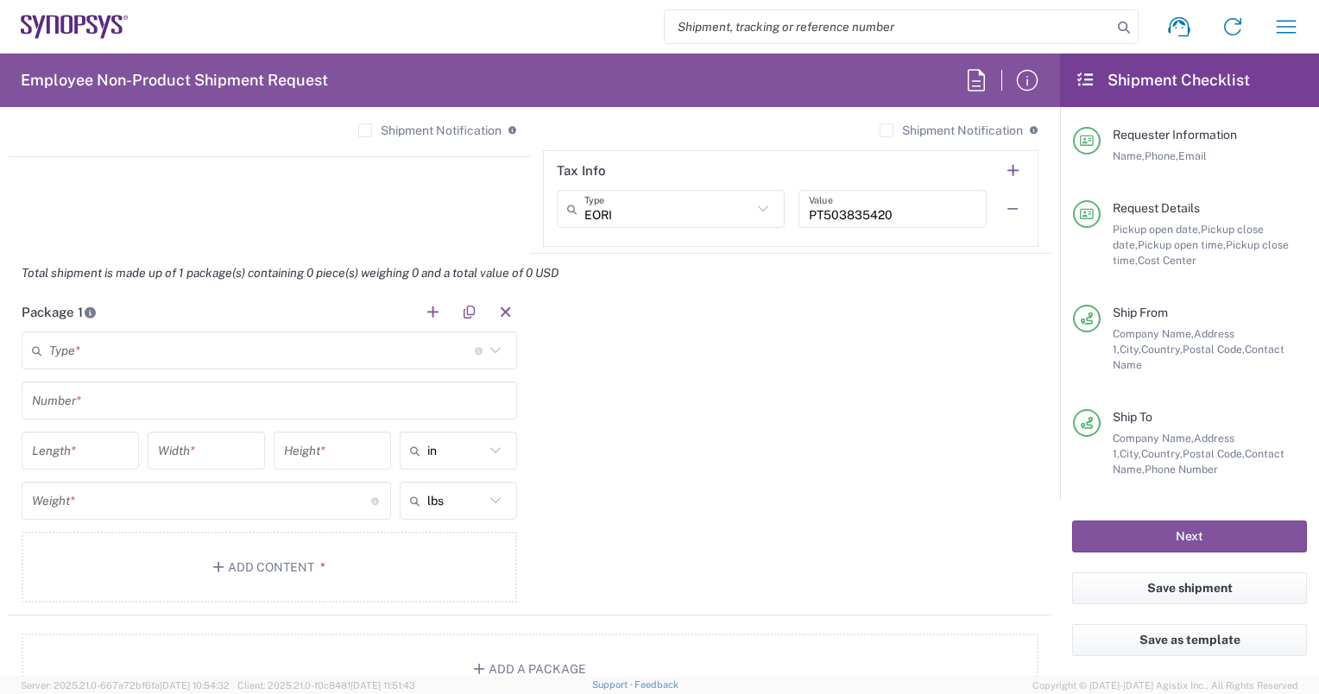
type input "[PHONE_NUMBER]"
click at [489, 345] on icon at bounding box center [495, 350] width 22 height 22
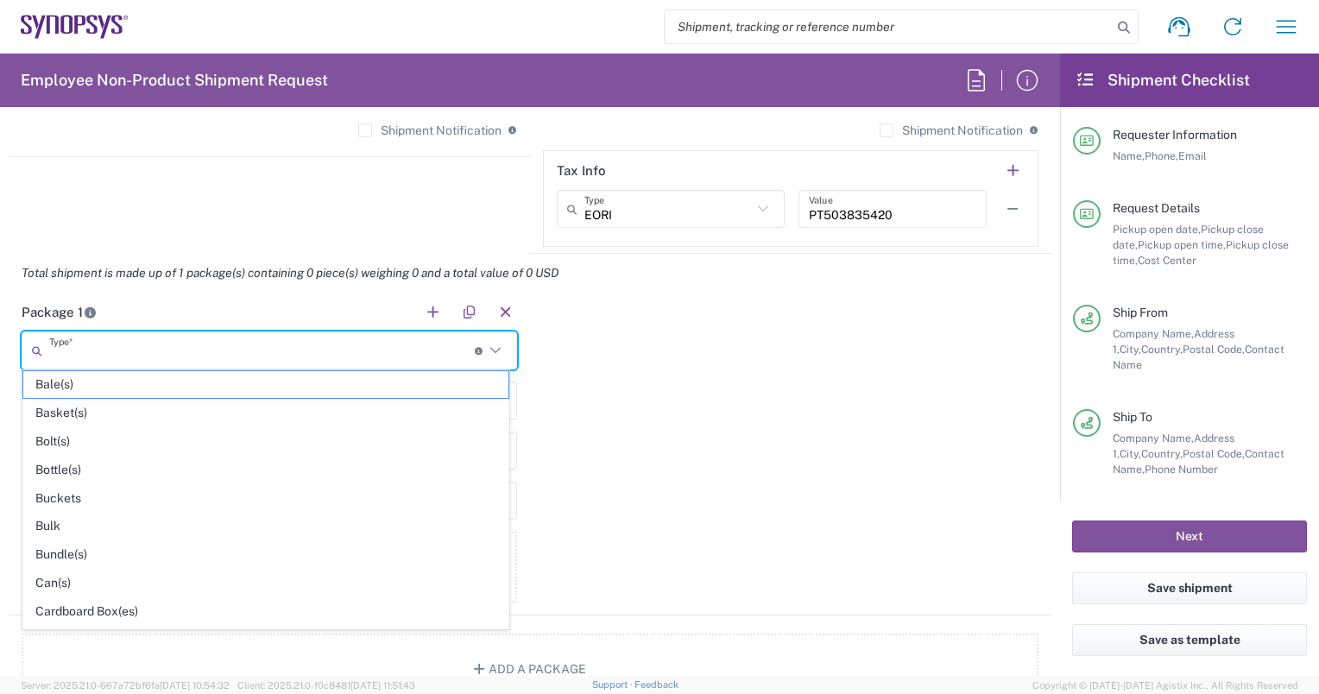
scroll to position [804, 0]
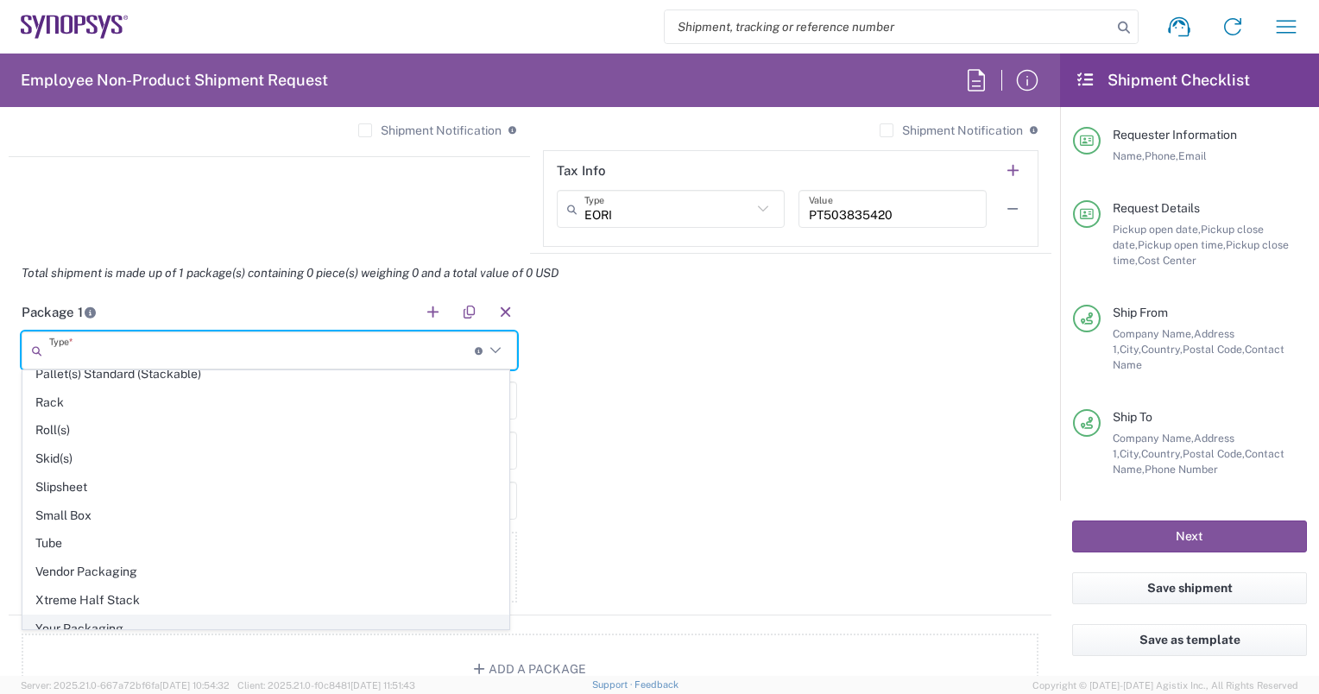
click at [175, 615] on span "Your Packaging" at bounding box center [265, 628] width 485 height 27
type input "Your Packaging"
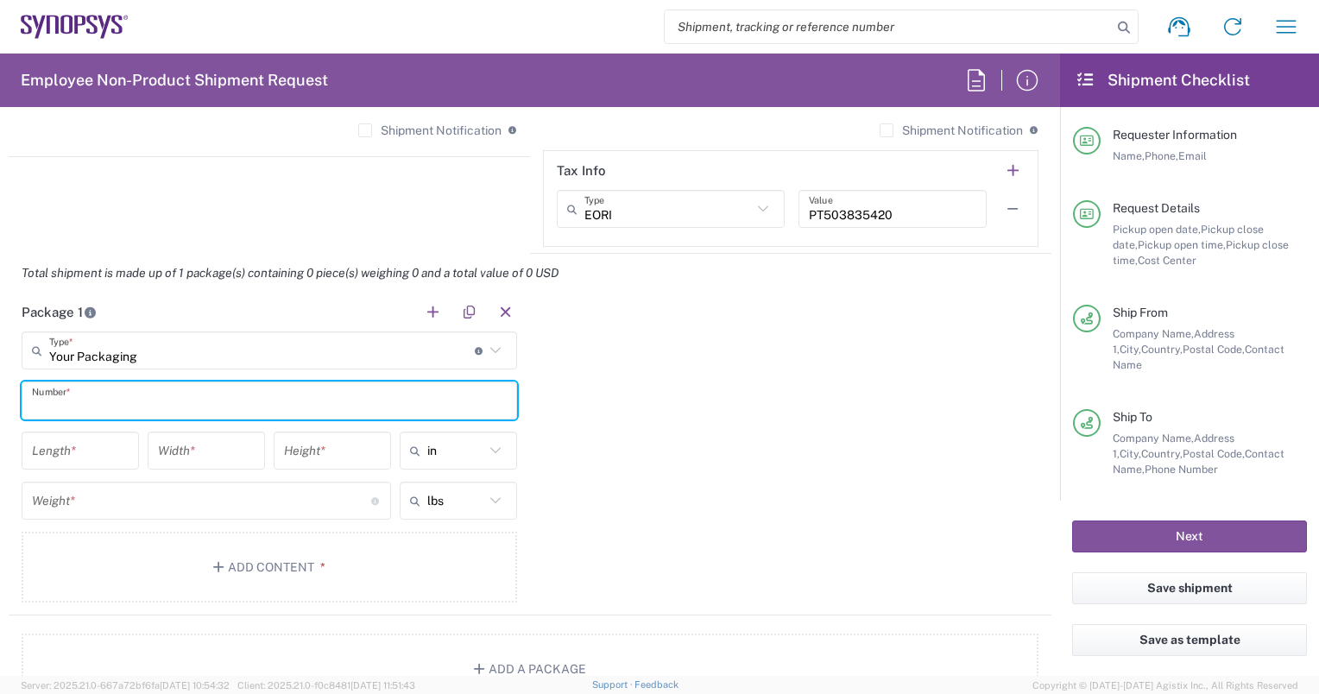
click at [190, 402] on input "text" at bounding box center [269, 401] width 475 height 30
type input "1"
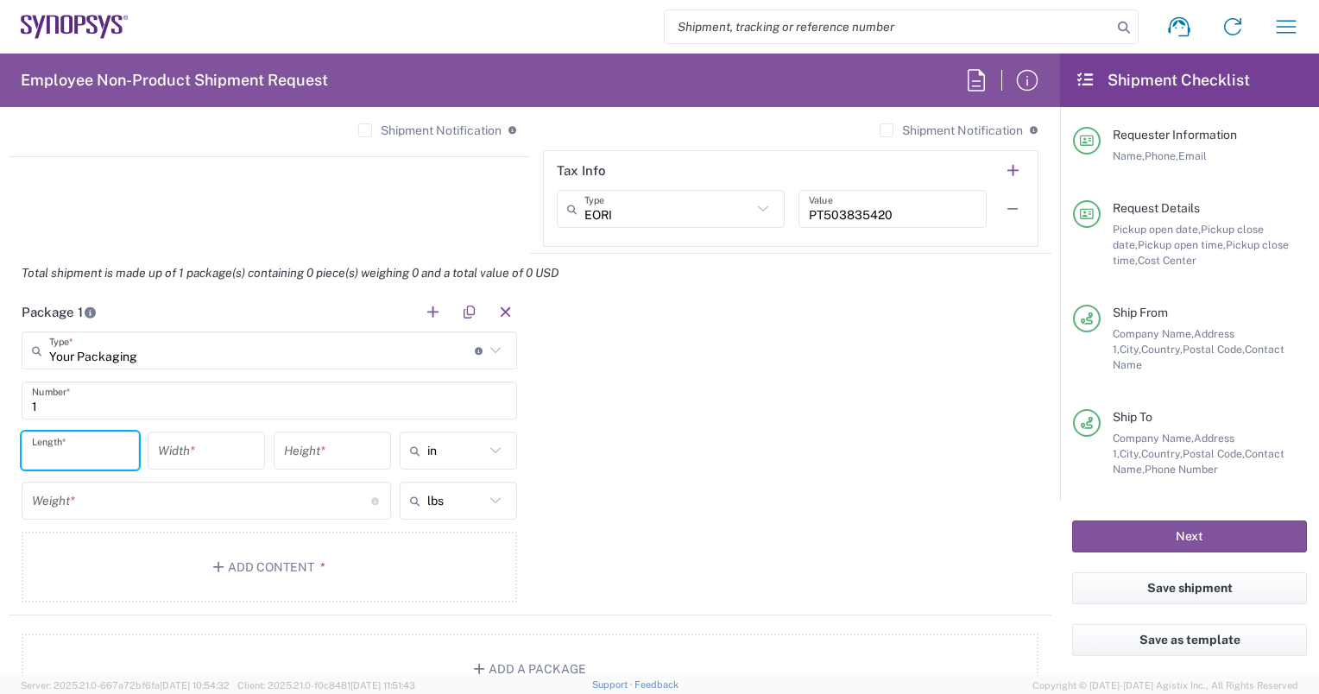
click at [97, 456] on input "number" at bounding box center [80, 451] width 97 height 30
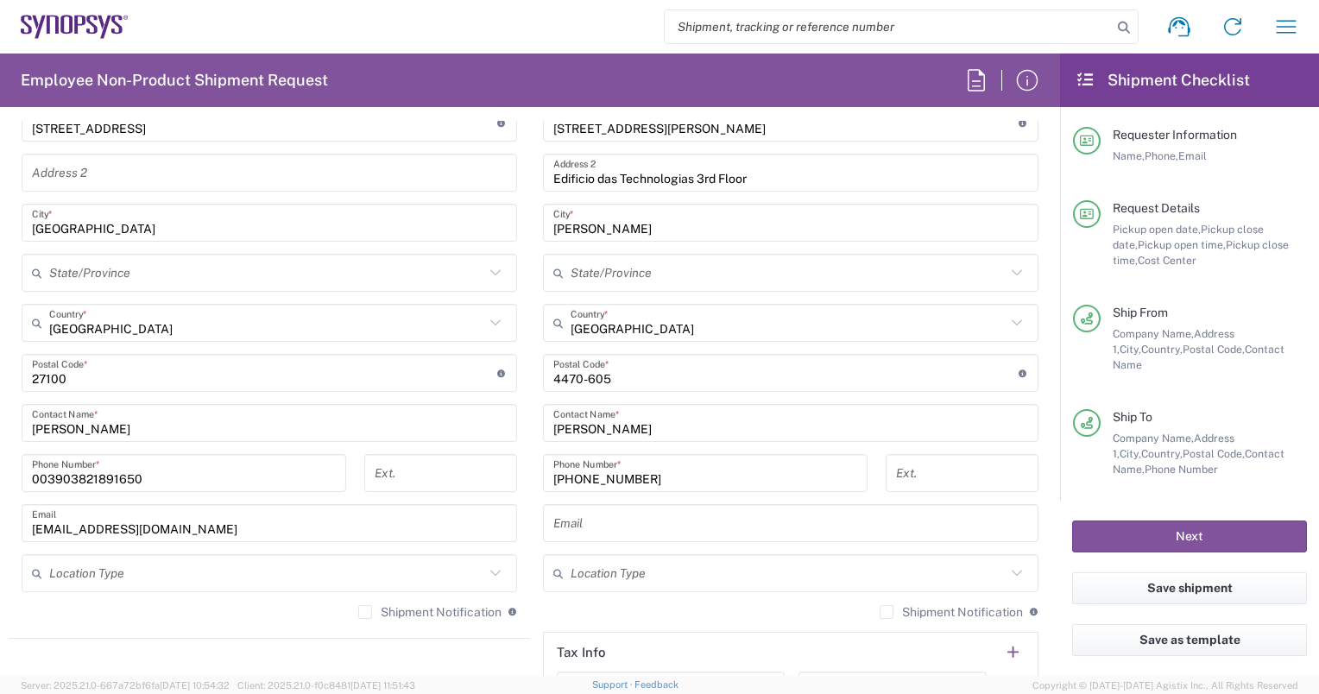
scroll to position [905, 0]
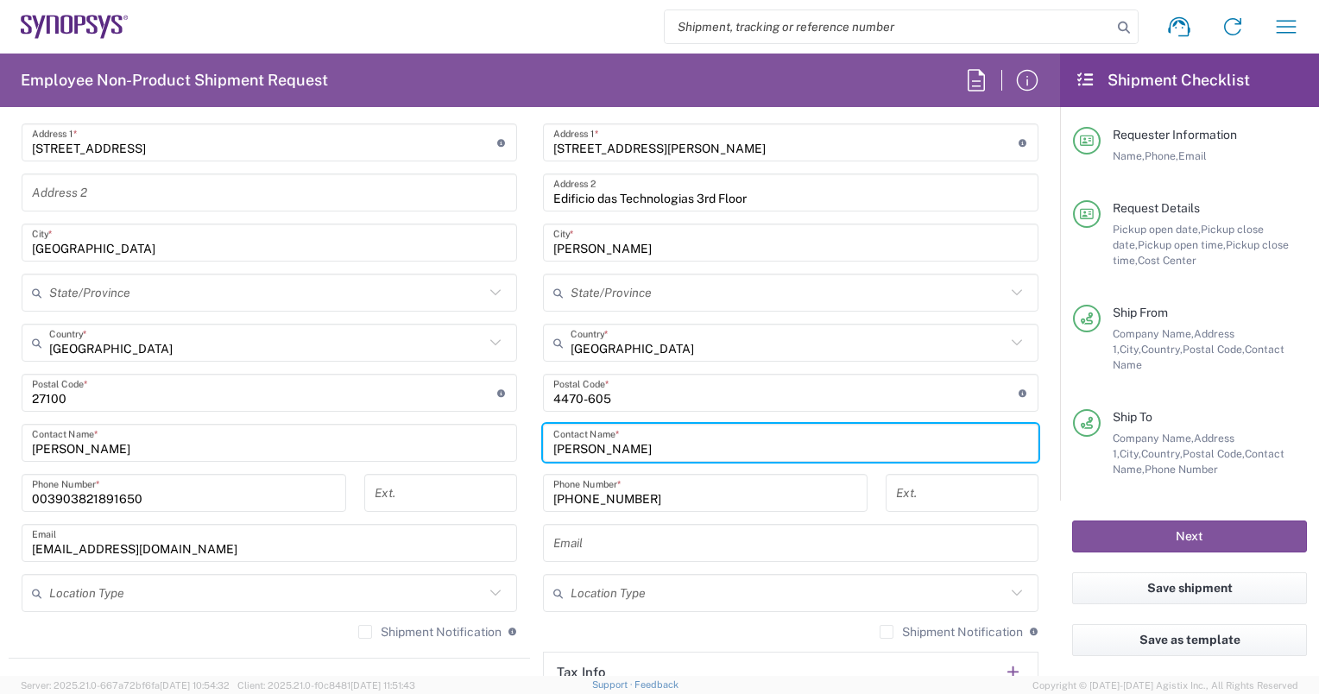
click at [619, 448] on input "[PERSON_NAME]" at bounding box center [790, 443] width 475 height 30
type input "I"
type input "[PERSON_NAME]"
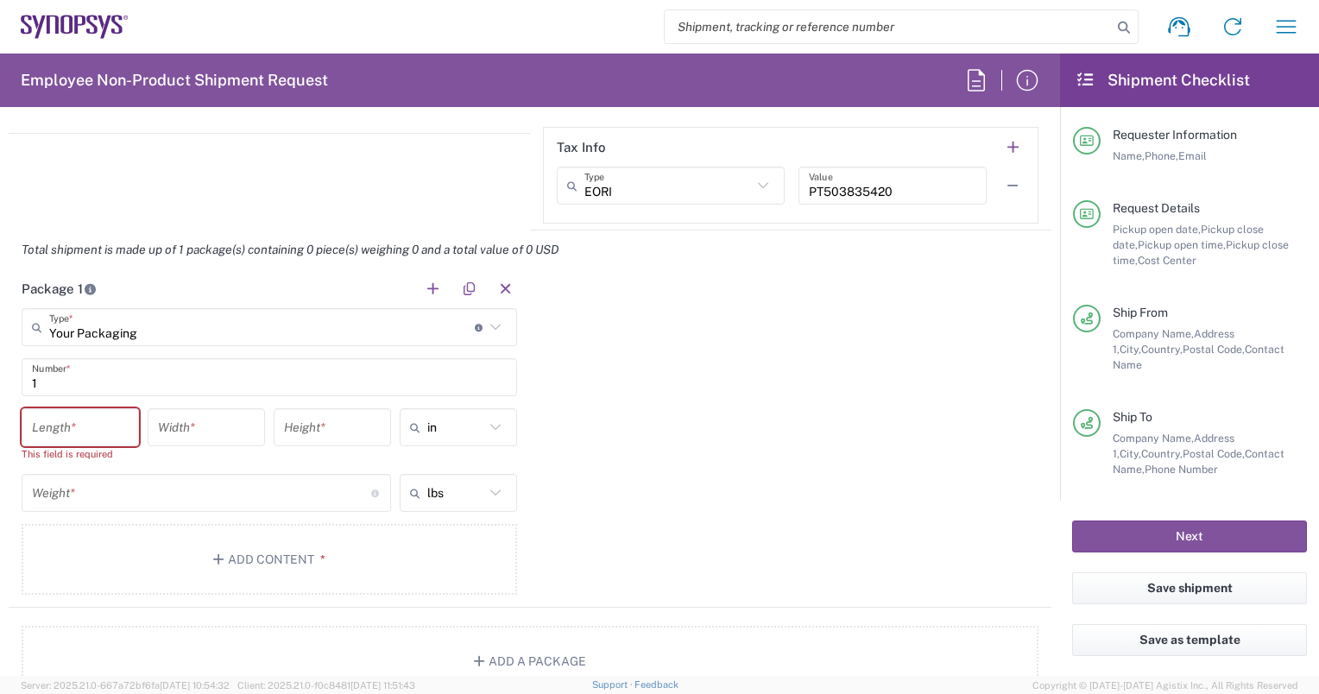
scroll to position [1441, 0]
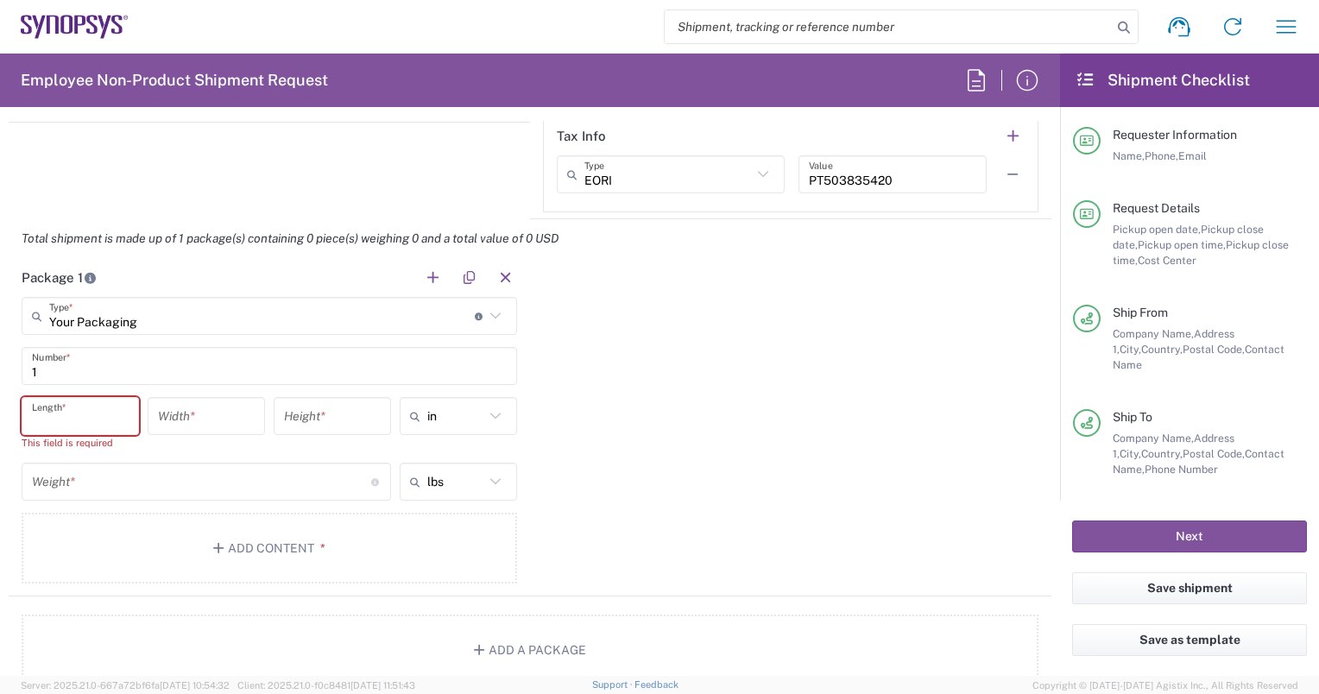
click at [81, 413] on input "number" at bounding box center [80, 416] width 97 height 30
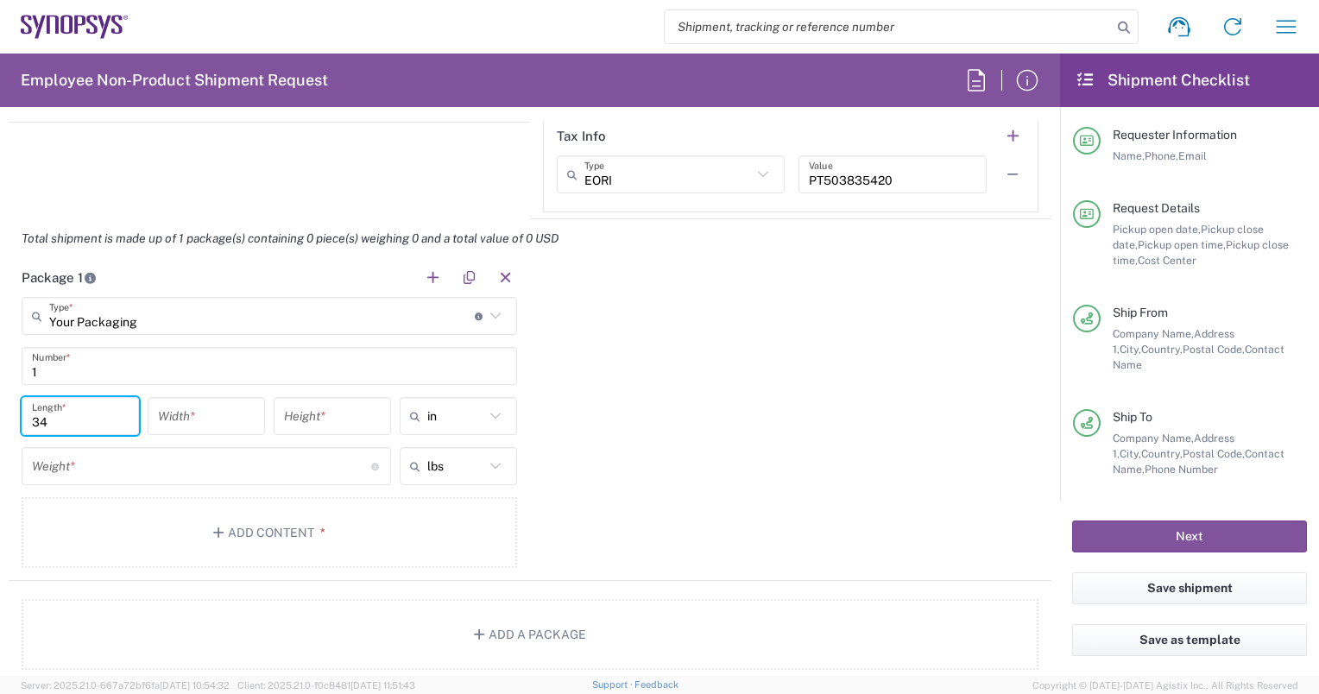
type input "34"
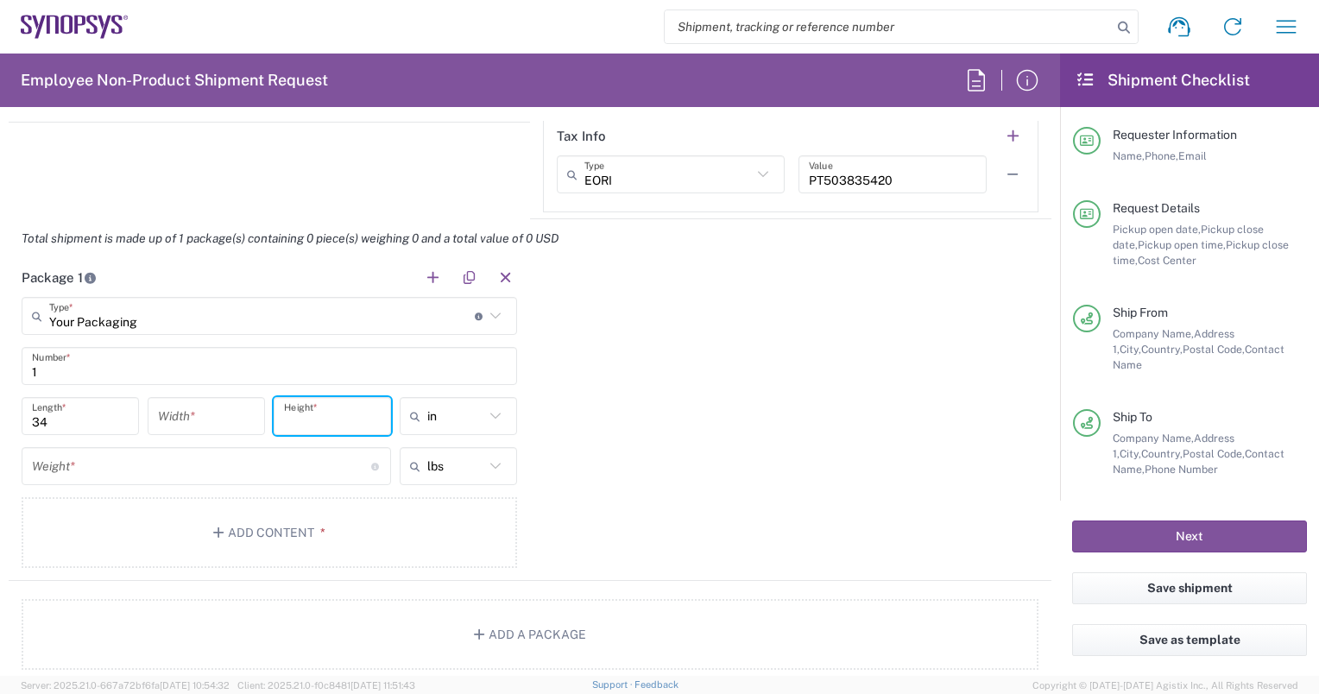
click at [306, 416] on input "number" at bounding box center [332, 416] width 97 height 30
type input "6"
click at [234, 411] on input "number" at bounding box center [206, 416] width 97 height 30
type input "30"
click at [490, 411] on icon at bounding box center [495, 416] width 22 height 22
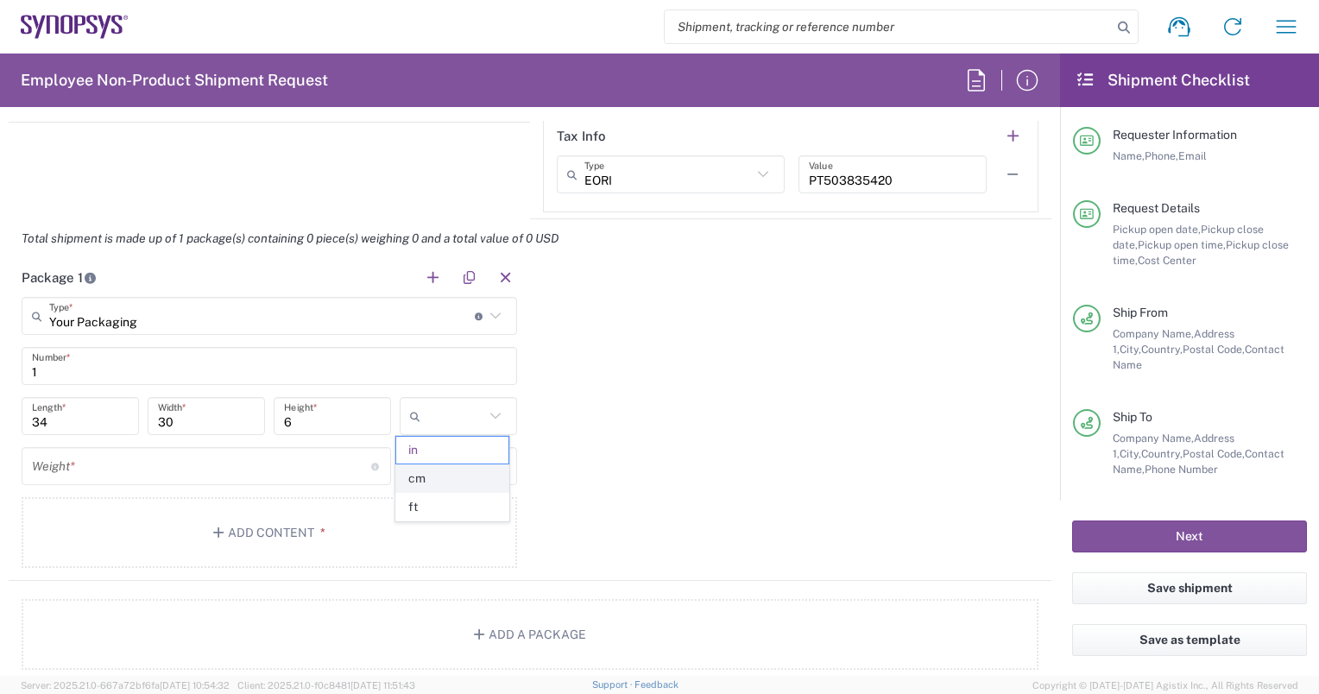
click at [469, 473] on span "cm" at bounding box center [452, 478] width 112 height 27
type input "86.36"
type input "76.2"
type input "15.24"
type input "cm"
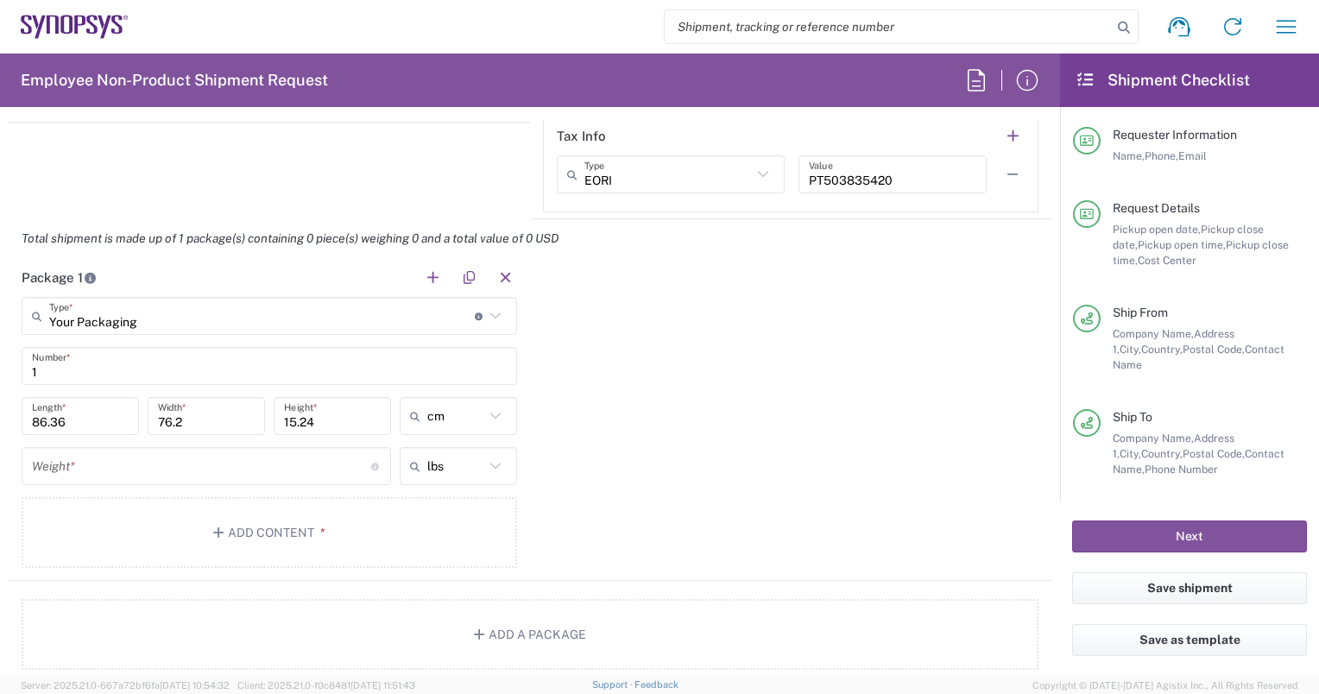
click at [83, 411] on input "86.36" at bounding box center [80, 416] width 97 height 30
type input "8"
type input "34"
click at [204, 421] on input "76.2" at bounding box center [206, 416] width 97 height 30
type input "7"
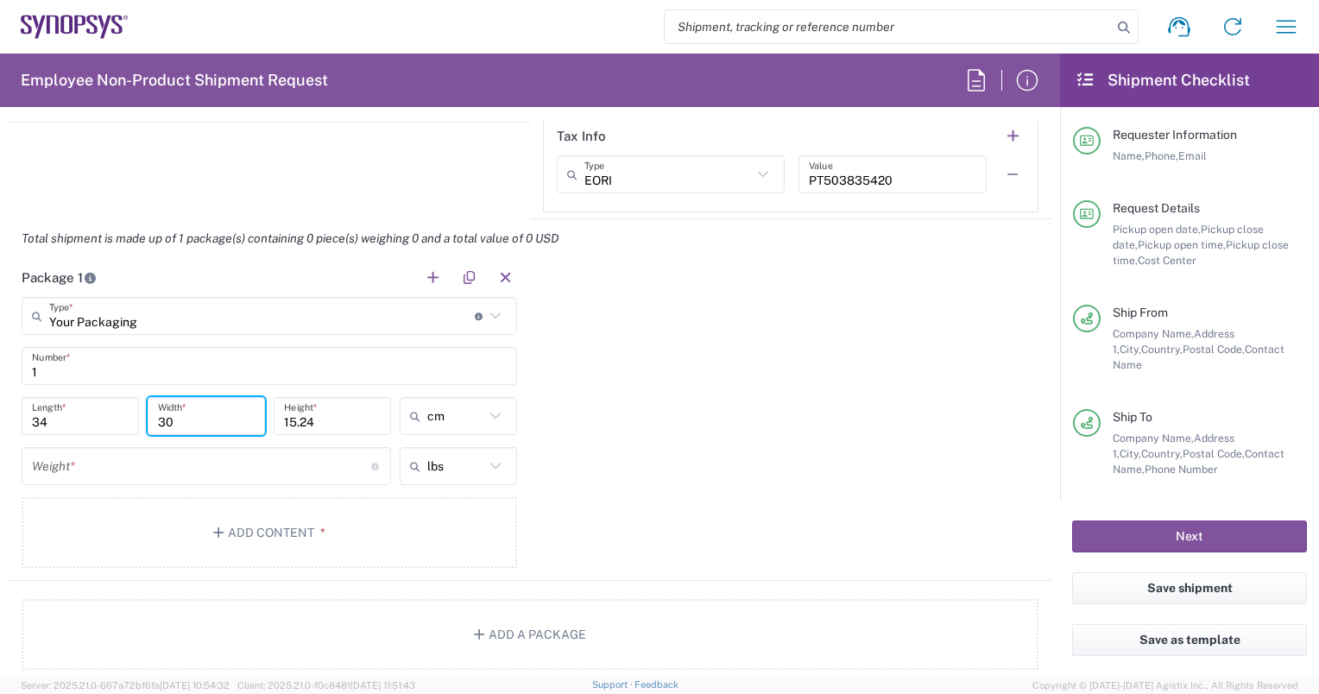
type input "30"
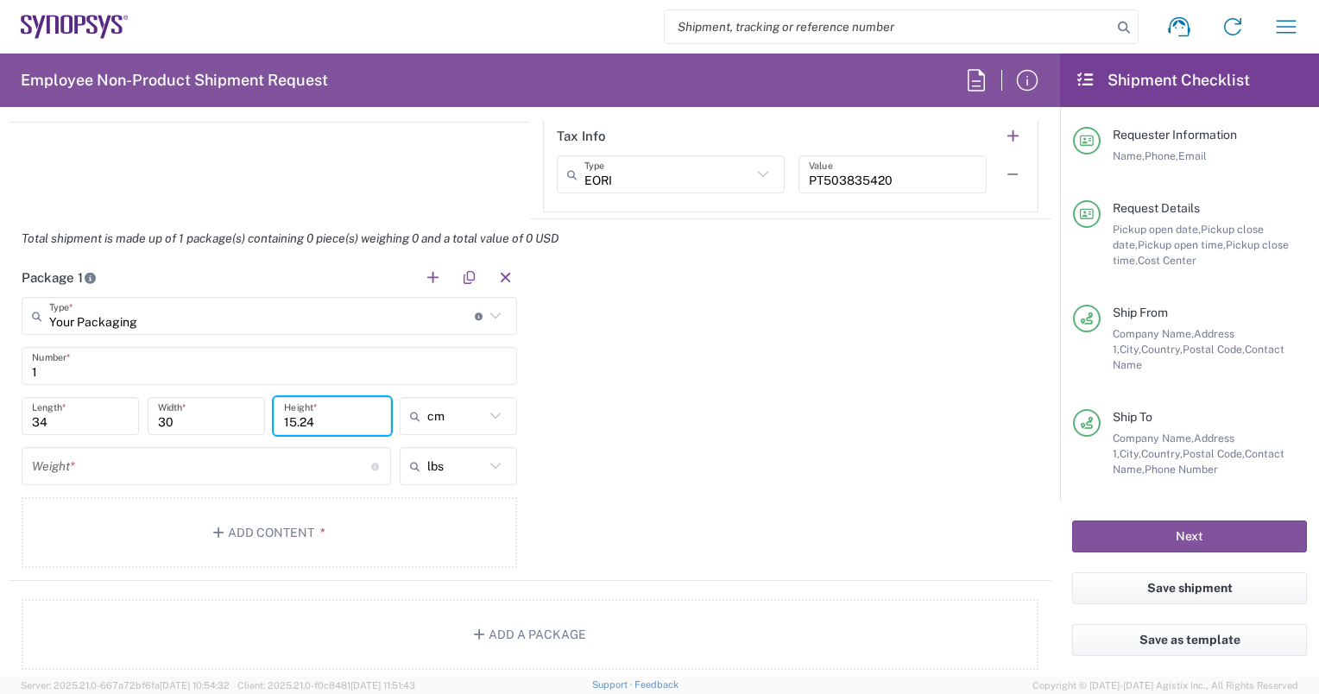
click at [363, 420] on input "15.24" at bounding box center [332, 416] width 97 height 30
type input "1"
type input "6"
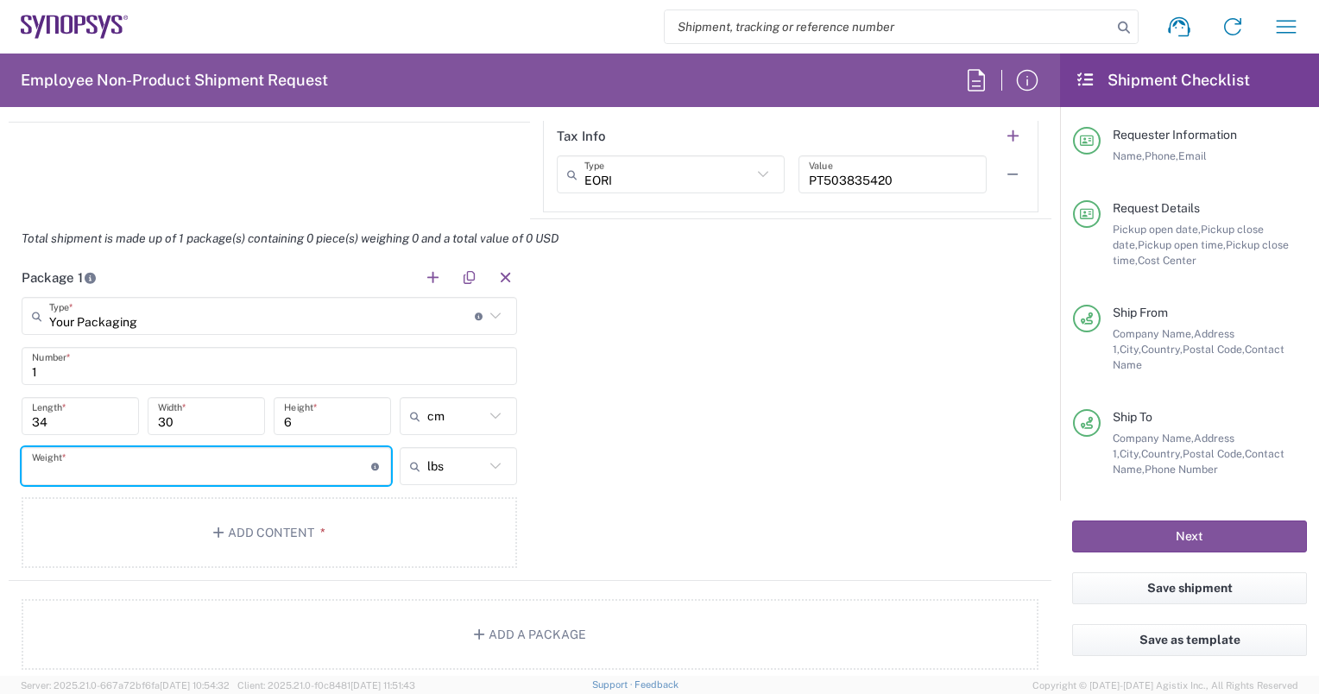
drag, startPoint x: 256, startPoint y: 470, endPoint x: 494, endPoint y: 467, distance: 237.4
click at [494, 467] on div "Weight * Total weight of package(s) in pounds or kilograms lbs lbs kgs" at bounding box center [269, 472] width 504 height 50
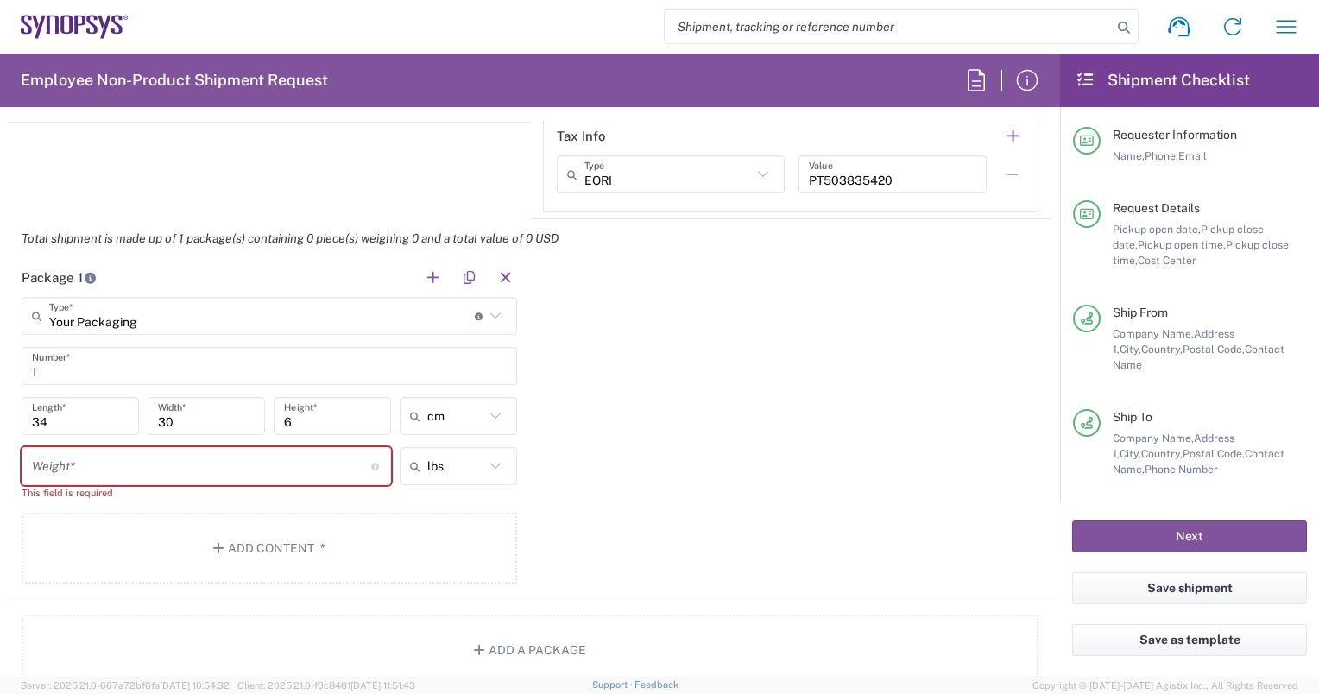
click at [494, 467] on icon at bounding box center [495, 466] width 22 height 22
click at [458, 535] on span "kgs" at bounding box center [452, 528] width 112 height 27
type input "kgs"
click at [213, 457] on input "number" at bounding box center [201, 466] width 339 height 30
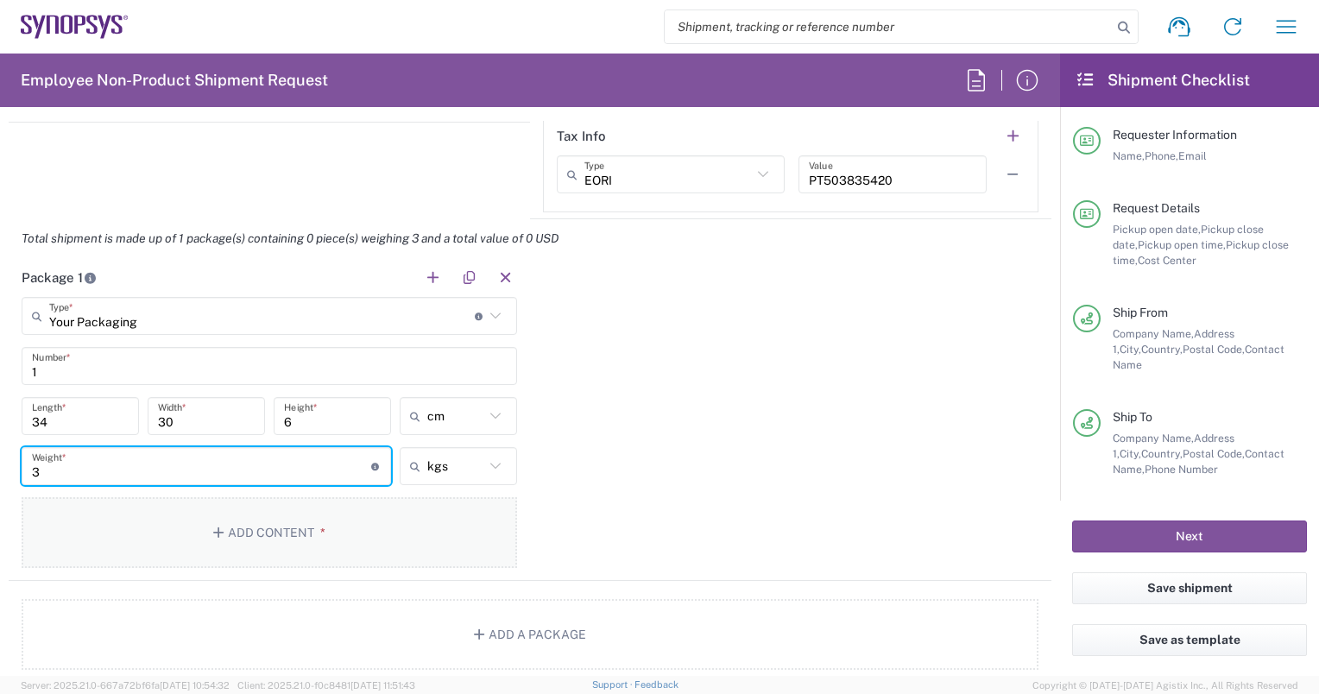
type input "3"
click at [314, 526] on span "*" at bounding box center [319, 533] width 11 height 14
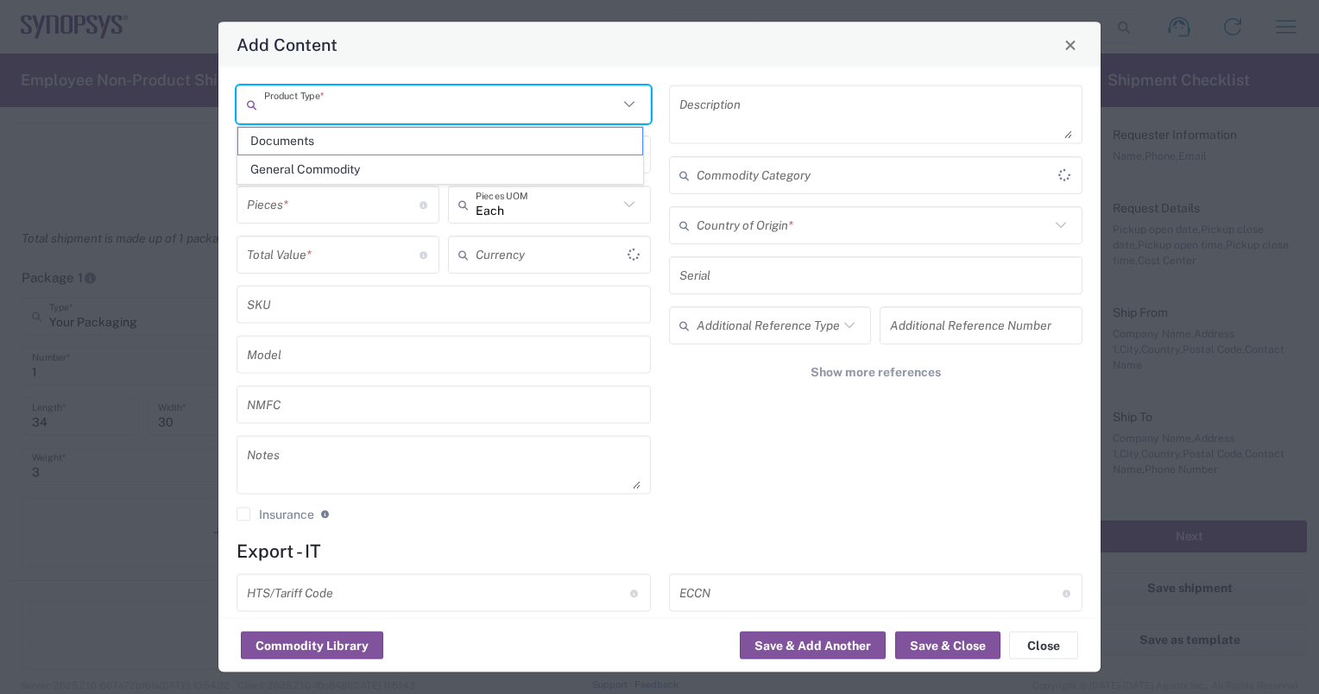
click at [563, 110] on input "text" at bounding box center [441, 104] width 354 height 30
type input "US Dollar"
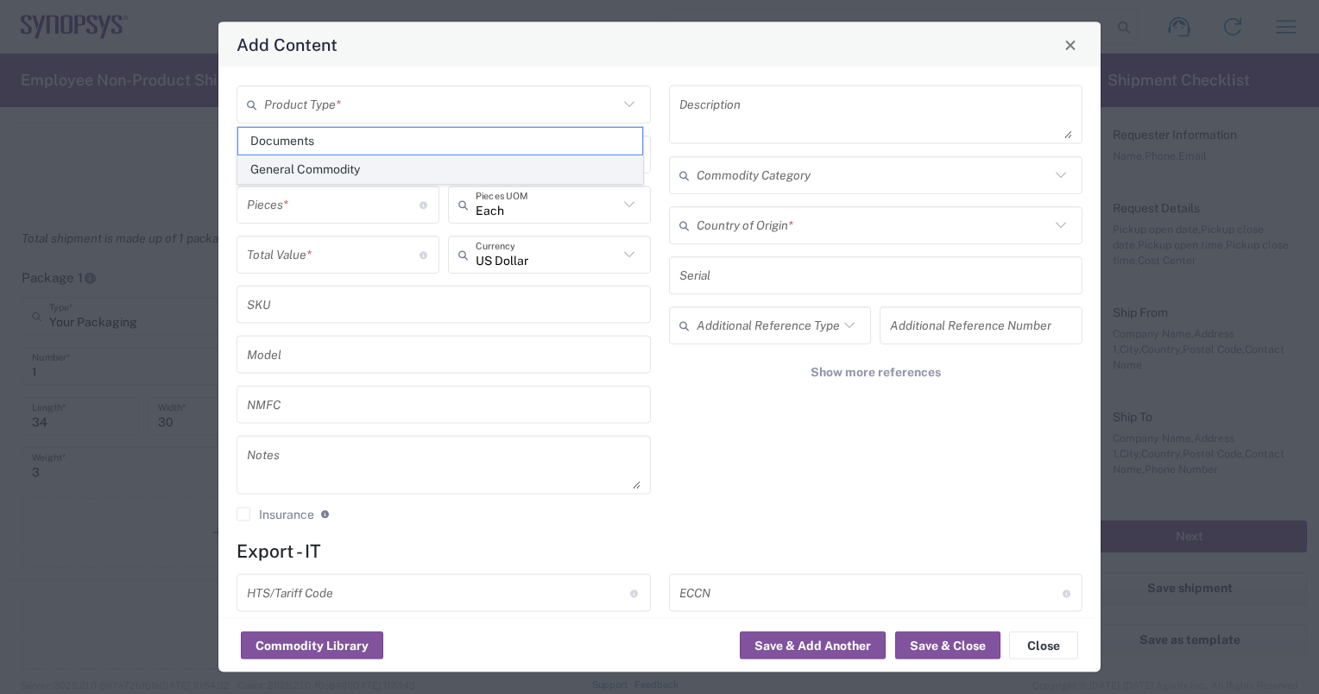
click at [541, 167] on span "General Commodity" at bounding box center [440, 169] width 404 height 27
type input "General Commodity"
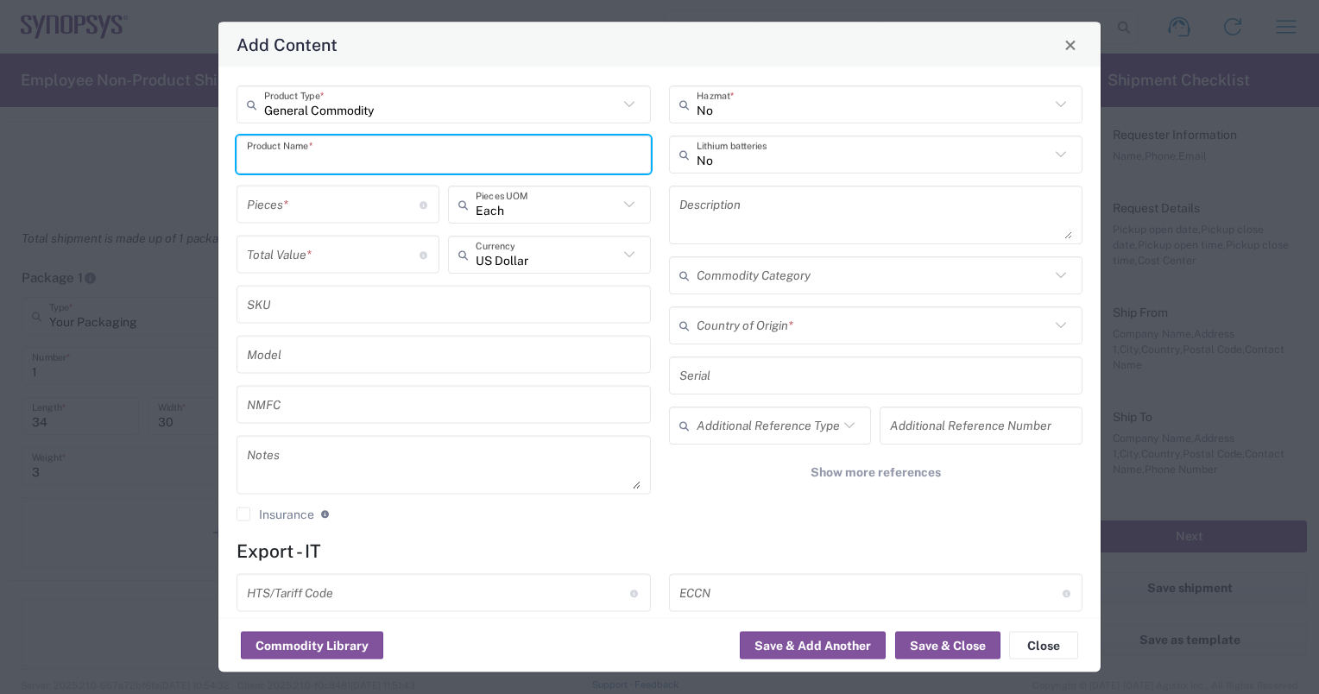
click at [541, 167] on input "text" at bounding box center [444, 154] width 394 height 30
type input "Backpack+bottle"
click at [355, 211] on input "number" at bounding box center [333, 204] width 173 height 30
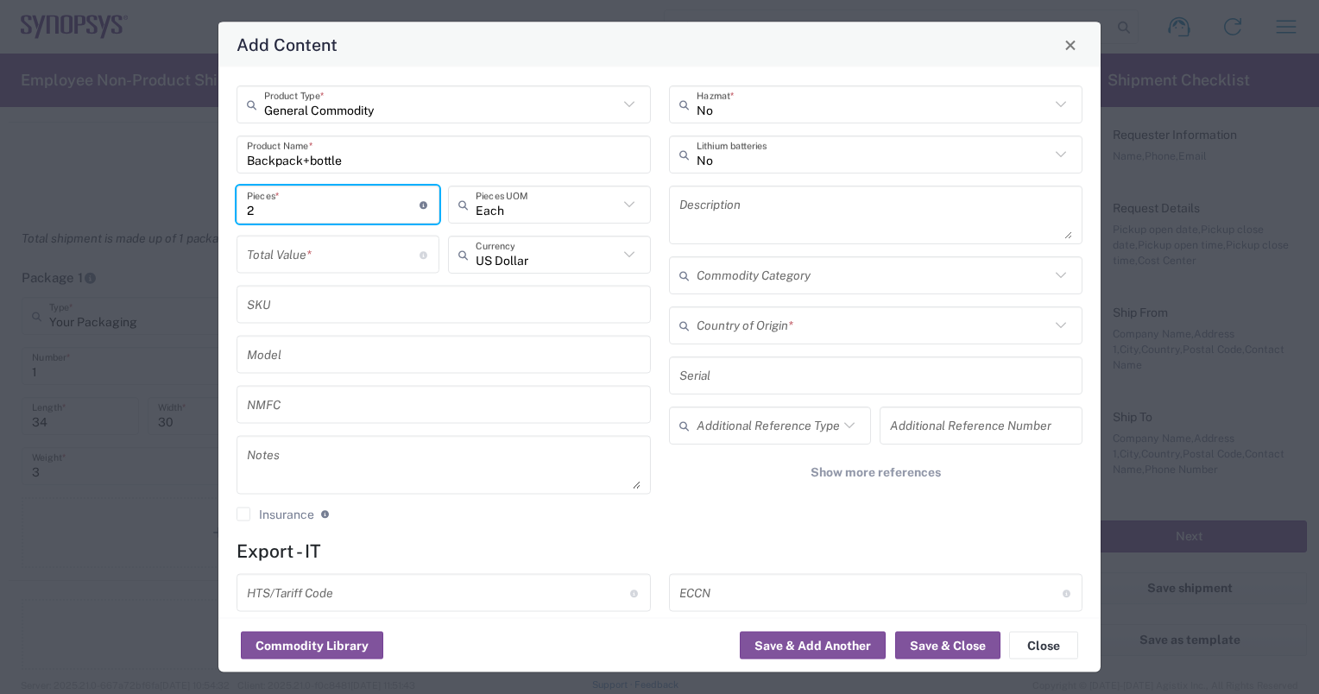
type input "2"
click at [345, 256] on input "number" at bounding box center [333, 254] width 173 height 30
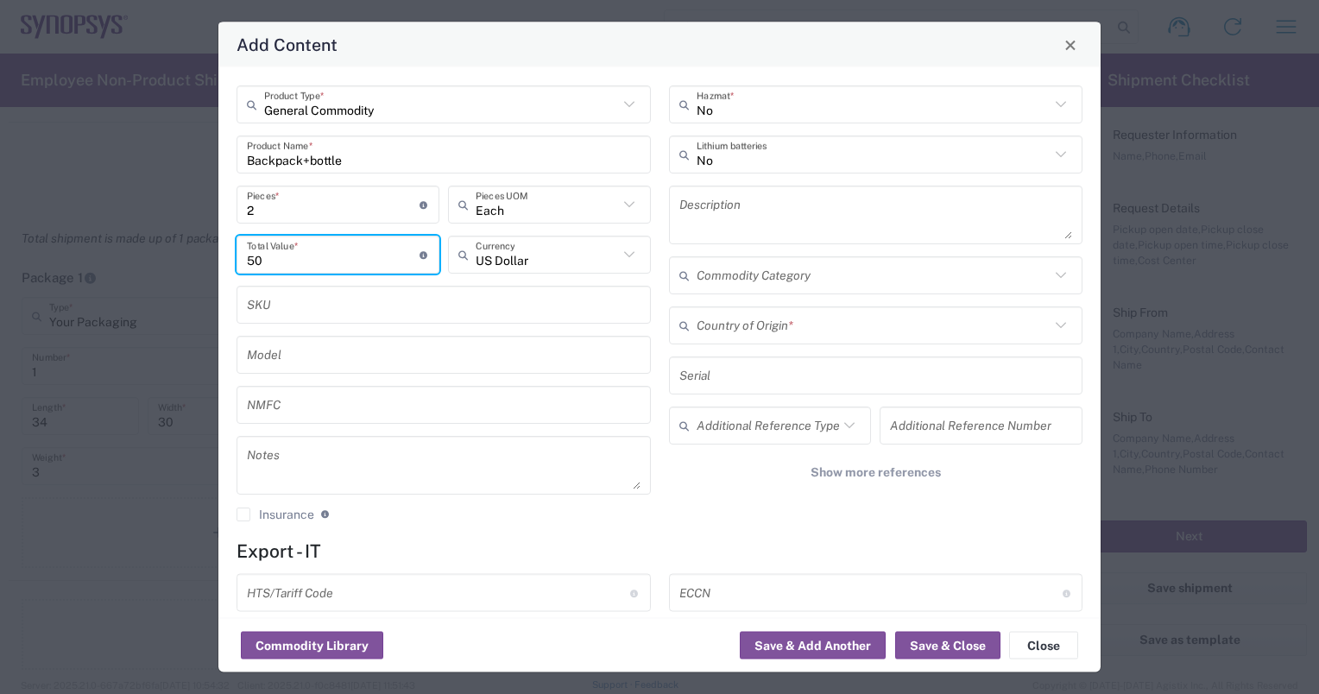
type input "50"
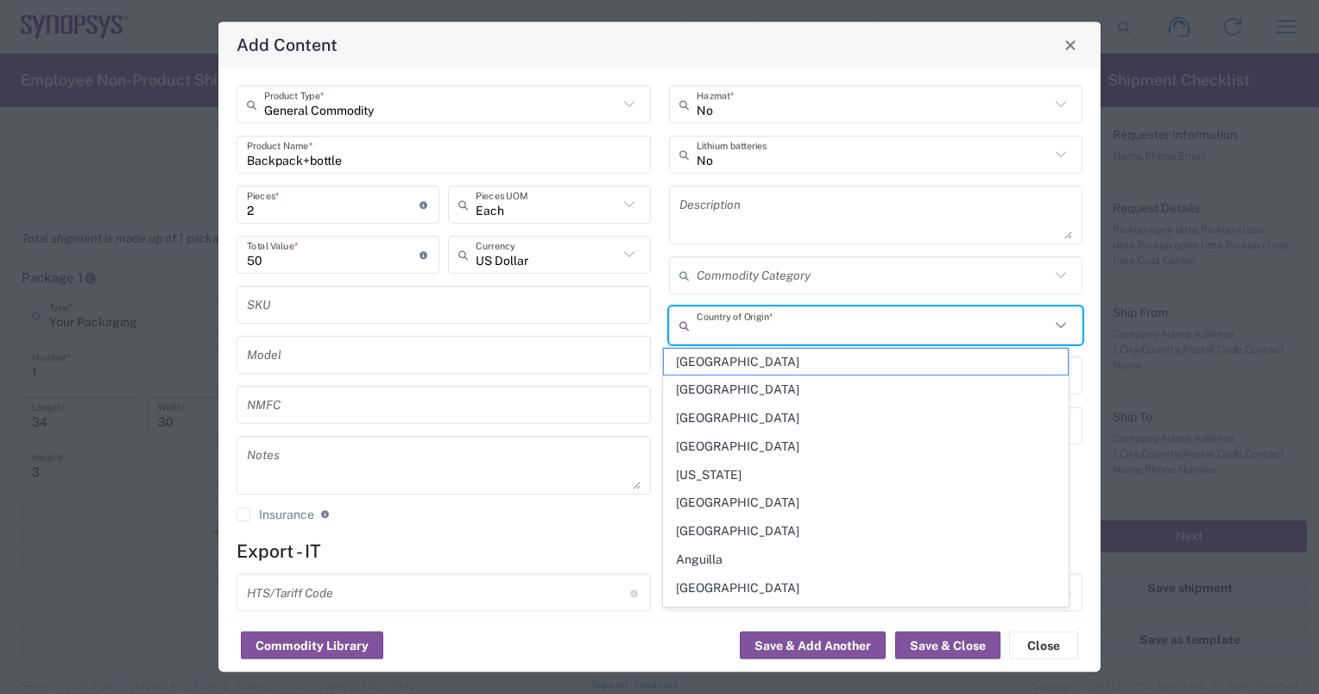
click at [848, 329] on input "text" at bounding box center [874, 325] width 354 height 30
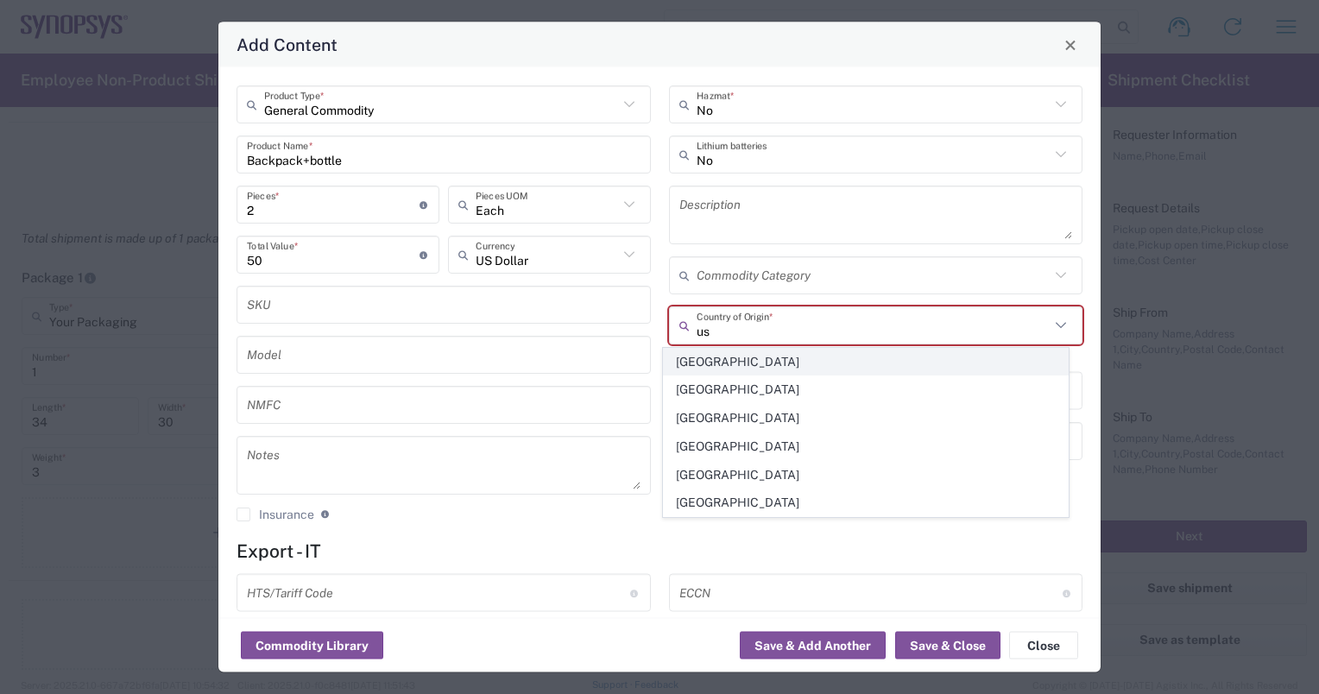
type input "u"
type input "U"
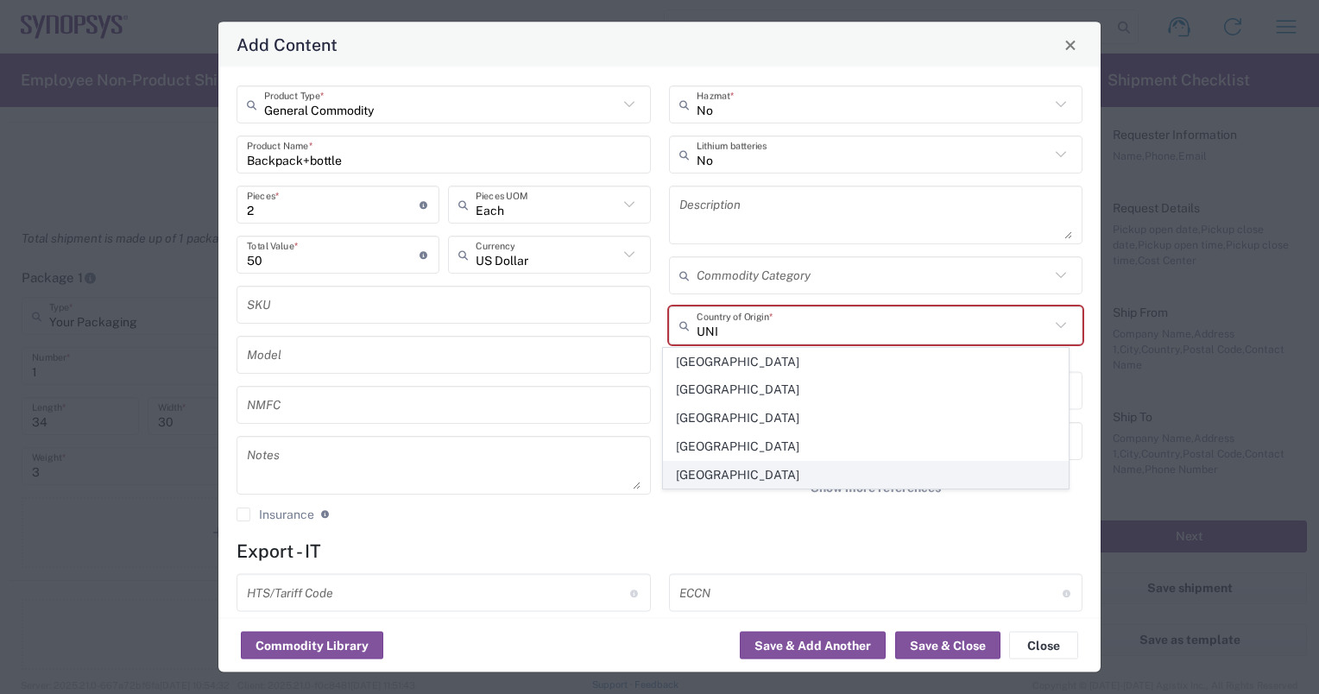
click at [736, 473] on span "[GEOGRAPHIC_DATA]" at bounding box center [866, 475] width 404 height 27
type input "[GEOGRAPHIC_DATA]"
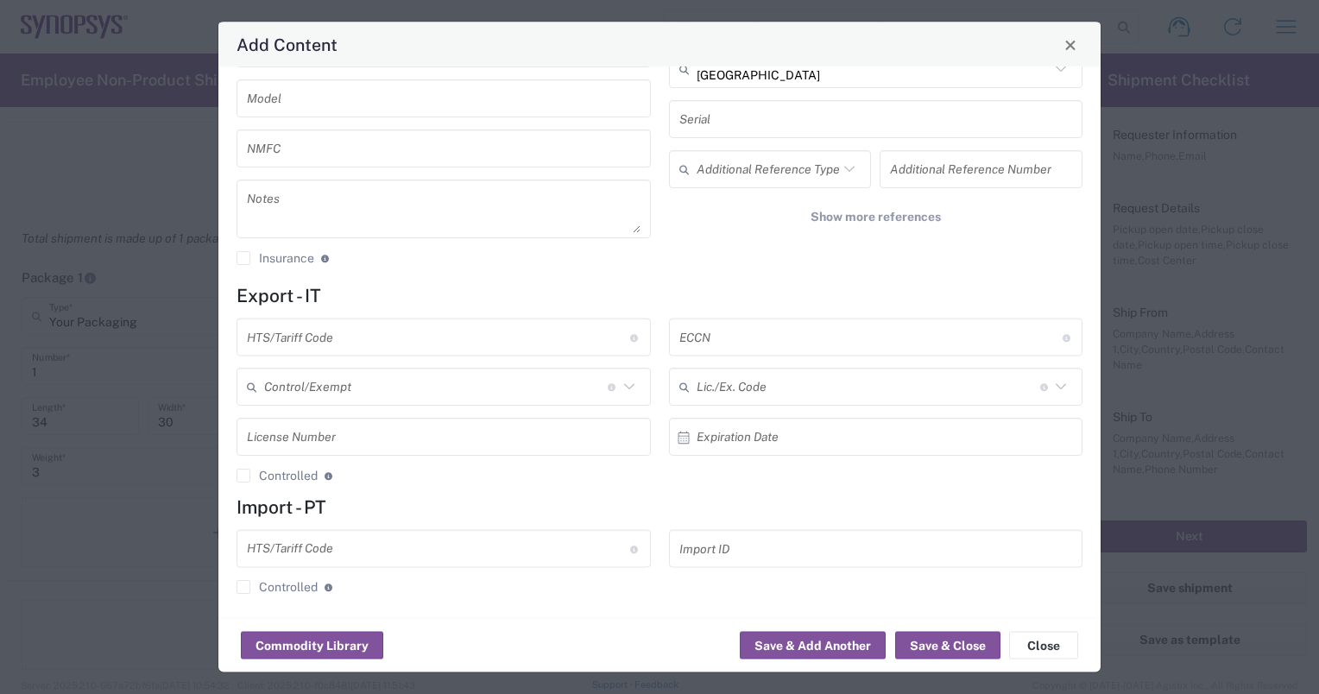
scroll to position [262, 0]
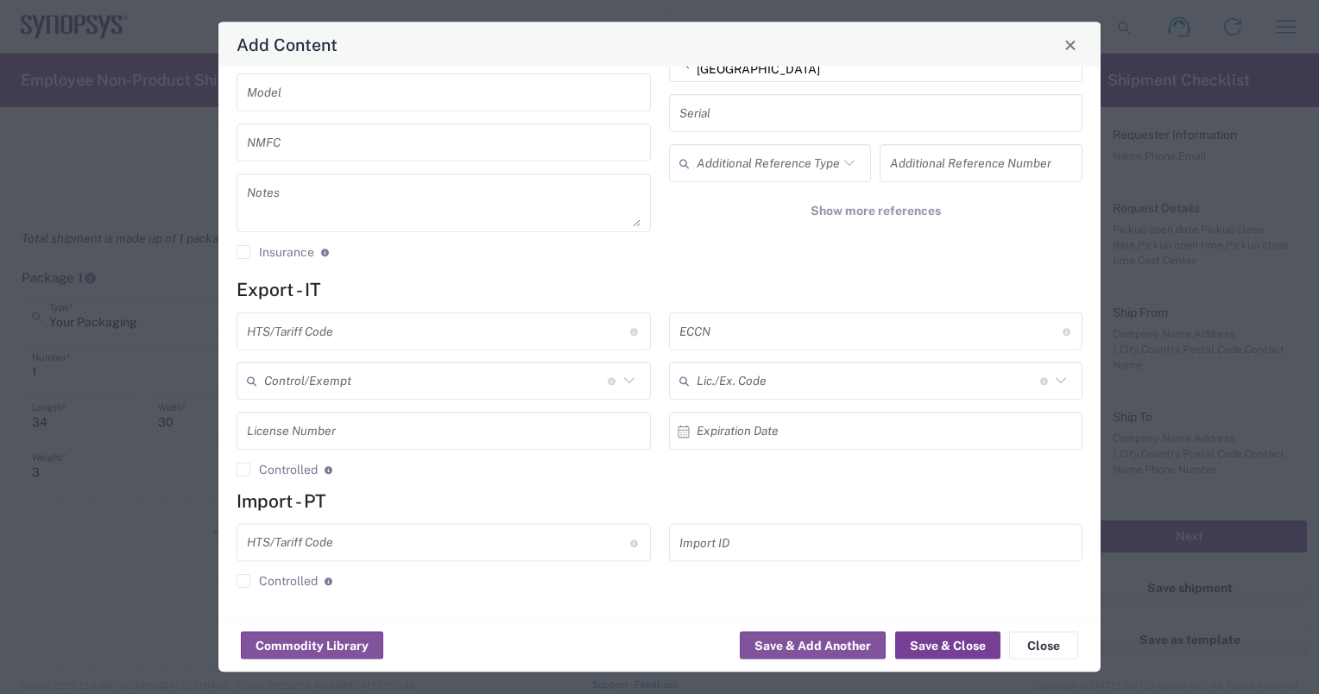
click at [935, 652] on button "Save & Close" at bounding box center [947, 646] width 105 height 28
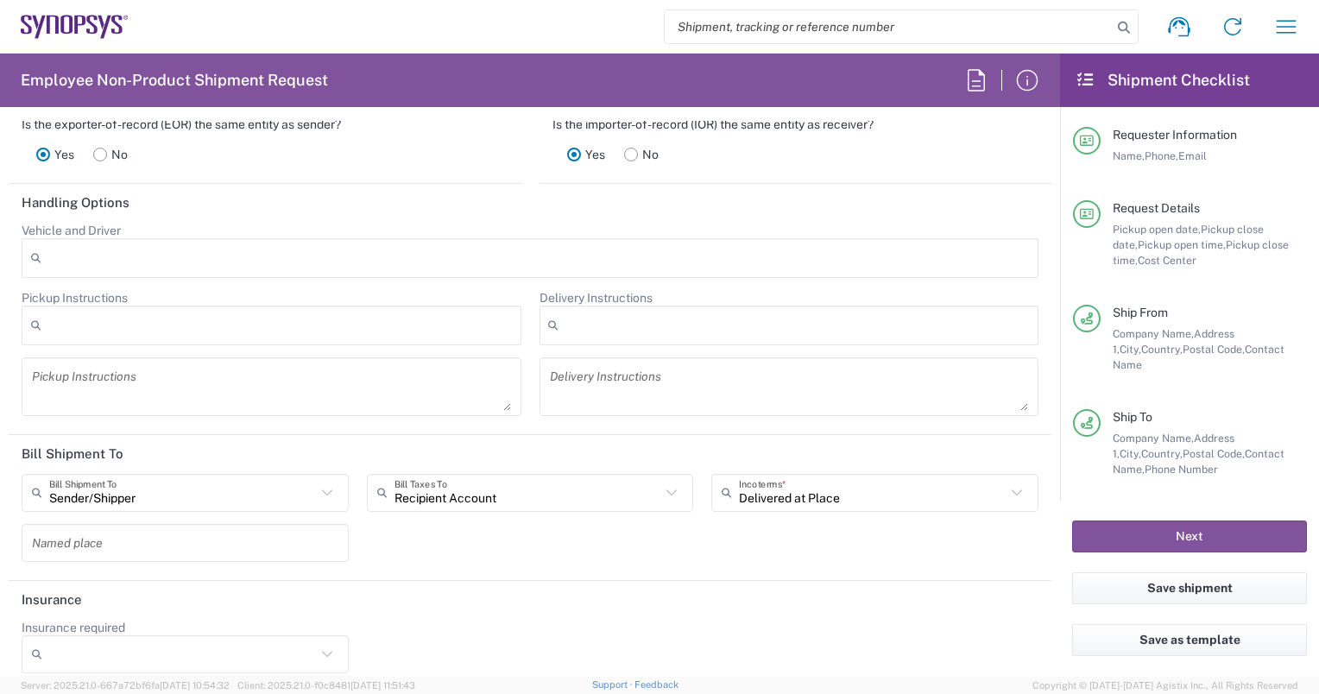
scroll to position [2407, 0]
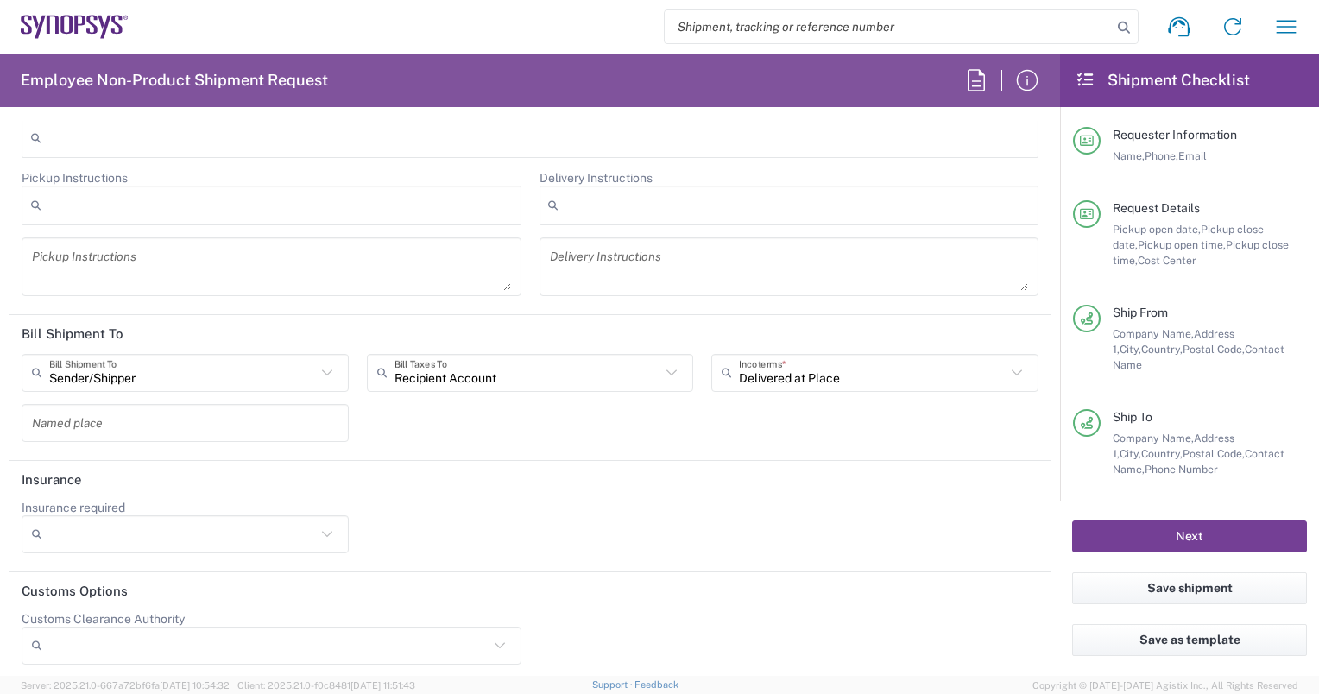
click at [1160, 538] on button "Next" at bounding box center [1189, 537] width 235 height 32
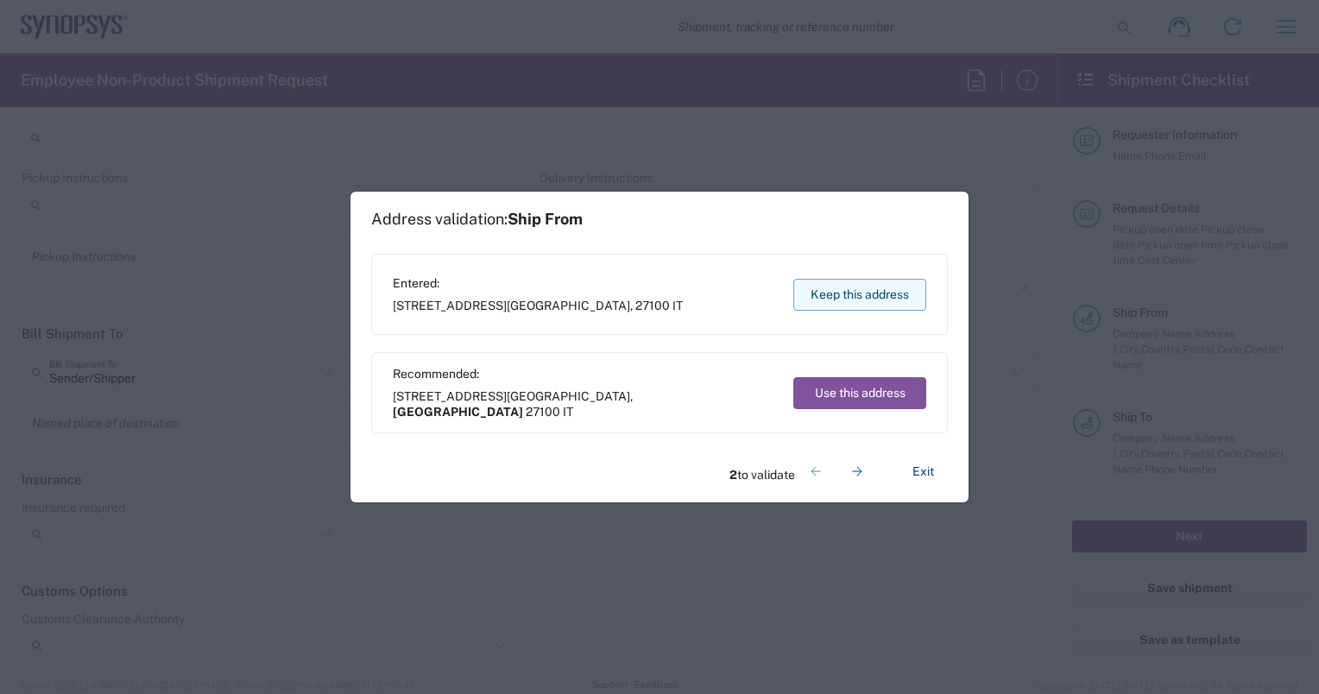
click at [891, 285] on button "Keep this address" at bounding box center [859, 295] width 133 height 32
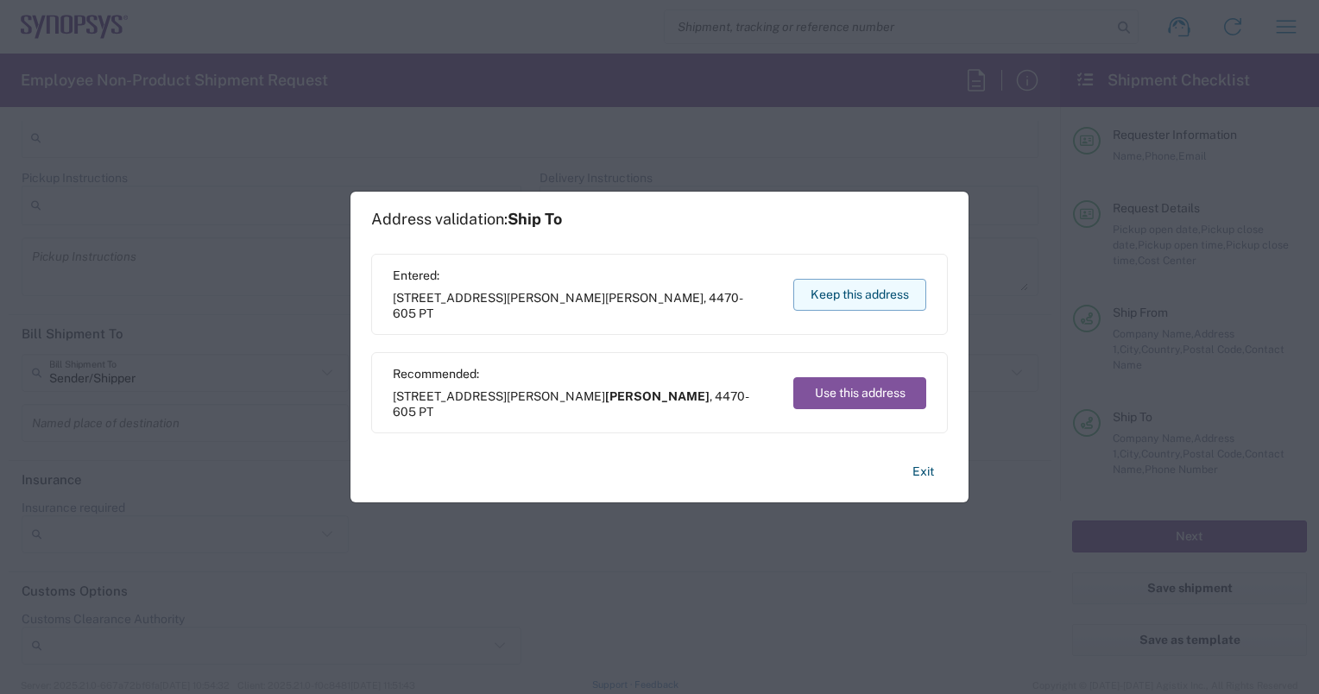
click at [869, 306] on button "Keep this address" at bounding box center [859, 295] width 133 height 32
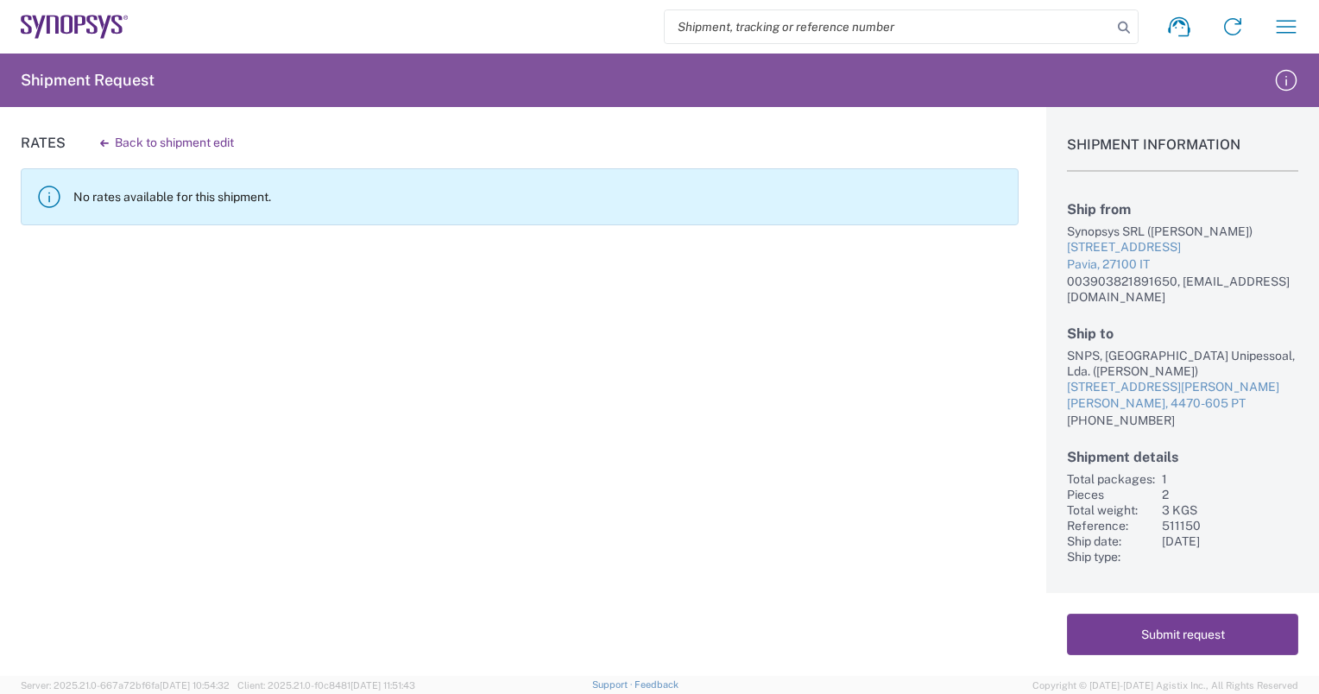
click at [1205, 639] on button "Submit request" at bounding box center [1182, 634] width 231 height 41
